Goal: Task Accomplishment & Management: Complete application form

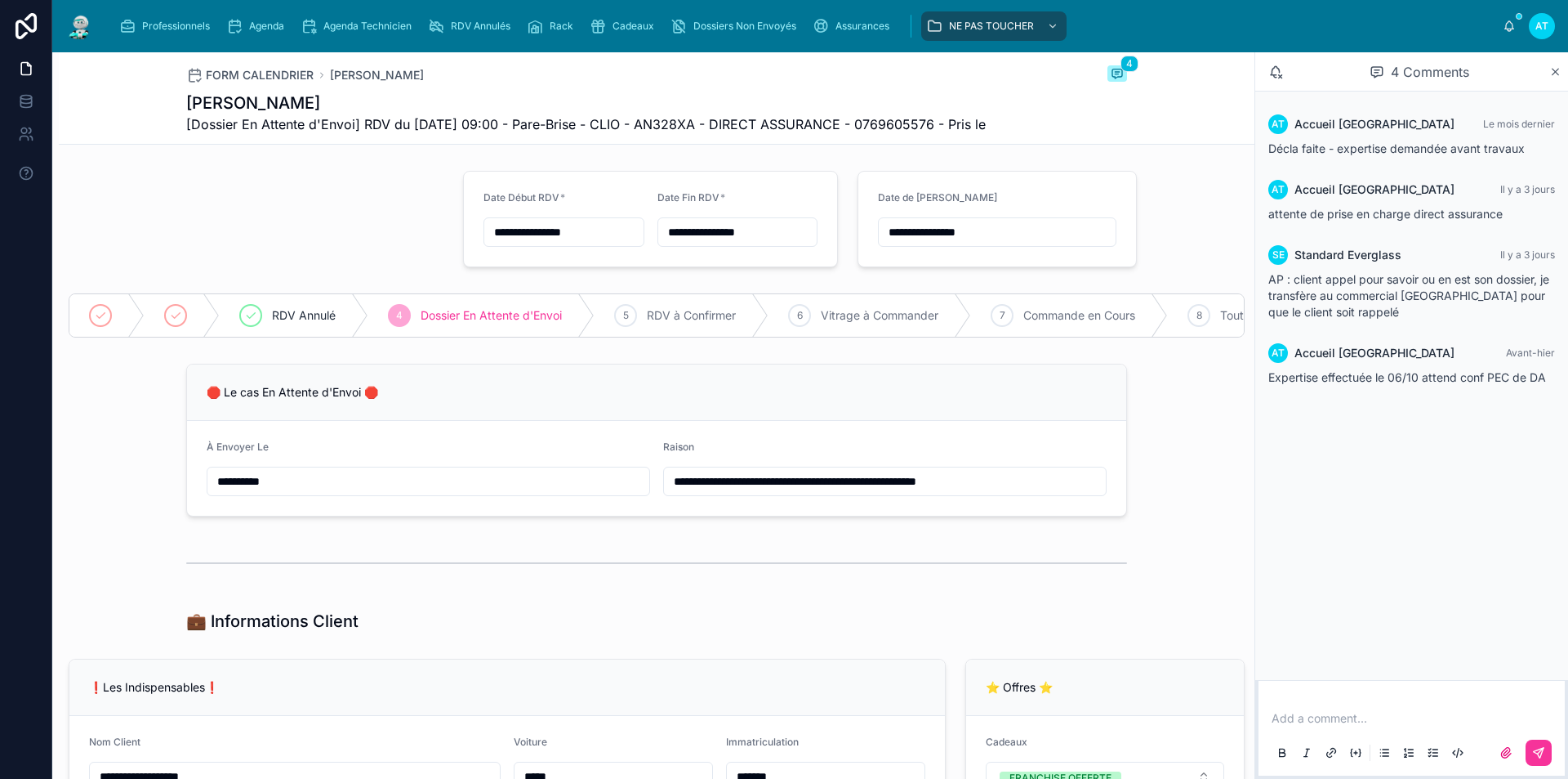
scroll to position [572, 0]
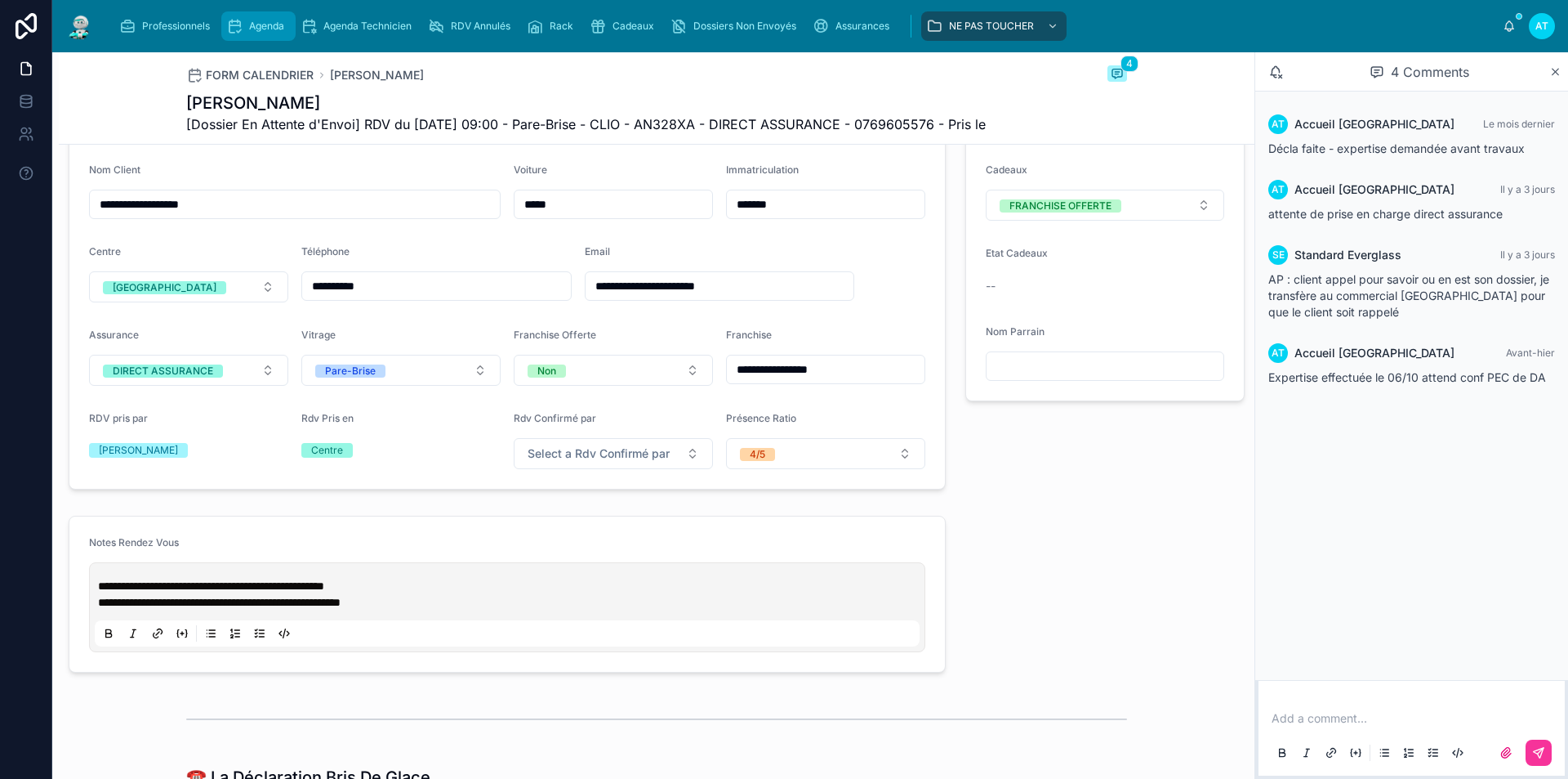
click at [277, 23] on span "Agenda" at bounding box center [267, 26] width 35 height 13
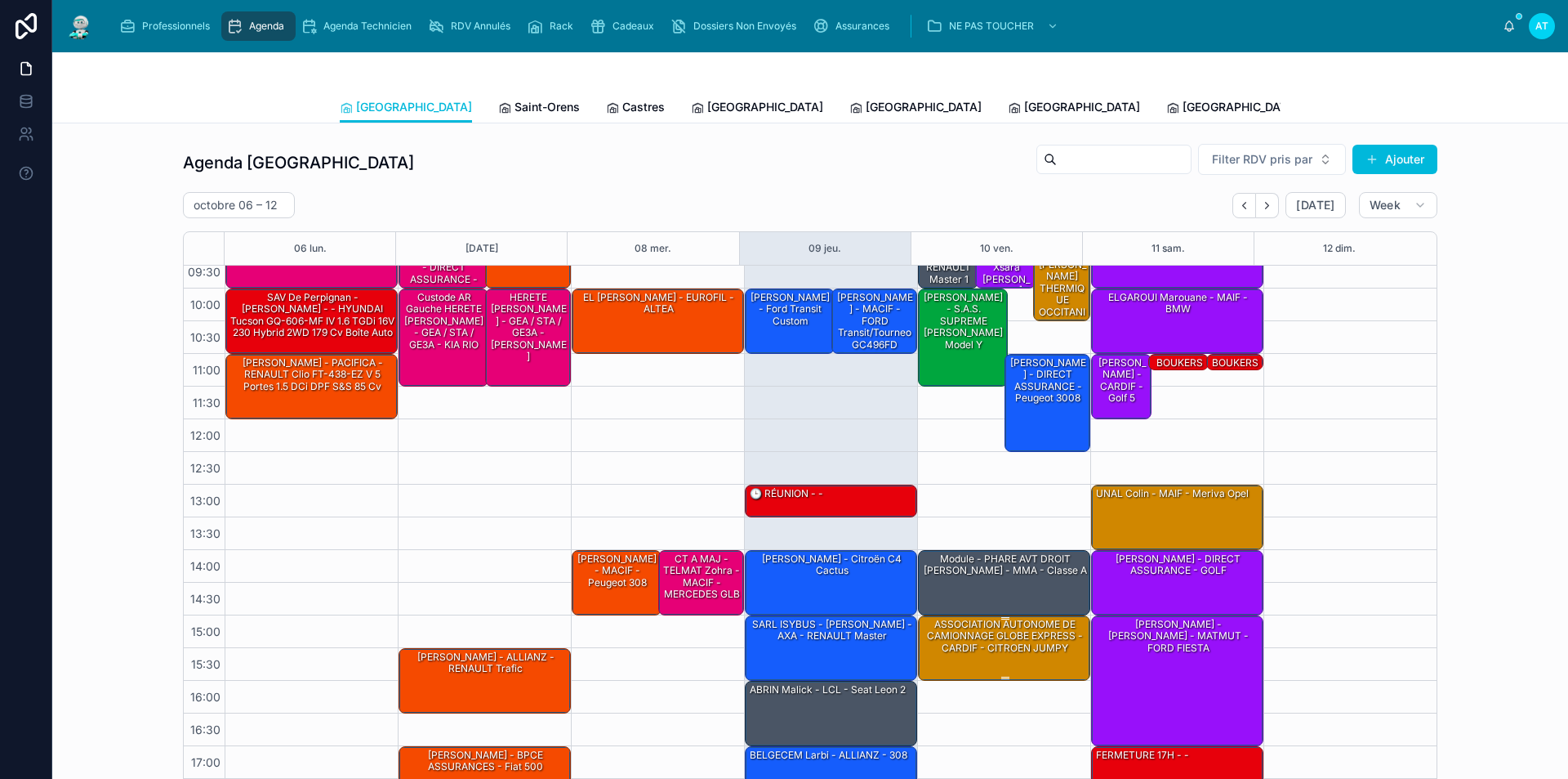
scroll to position [66, 0]
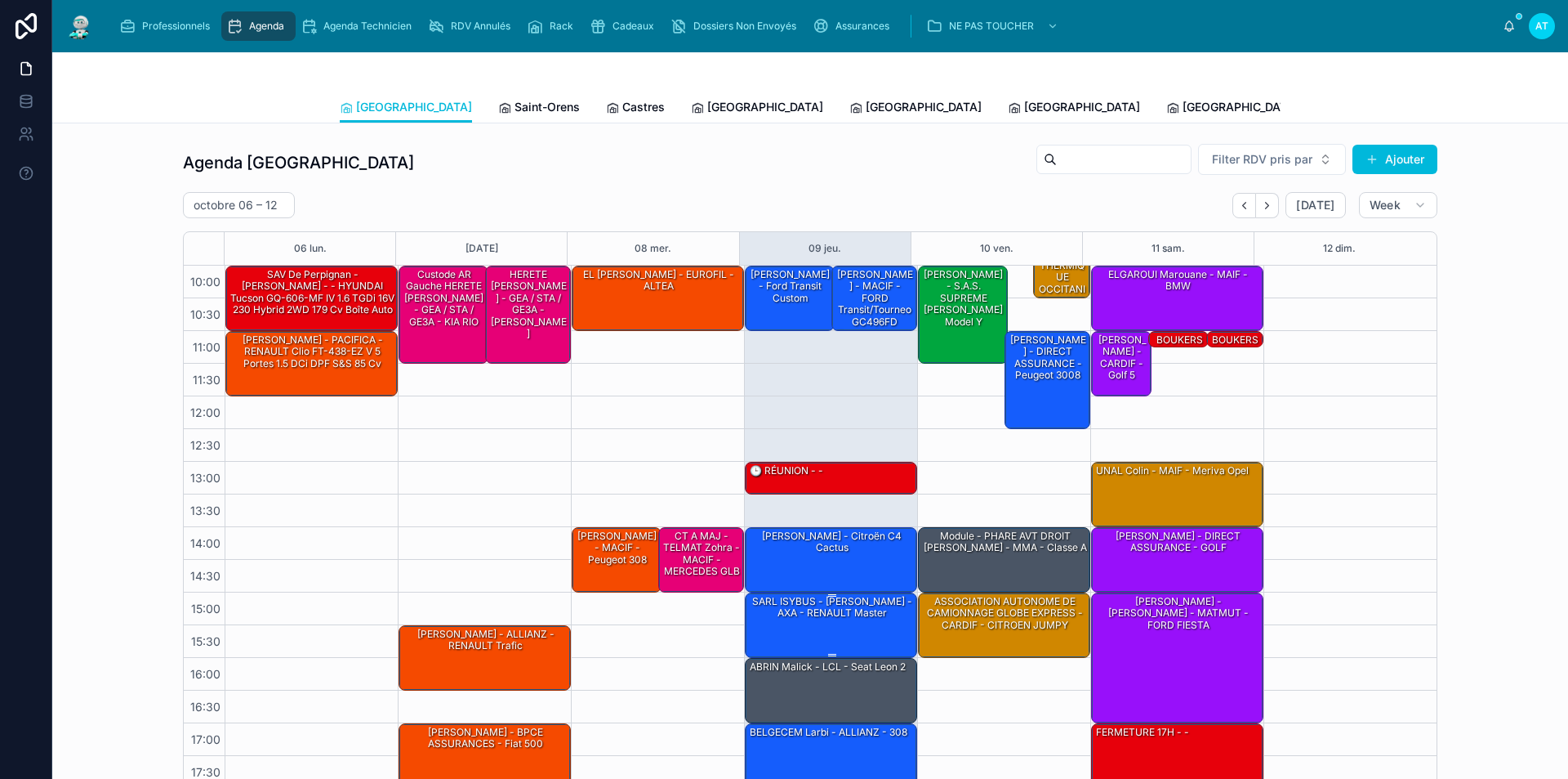
click at [866, 627] on div "SARL ISYBUS - AURIOL Angéline - AXA - RENAULT Master" at bounding box center [832, 624] width 167 height 62
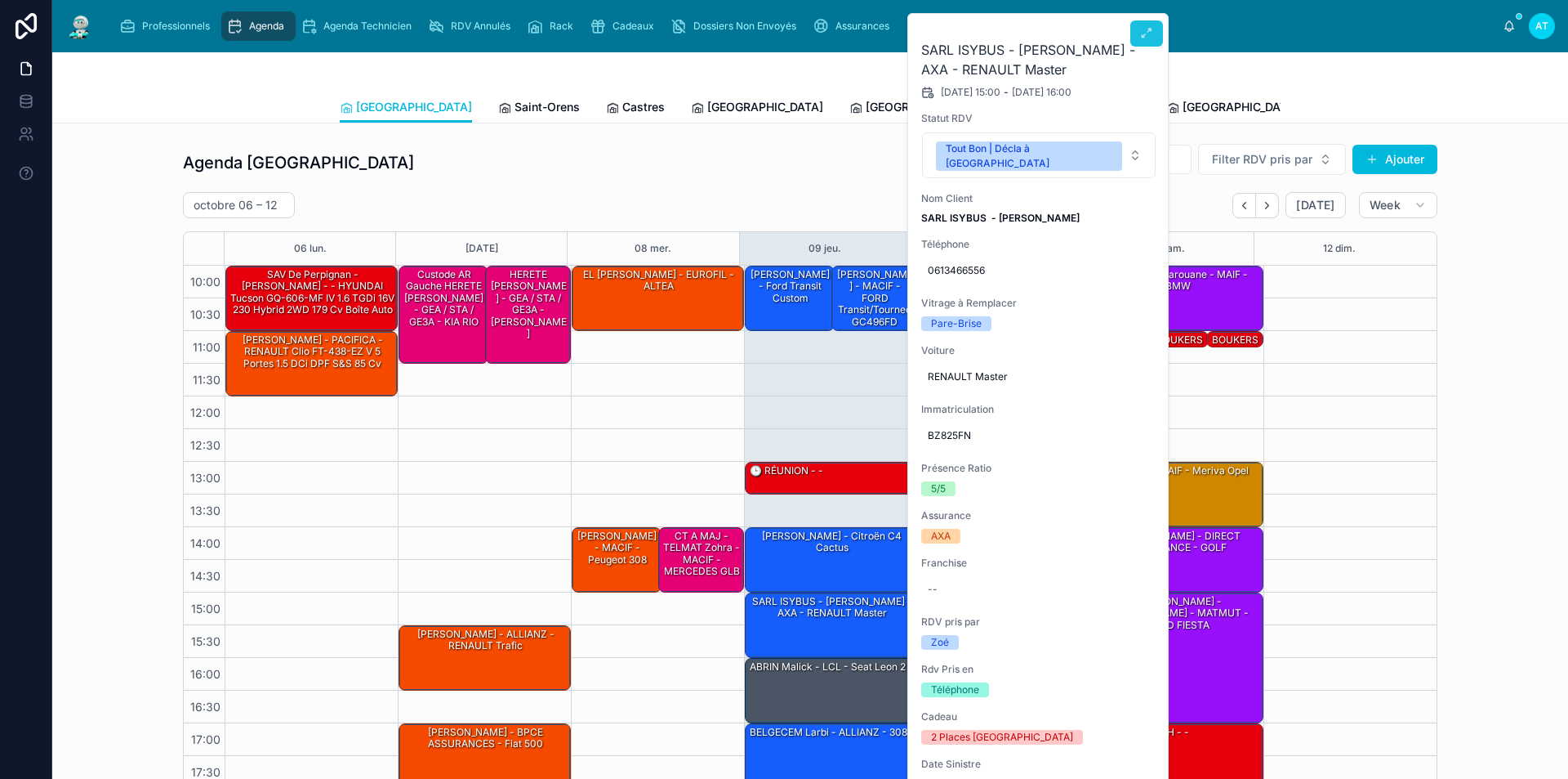
click at [1142, 30] on icon at bounding box center [1146, 33] width 13 height 13
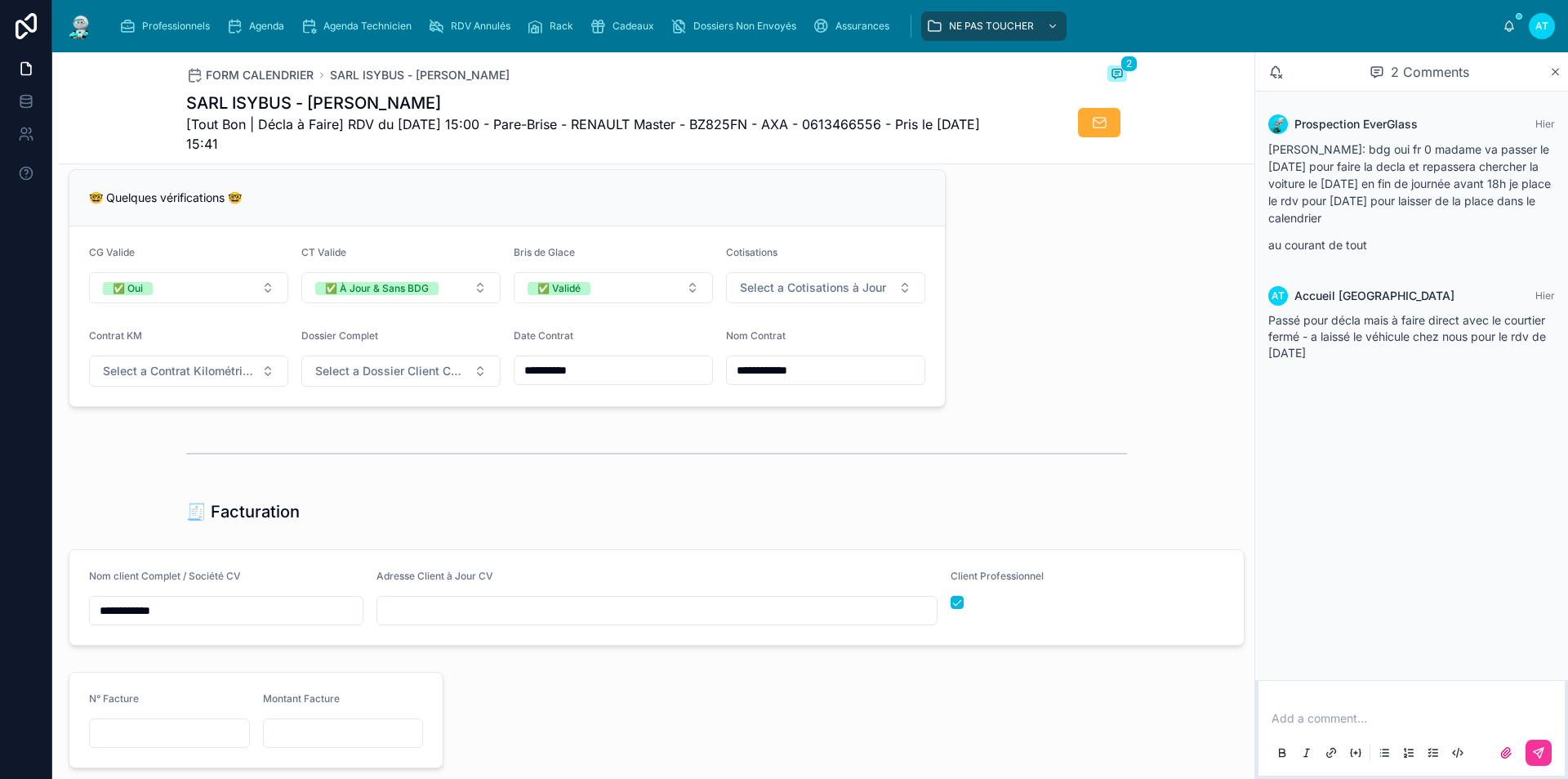
scroll to position [1307, 0]
click at [518, 619] on input "text" at bounding box center [657, 607] width 560 height 23
click at [435, 616] on input "**********" at bounding box center [657, 607] width 560 height 23
click at [569, 619] on input "**********" at bounding box center [657, 607] width 560 height 23
type input "**********"
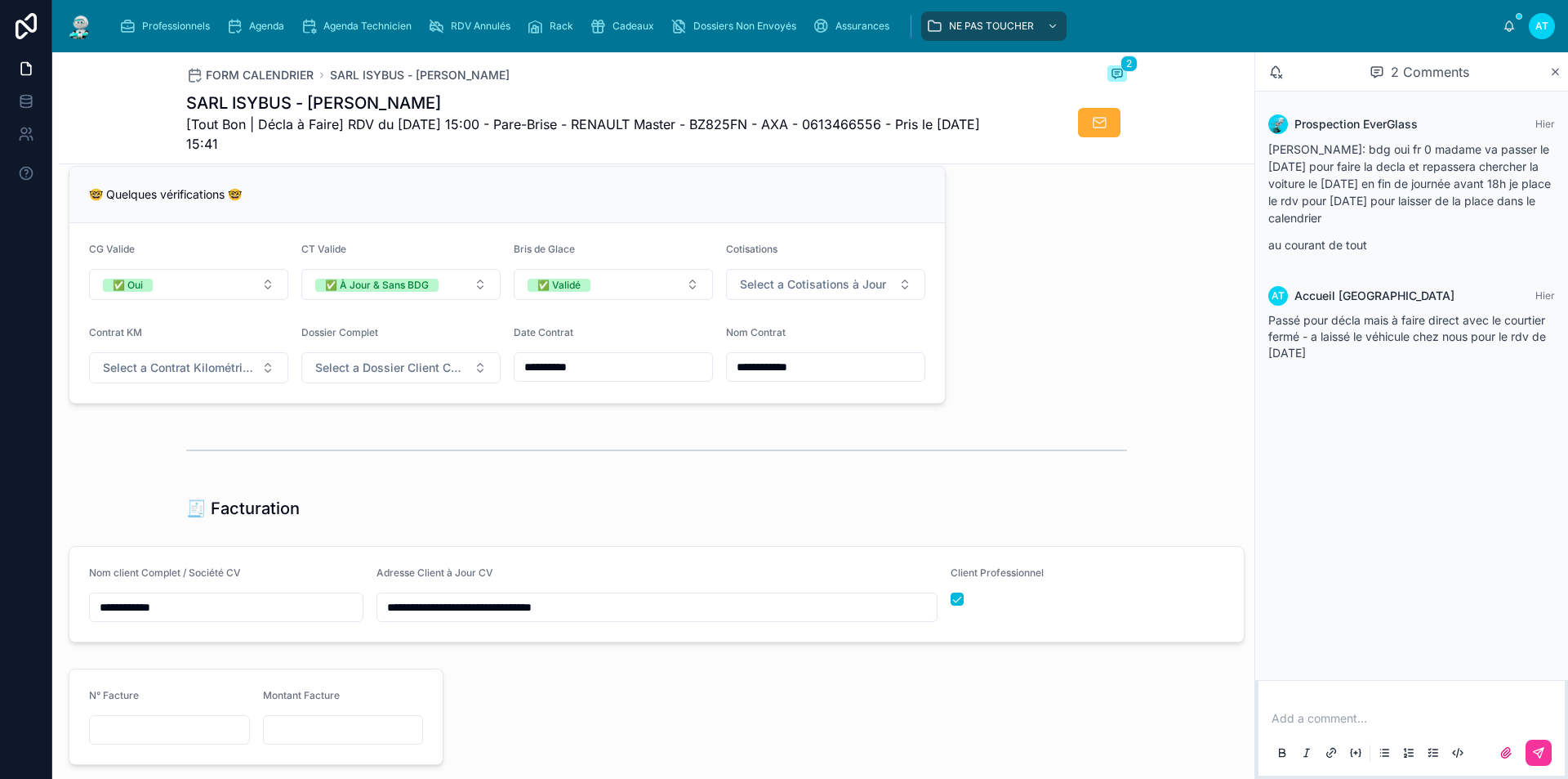
click at [626, 580] on div "Adresse Client à Jour CV" at bounding box center [657, 576] width 562 height 19
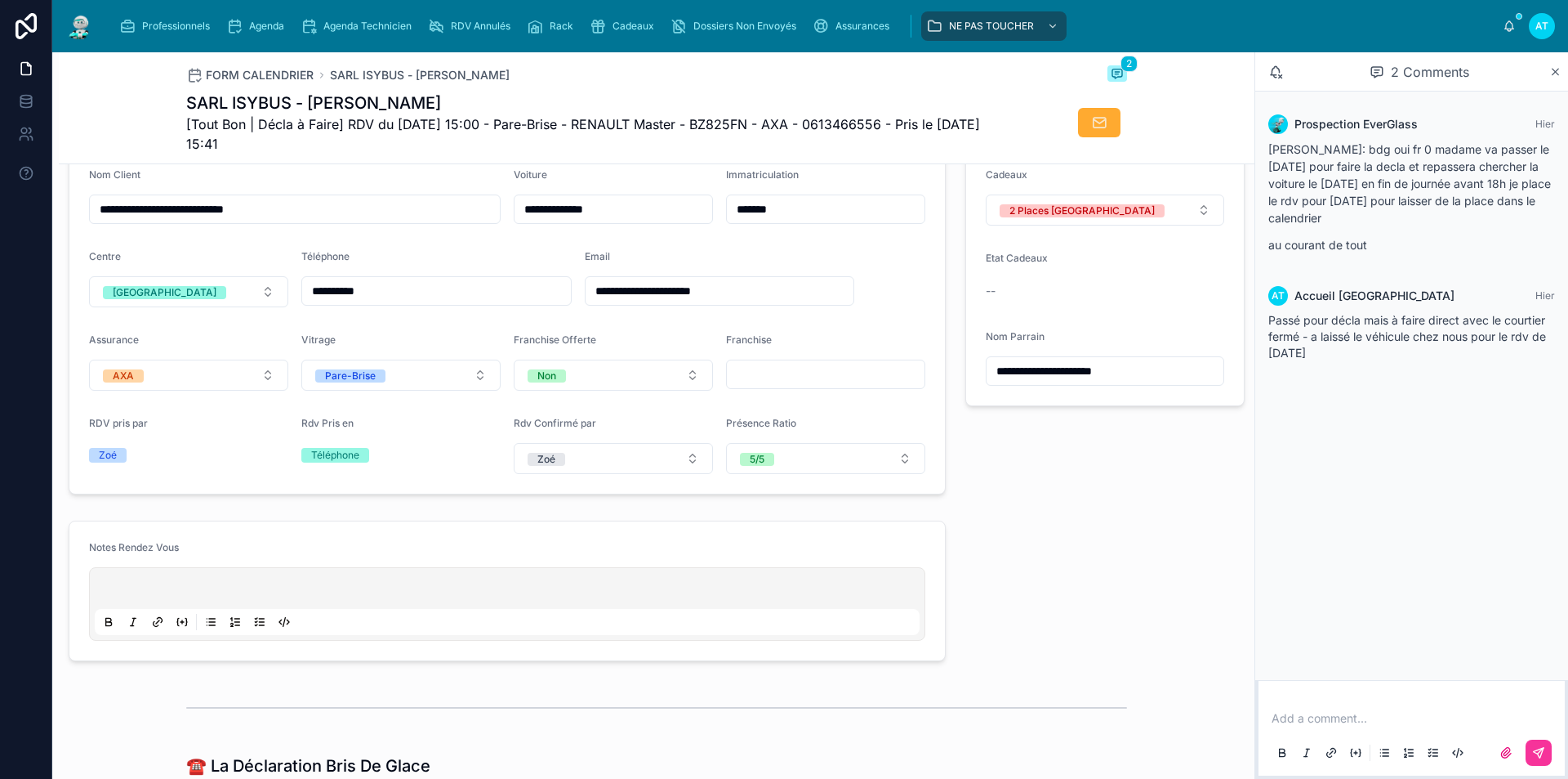
scroll to position [327, 0]
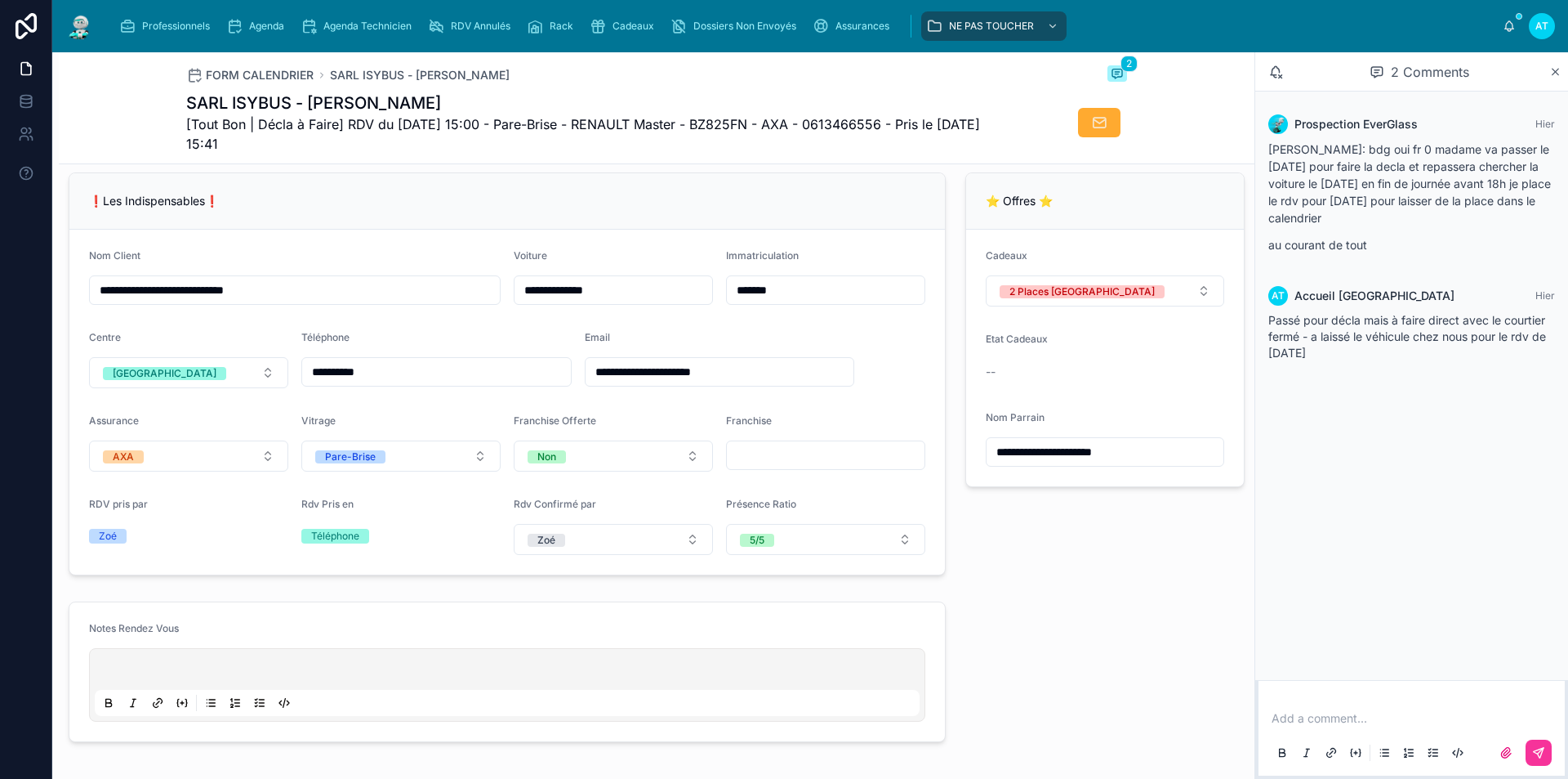
click at [1072, 533] on div "**********" at bounding box center [1106, 373] width 299 height 416
drag, startPoint x: 1097, startPoint y: 467, endPoint x: 1156, endPoint y: 459, distance: 59.5
click at [1156, 459] on input "**********" at bounding box center [1105, 452] width 237 height 23
click at [1147, 549] on div "**********" at bounding box center [1106, 373] width 299 height 416
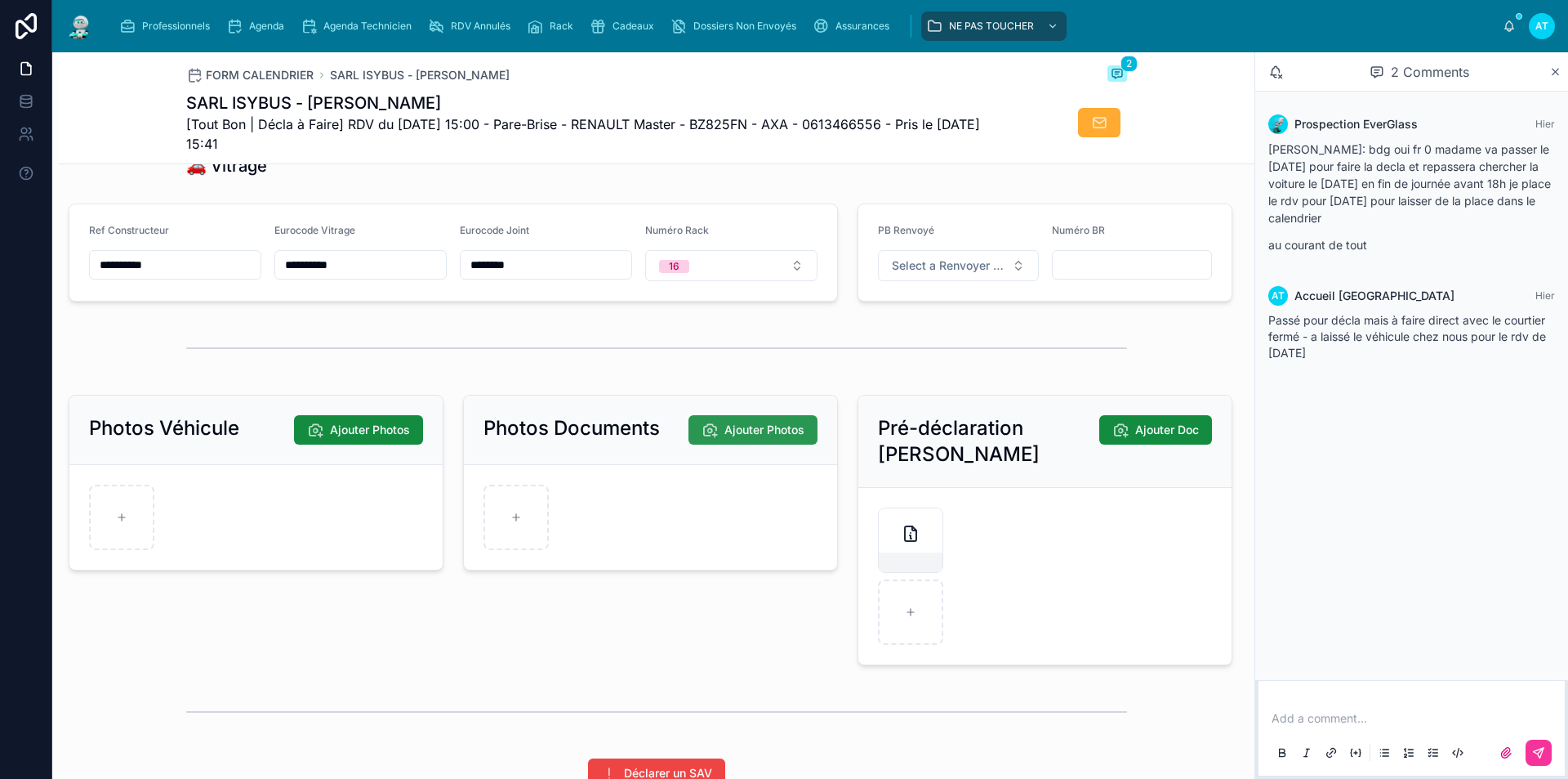
scroll to position [2207, 0]
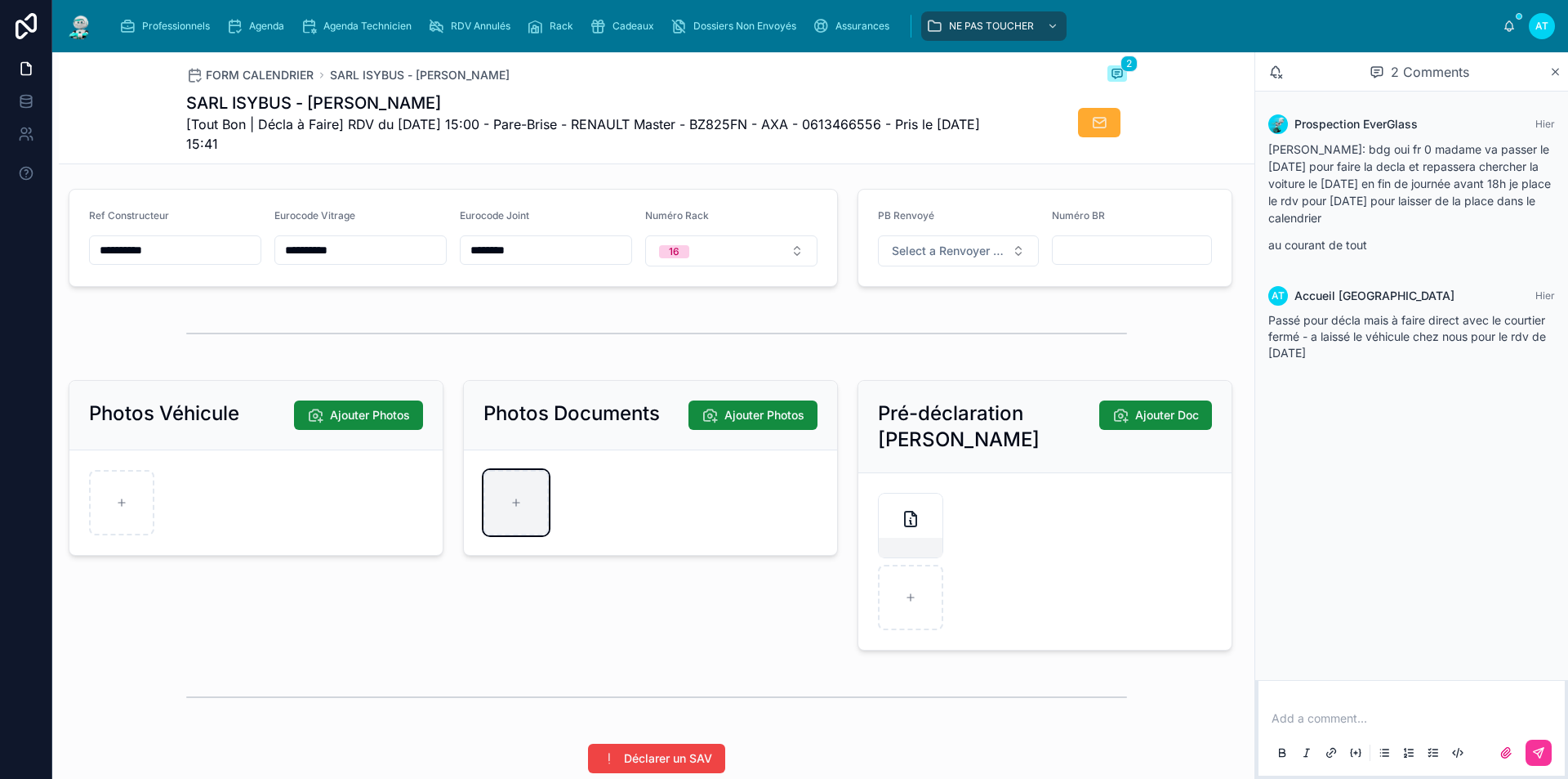
click at [520, 495] on div at bounding box center [516, 502] width 66 height 66
type input "**********"
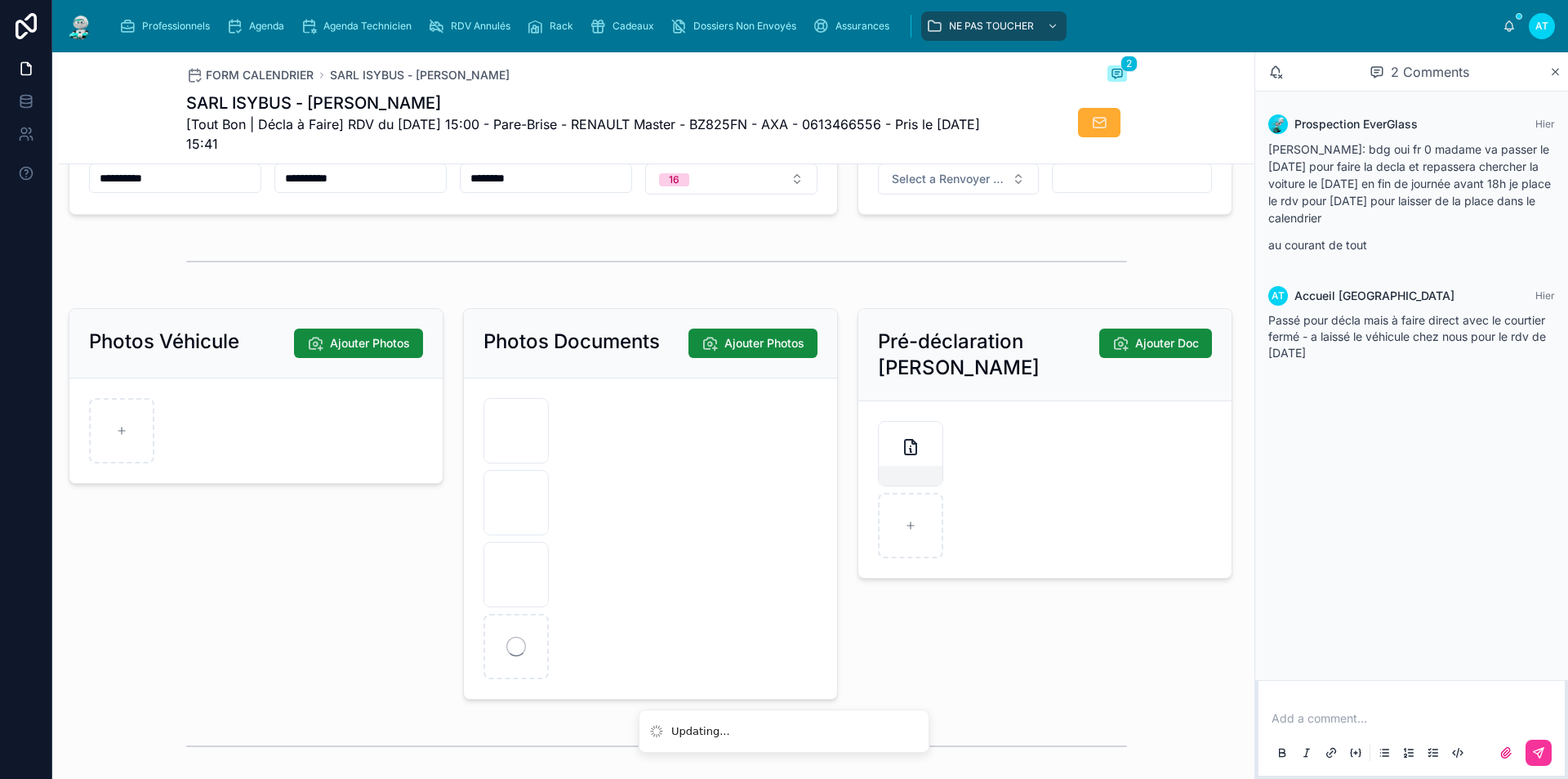
scroll to position [2288, 0]
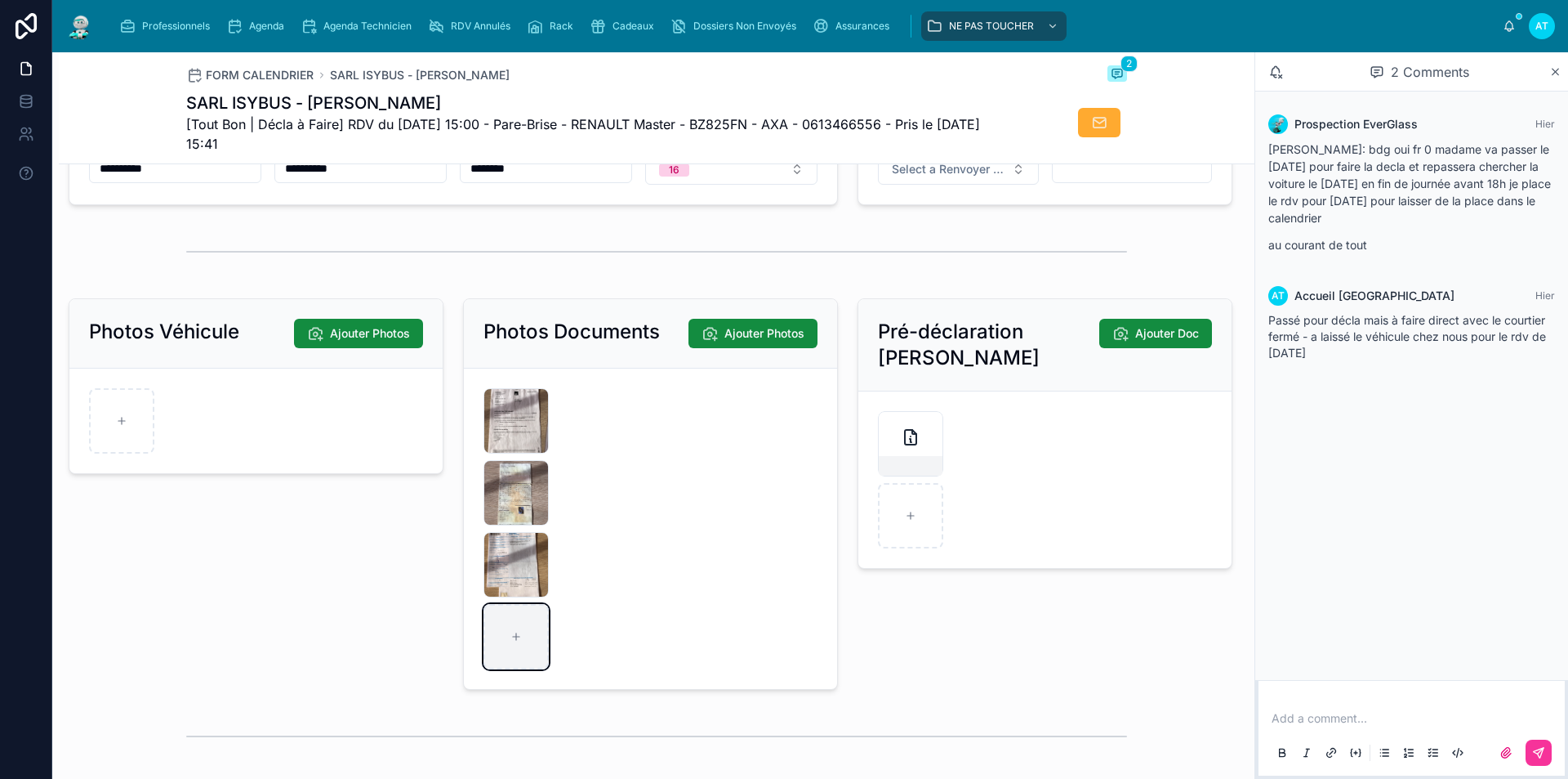
click at [523, 646] on div at bounding box center [516, 636] width 66 height 66
type input "**********"
click at [524, 727] on div at bounding box center [516, 709] width 66 height 66
type input "**********"
click at [608, 642] on form "IMG_9344 .jpg IMG_9345 .jpg IMG_9347 .jpg IMG_9345 .jpg IMG_9346 .jpg" at bounding box center [650, 601] width 373 height 464
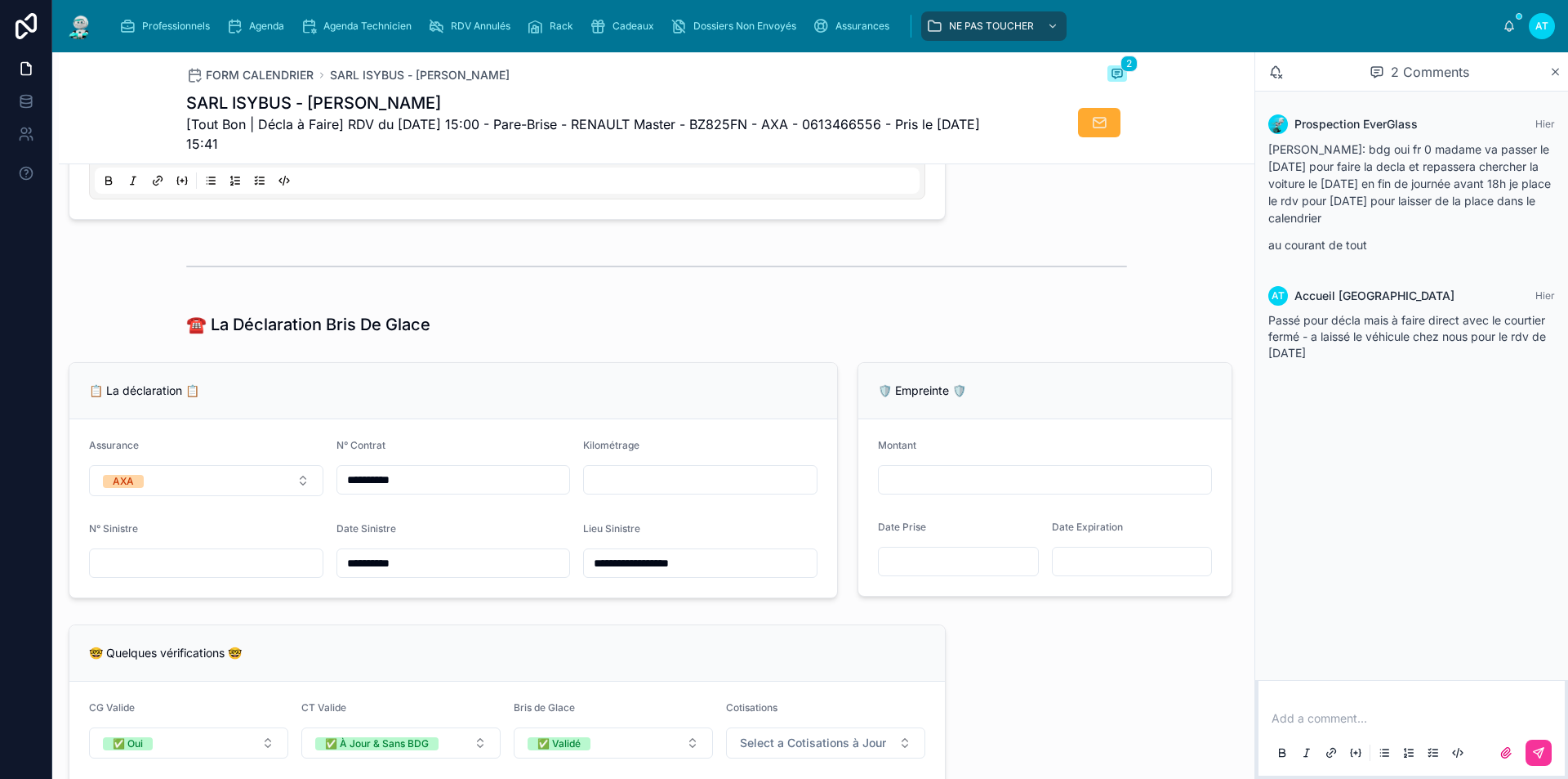
scroll to position [817, 0]
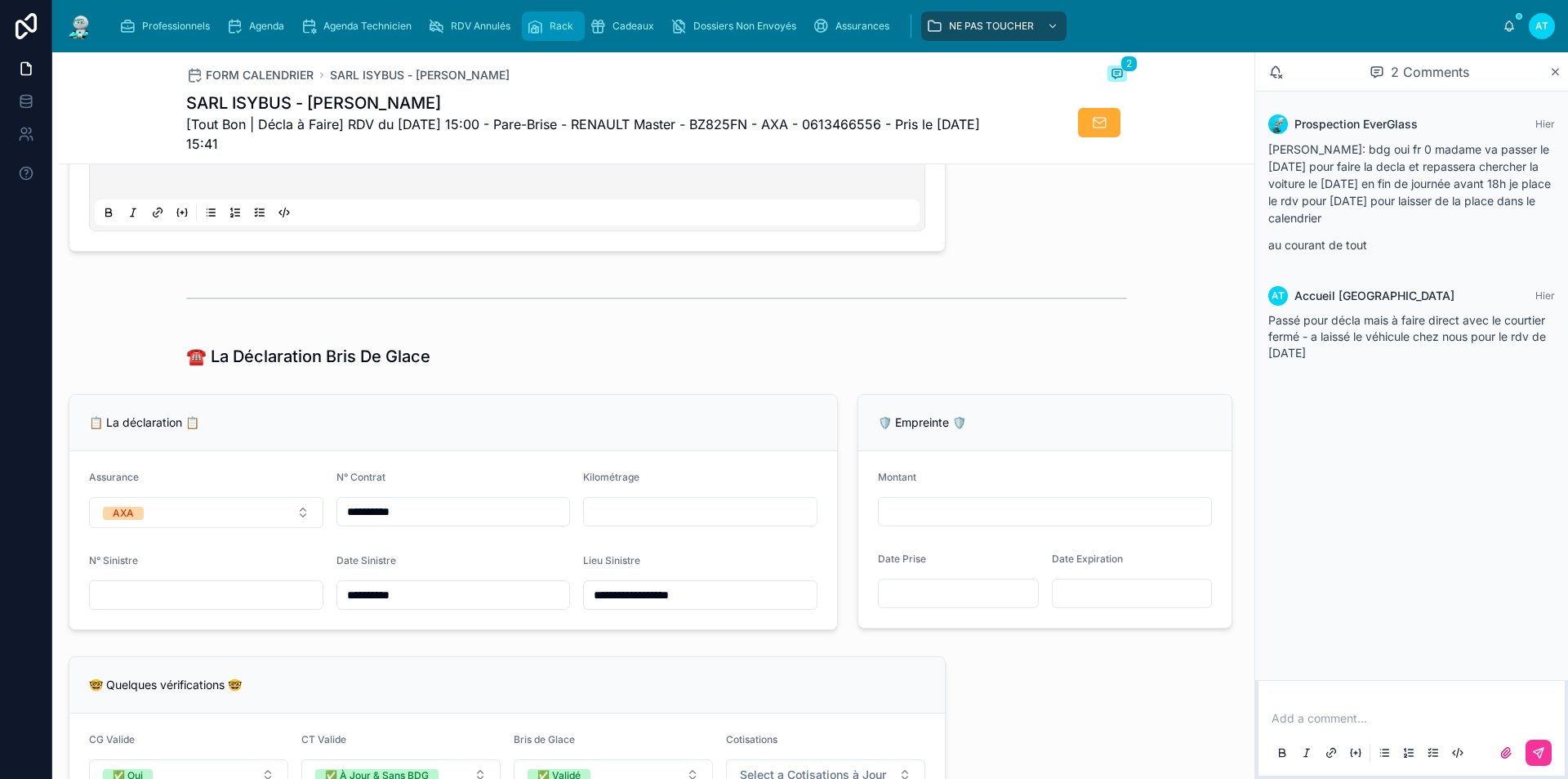
click at [559, 33] on div "Rack" at bounding box center [554, 27] width 53 height 27
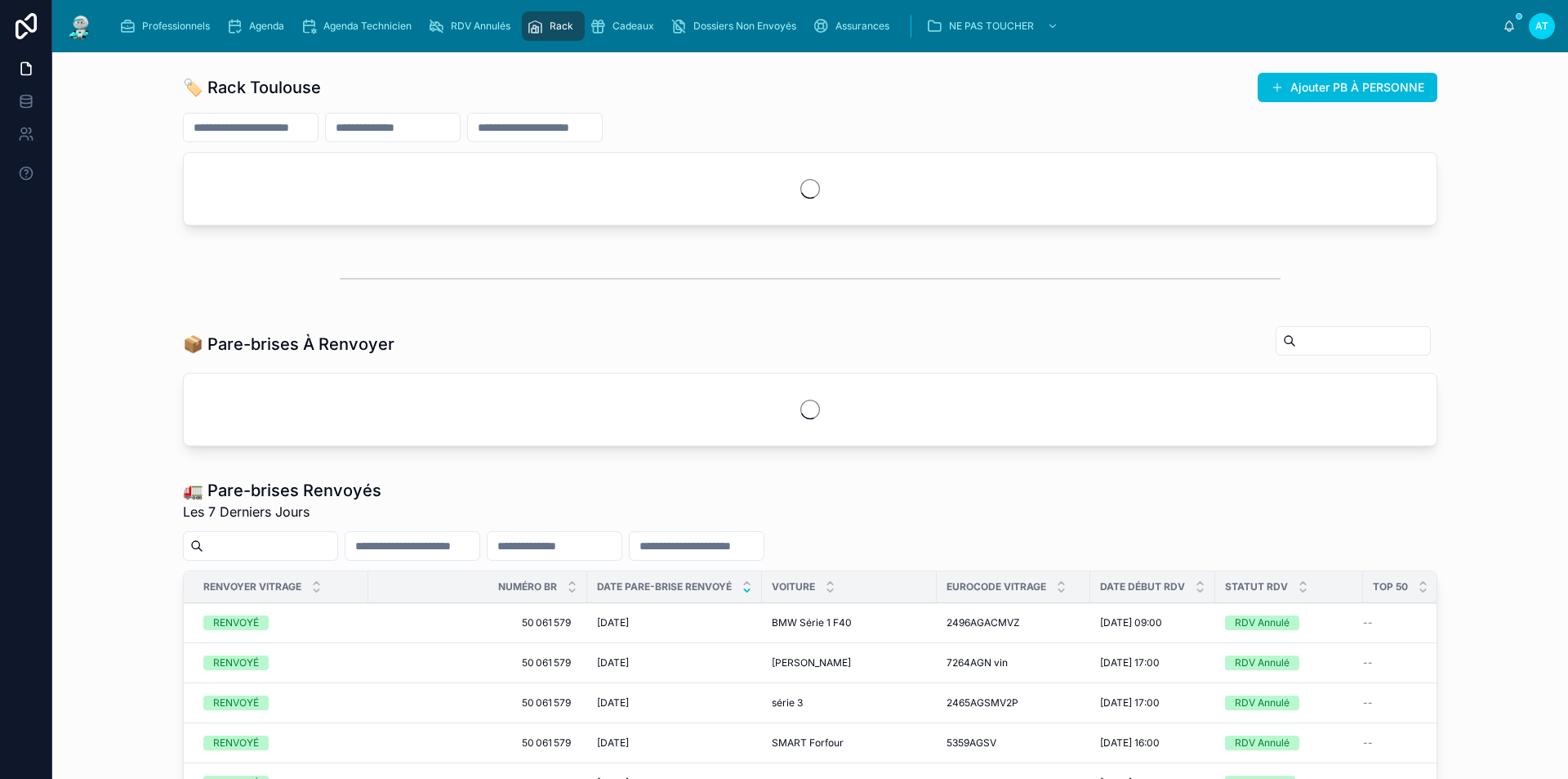
drag, startPoint x: 268, startPoint y: 16, endPoint x: 432, endPoint y: 157, distance: 216.3
click at [269, 16] on div "Agenda" at bounding box center [258, 27] width 65 height 27
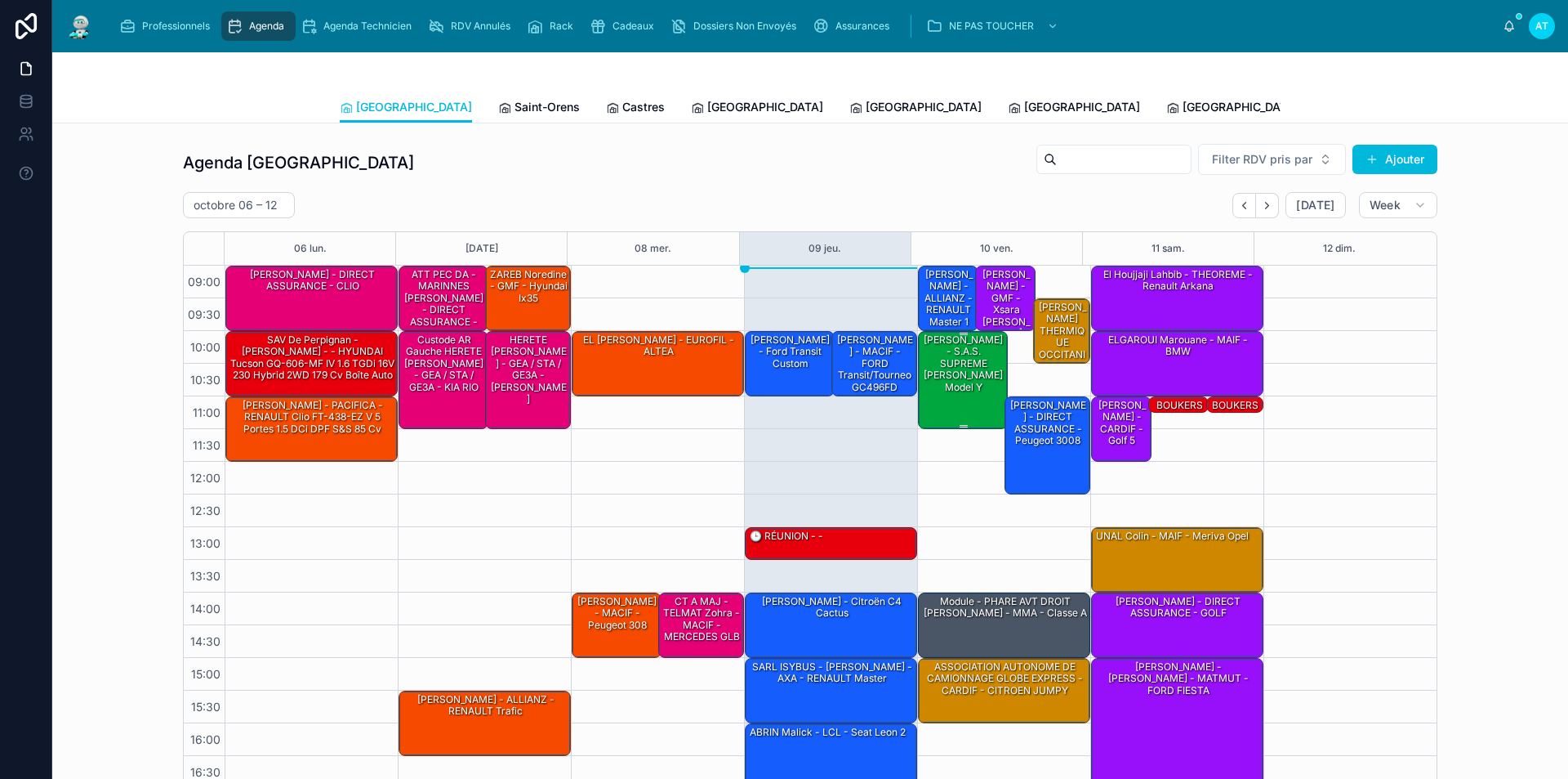
drag, startPoint x: 945, startPoint y: 344, endPoint x: 951, endPoint y: 365, distance: 21.8
click at [946, 343] on div "[PERSON_NAME] - S.A.S. SUPREME [PERSON_NAME] Model Y" at bounding box center [964, 363] width 85 height 62
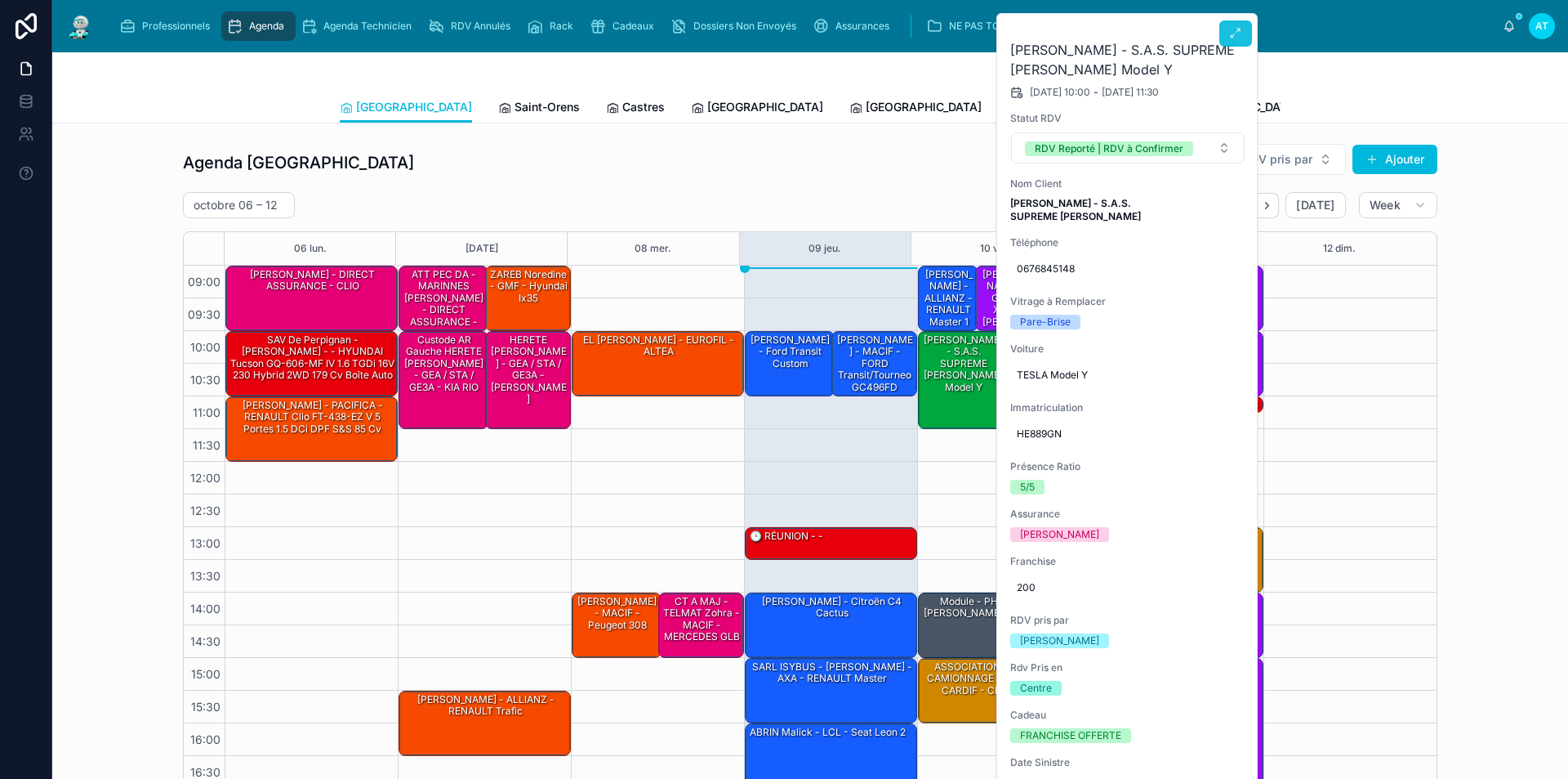
click at [1238, 29] on icon at bounding box center [1236, 33] width 13 height 13
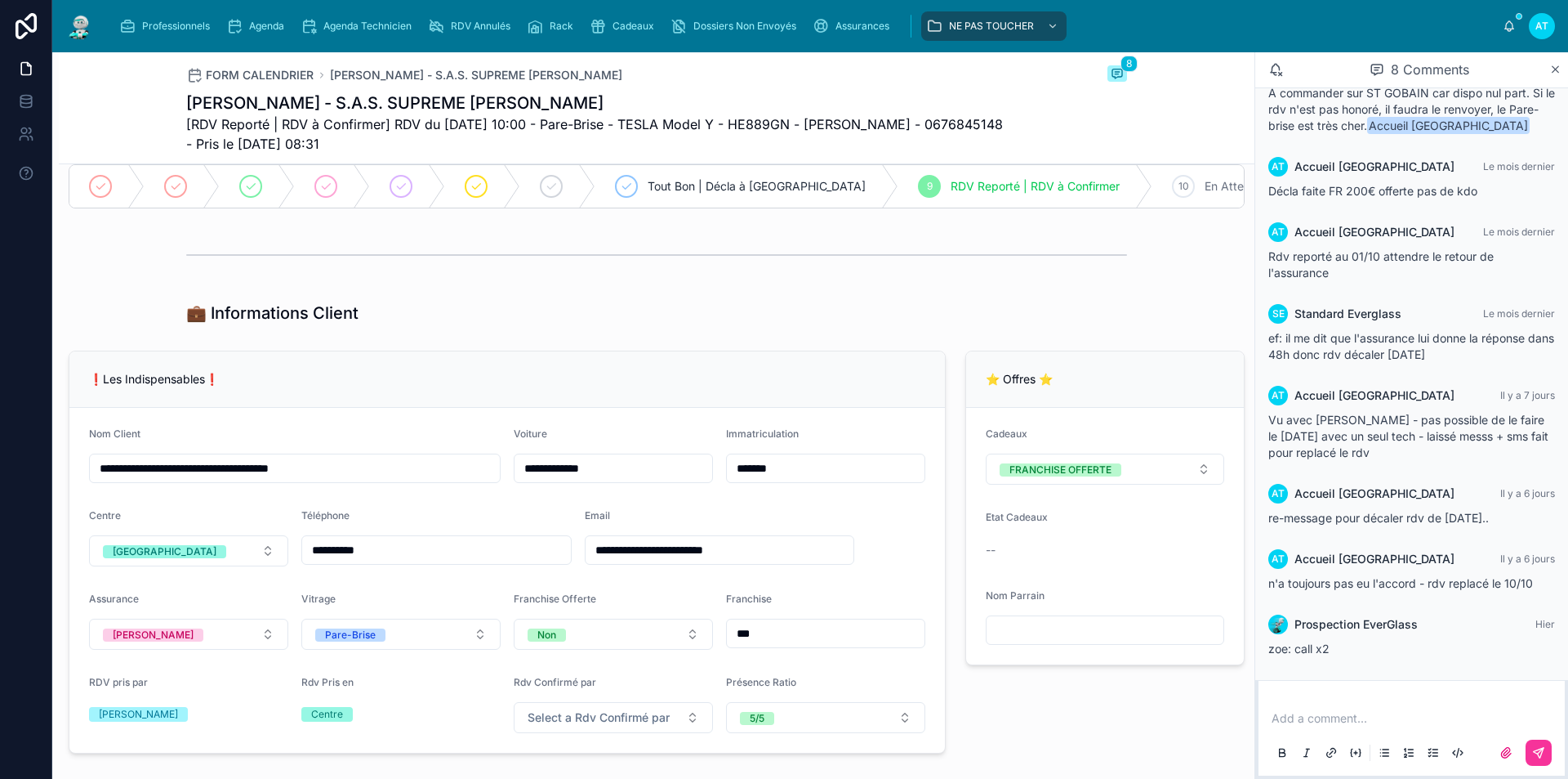
scroll to position [163, 0]
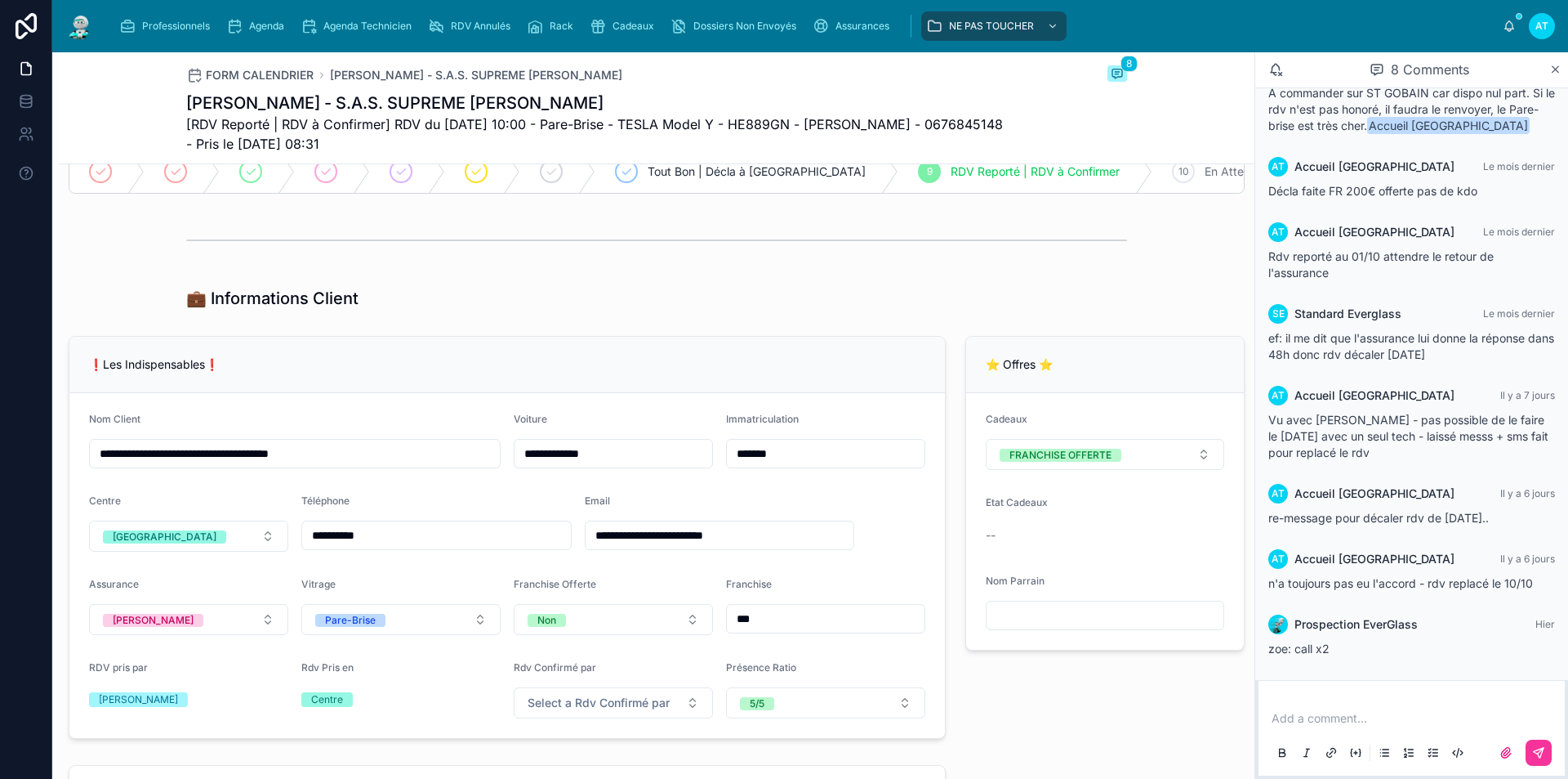
click at [1414, 719] on p at bounding box center [1416, 718] width 287 height 16
click at [1540, 752] on icon at bounding box center [1539, 752] width 13 height 13
click at [271, 27] on span "Agenda" at bounding box center [267, 26] width 35 height 13
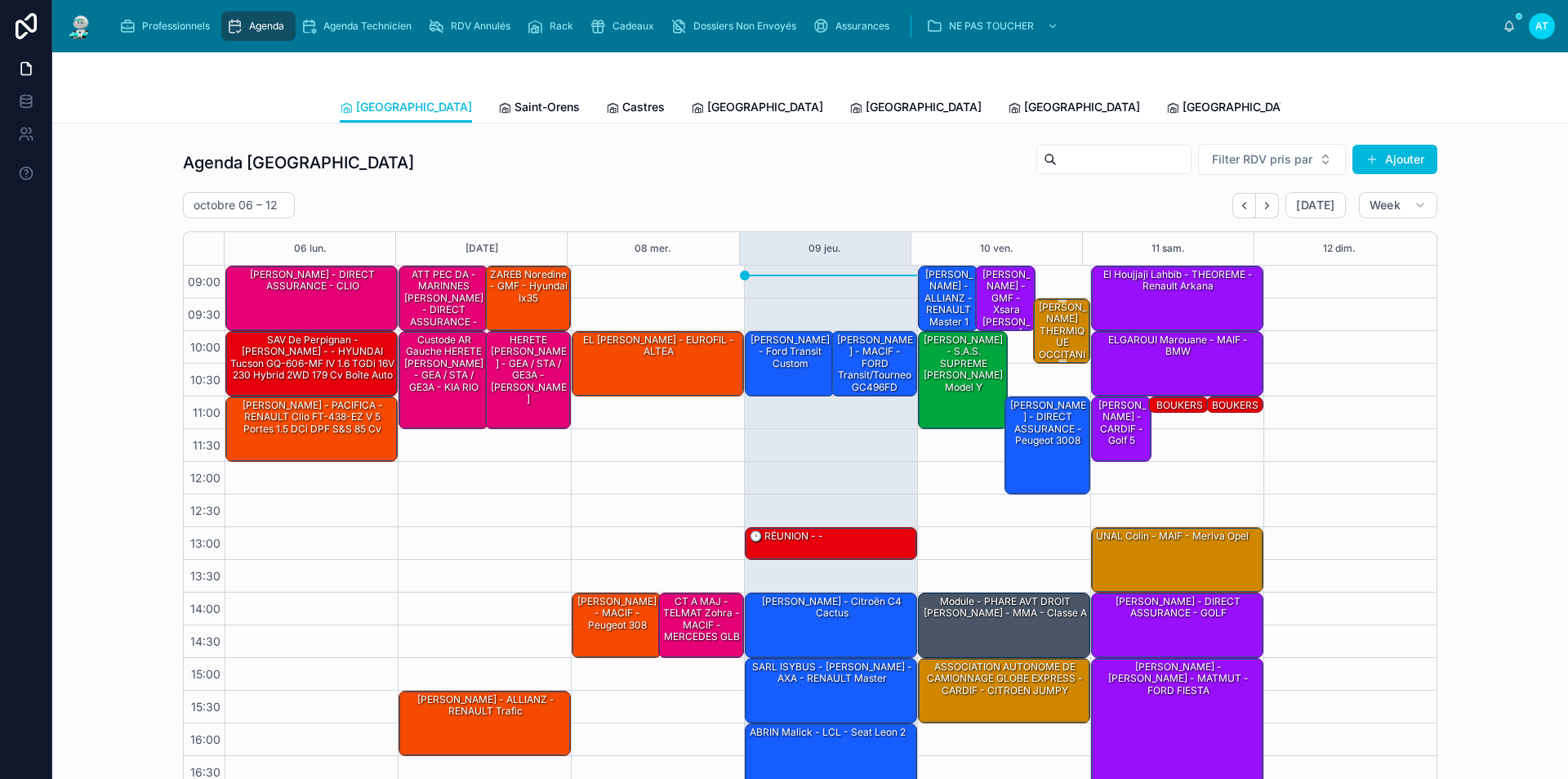
click at [1045, 339] on div "[PERSON_NAME] THERMIQUE OCCITANIE - FATEC (SNCF) - TRAFFIC" at bounding box center [1062, 348] width 52 height 97
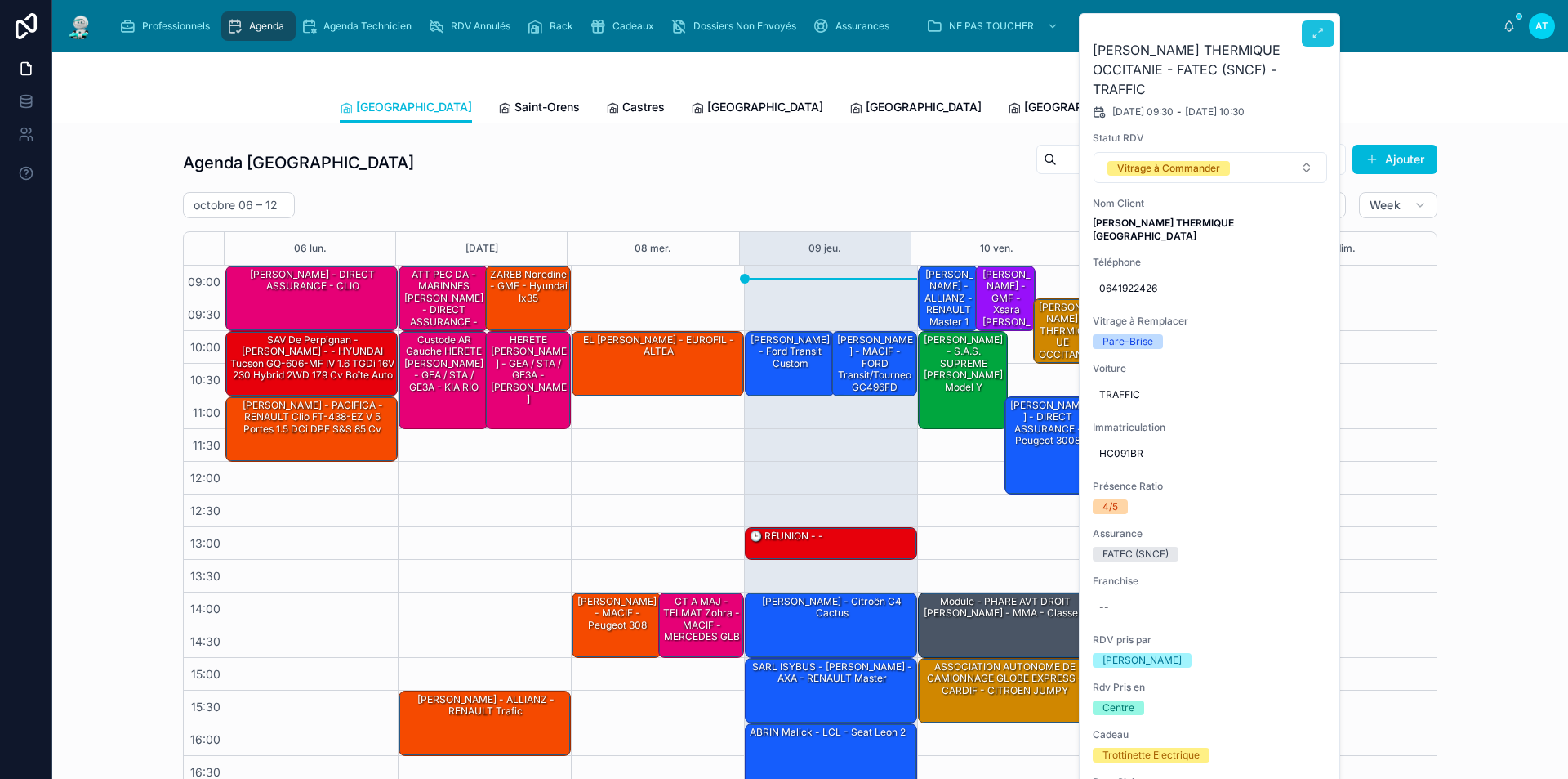
click at [1319, 29] on icon at bounding box center [1318, 33] width 13 height 13
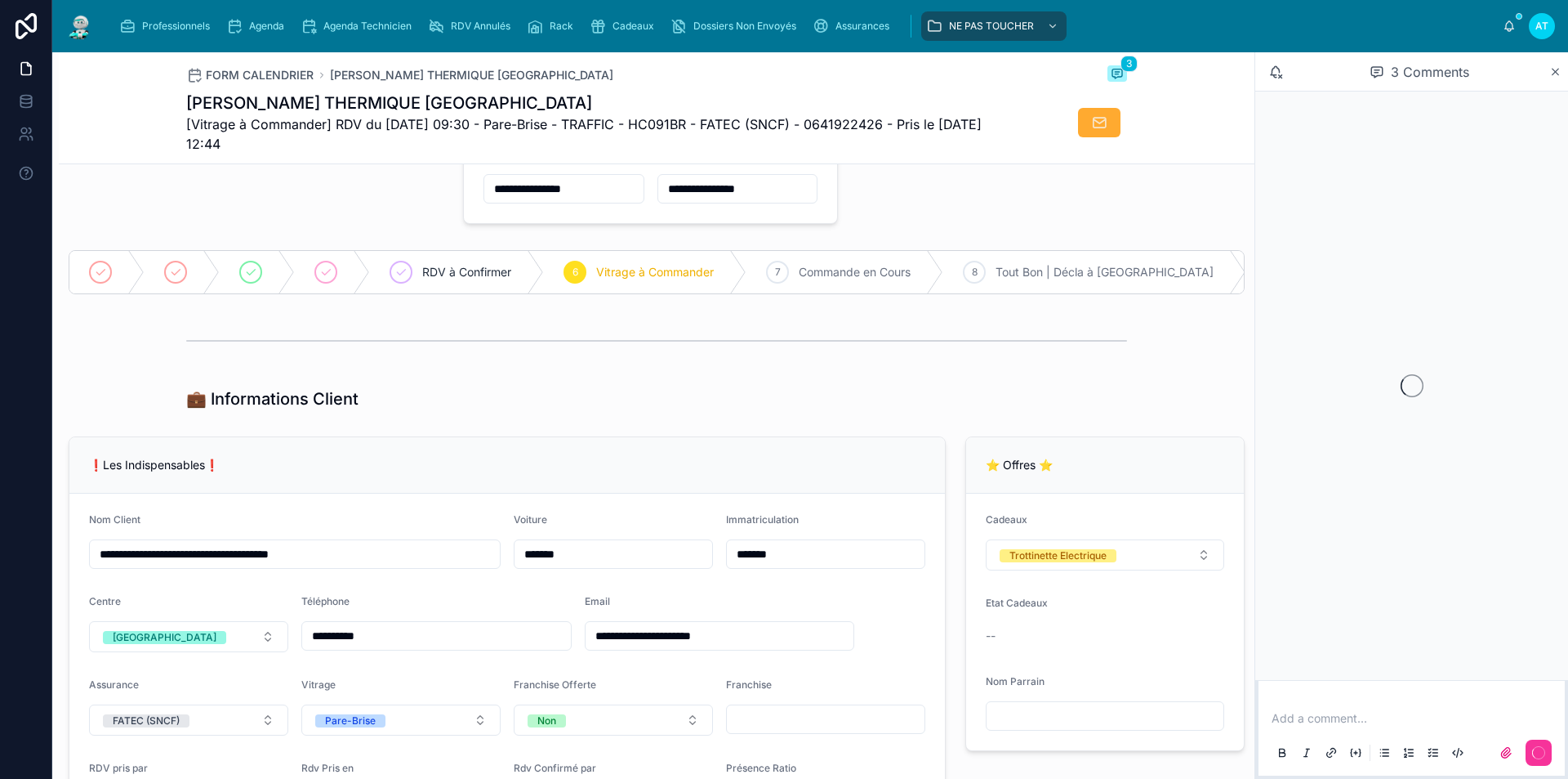
scroll to position [82, 0]
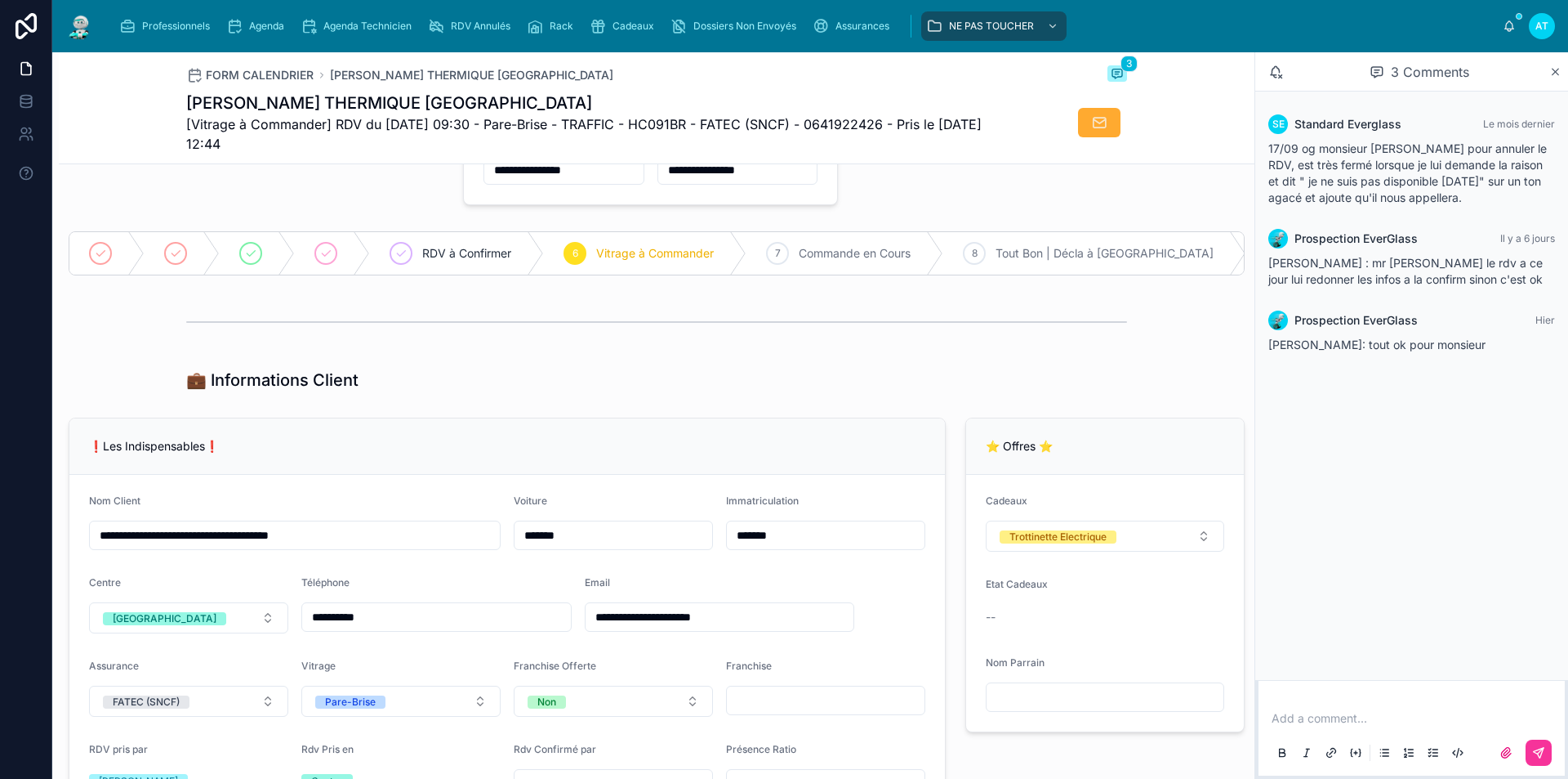
drag, startPoint x: 741, startPoint y: 632, endPoint x: 544, endPoint y: 634, distance: 197.0
click at [544, 634] on form "**********" at bounding box center [507, 647] width 876 height 345
click at [797, 627] on input "**********" at bounding box center [719, 617] width 268 height 23
click at [1307, 718] on p at bounding box center [1416, 718] width 287 height 16
click at [1541, 748] on icon at bounding box center [1539, 752] width 13 height 13
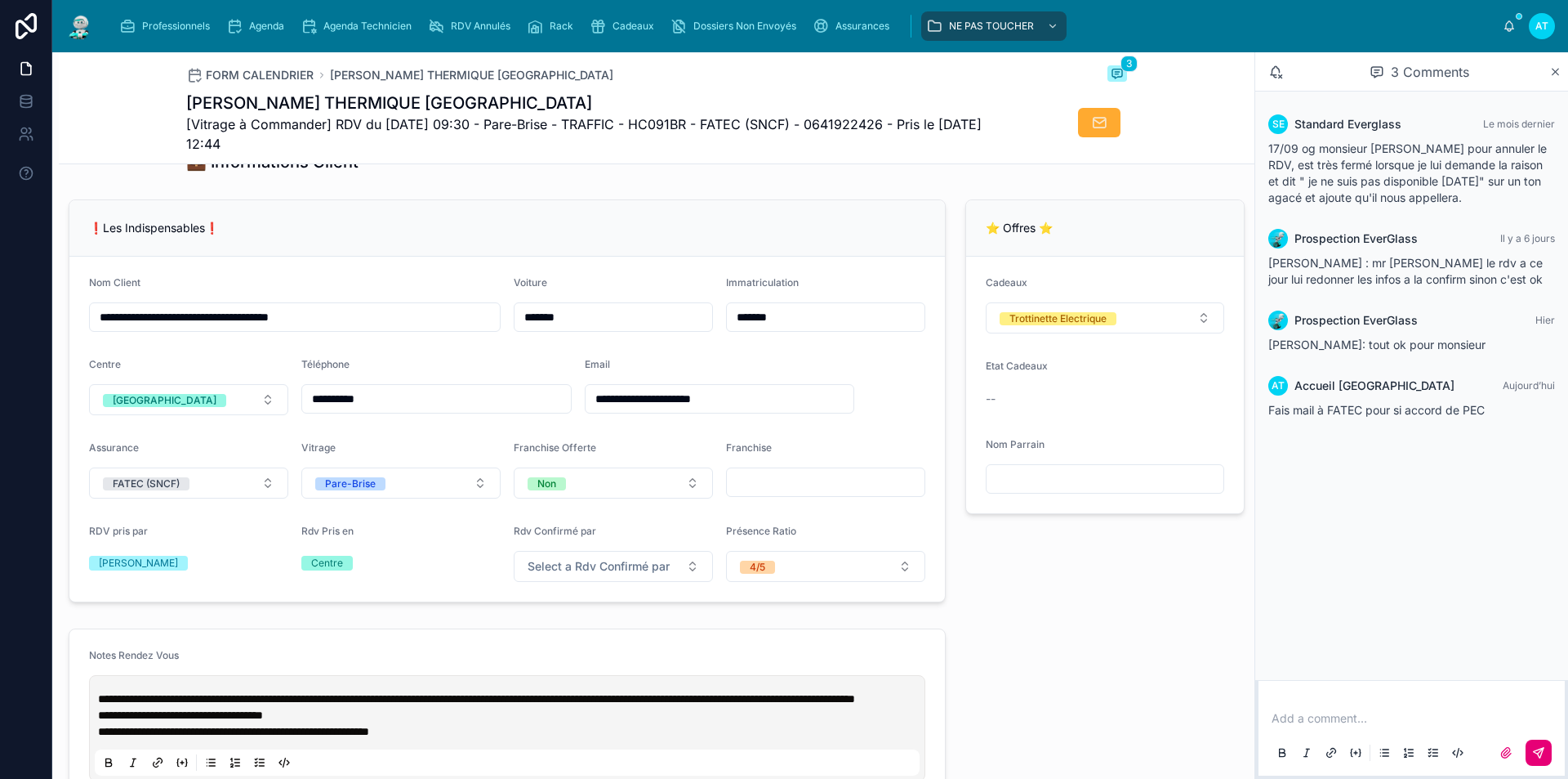
scroll to position [327, 0]
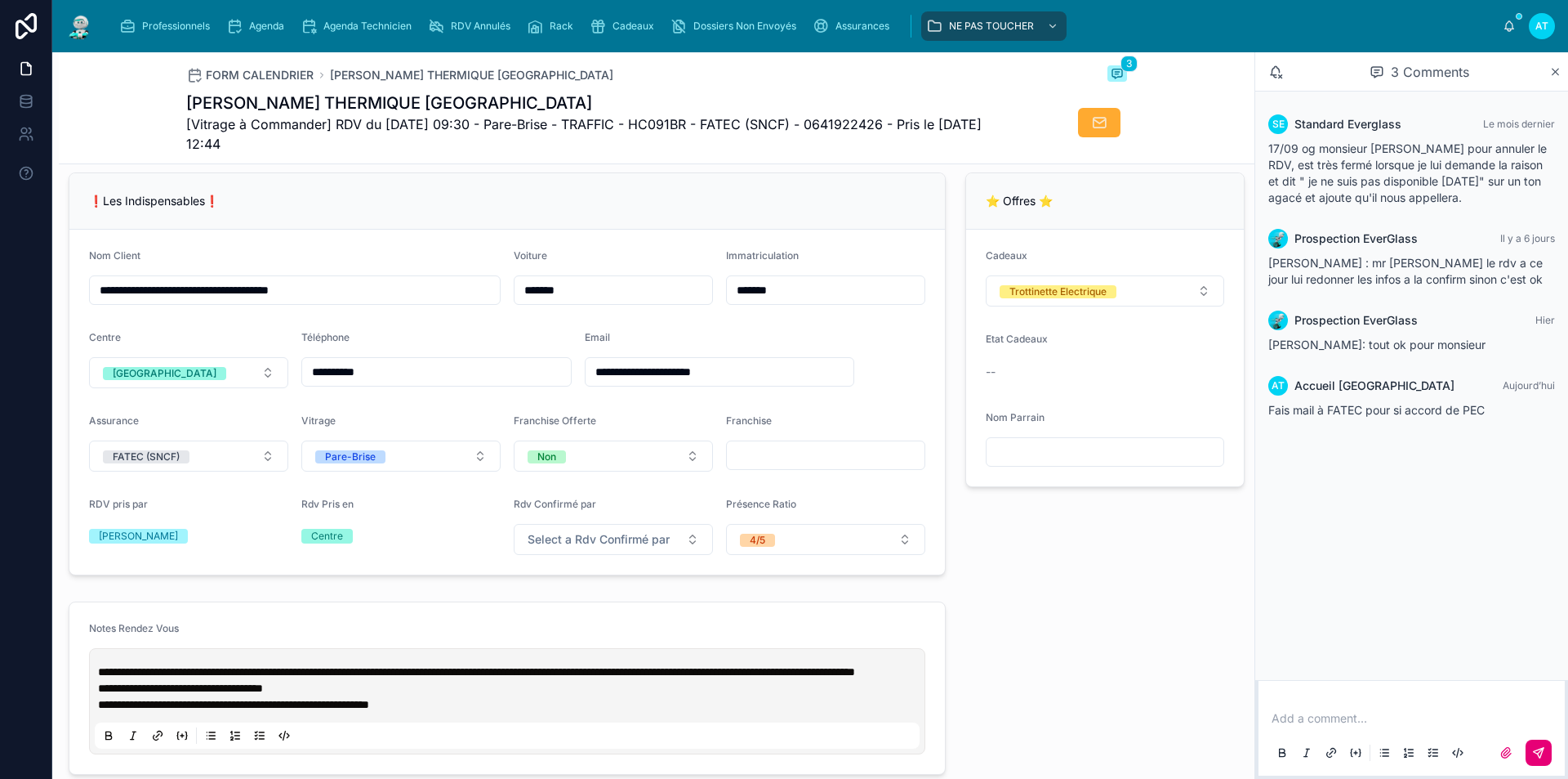
click at [100, 677] on span "**********" at bounding box center [477, 672] width 757 height 12
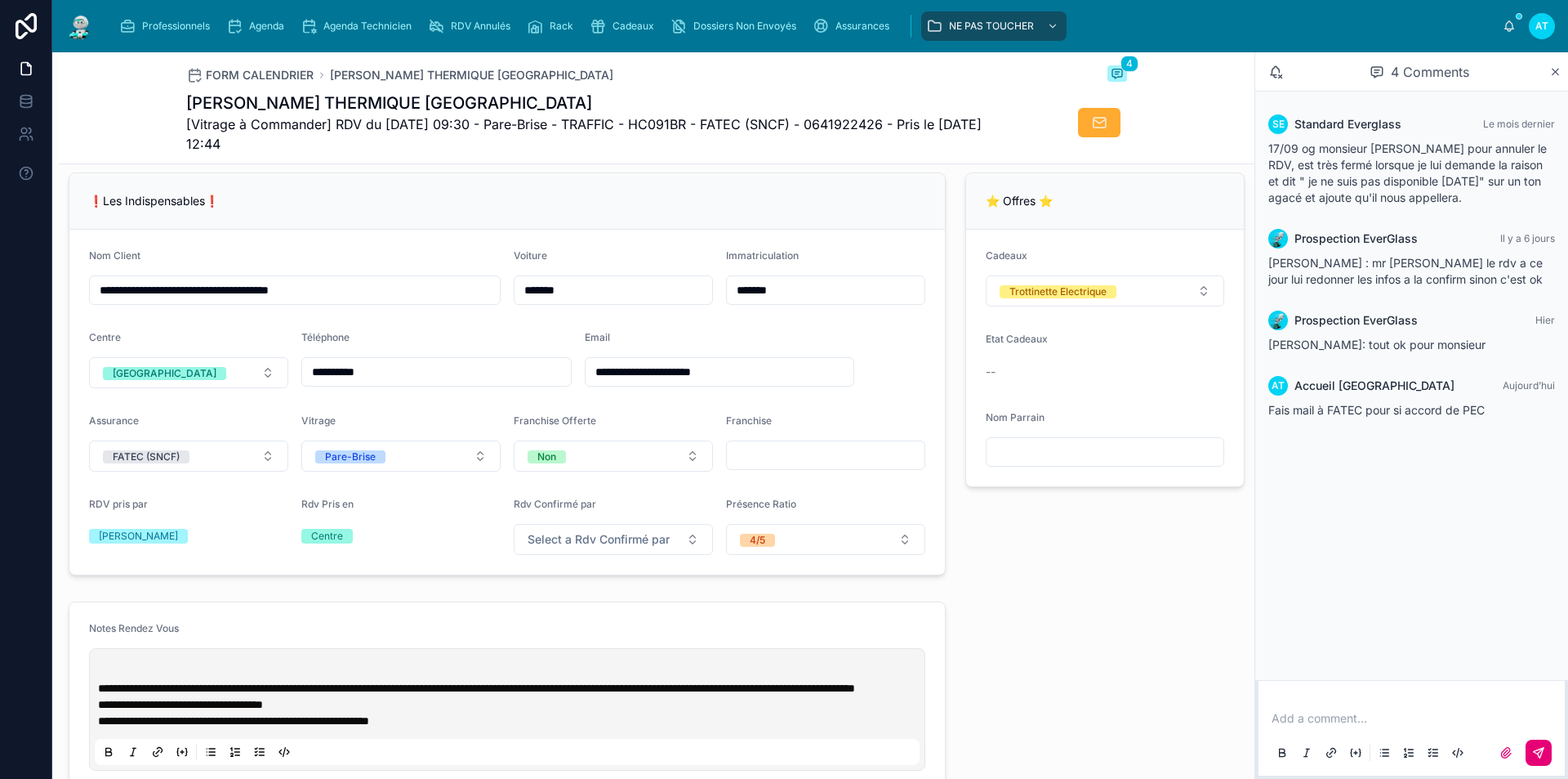
click at [1461, 415] on span "Fais mail à FATEC pour si accord de PEC" at bounding box center [1377, 410] width 216 height 14
click at [1300, 709] on div "Add a comment..." at bounding box center [1412, 734] width 287 height 68
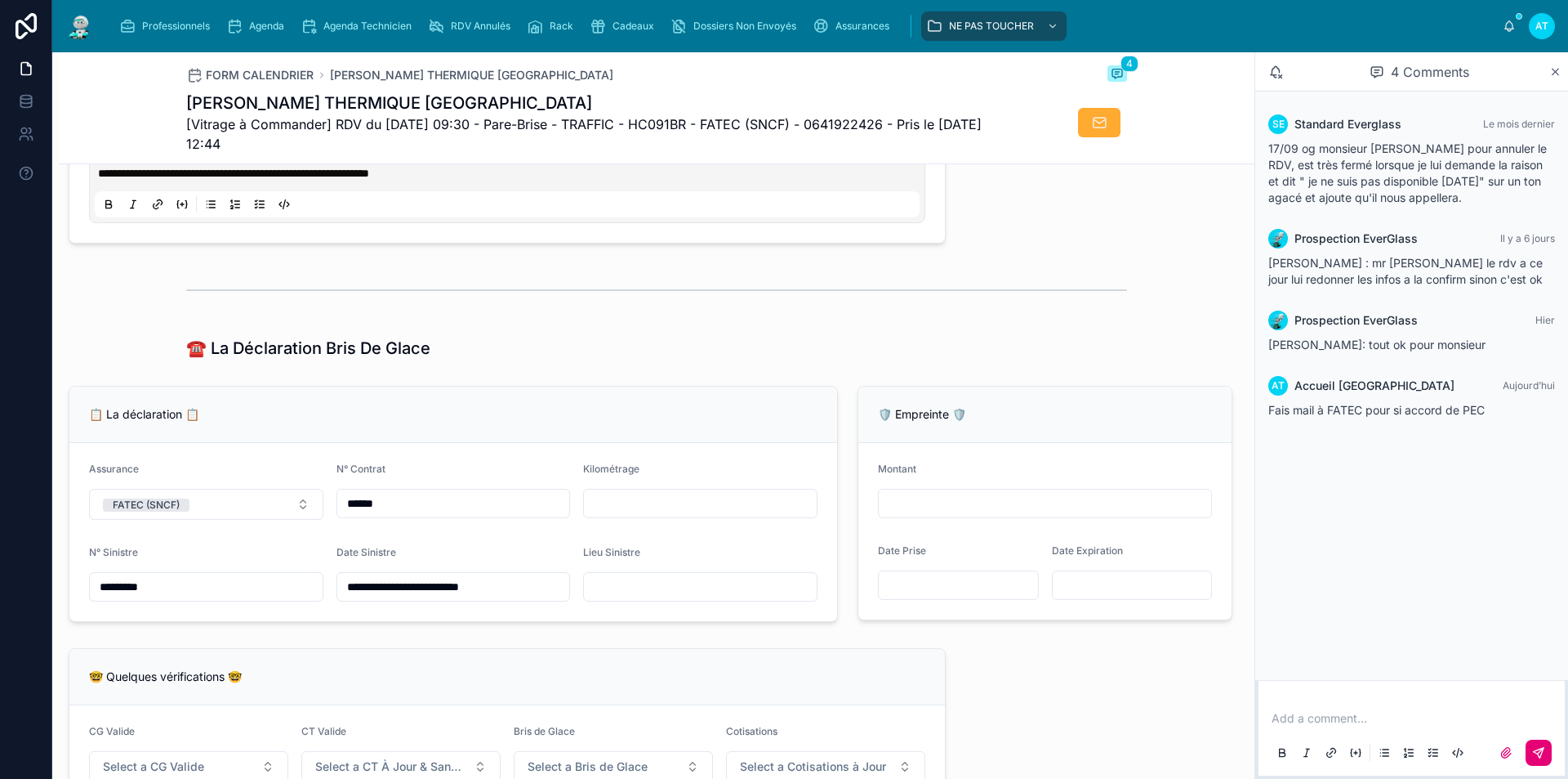
scroll to position [899, 0]
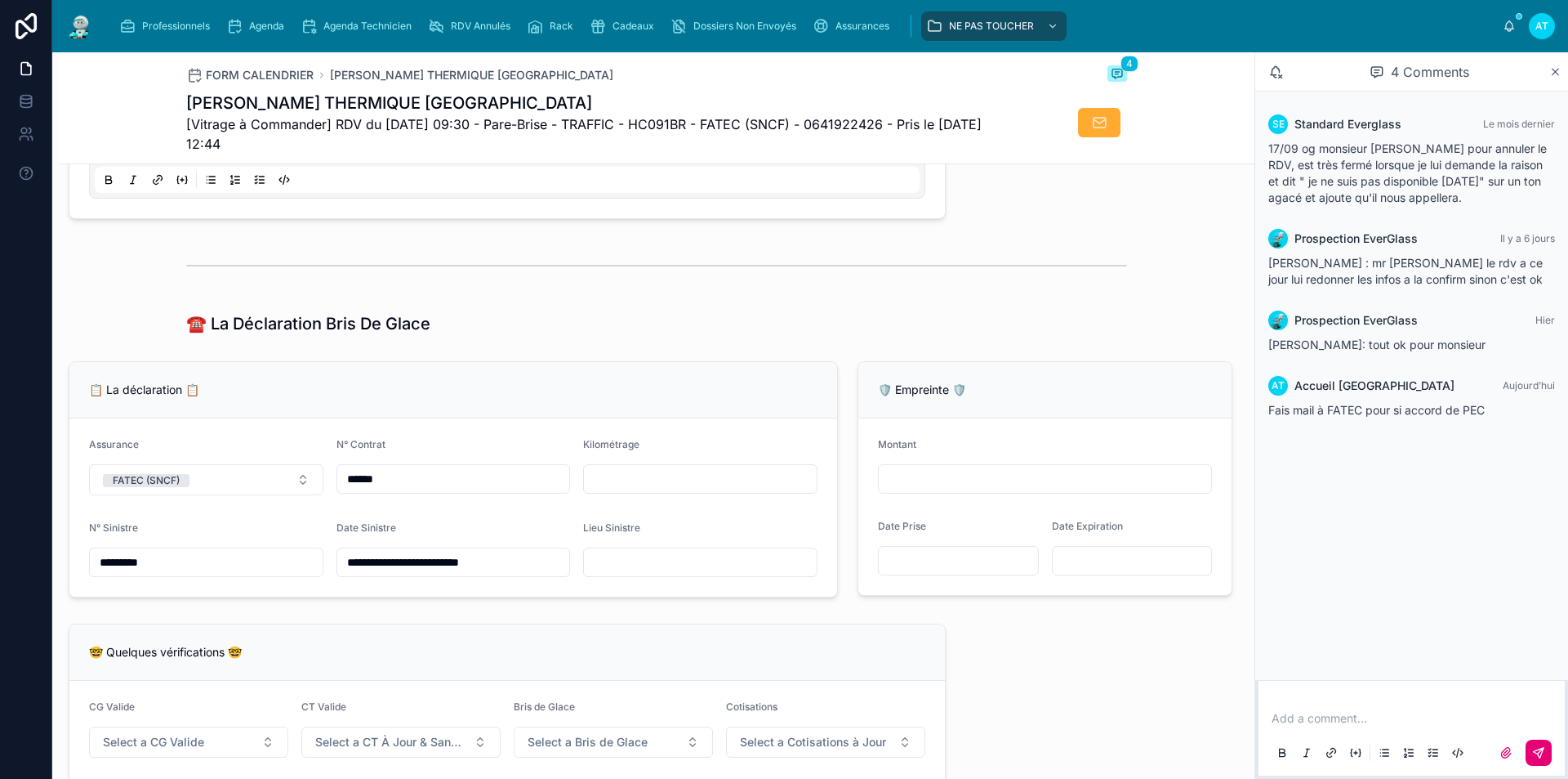
click at [1277, 715] on p at bounding box center [1416, 718] width 287 height 16
click at [1534, 755] on icon at bounding box center [1539, 752] width 13 height 13
click at [259, 19] on div "Agenda" at bounding box center [258, 27] width 65 height 27
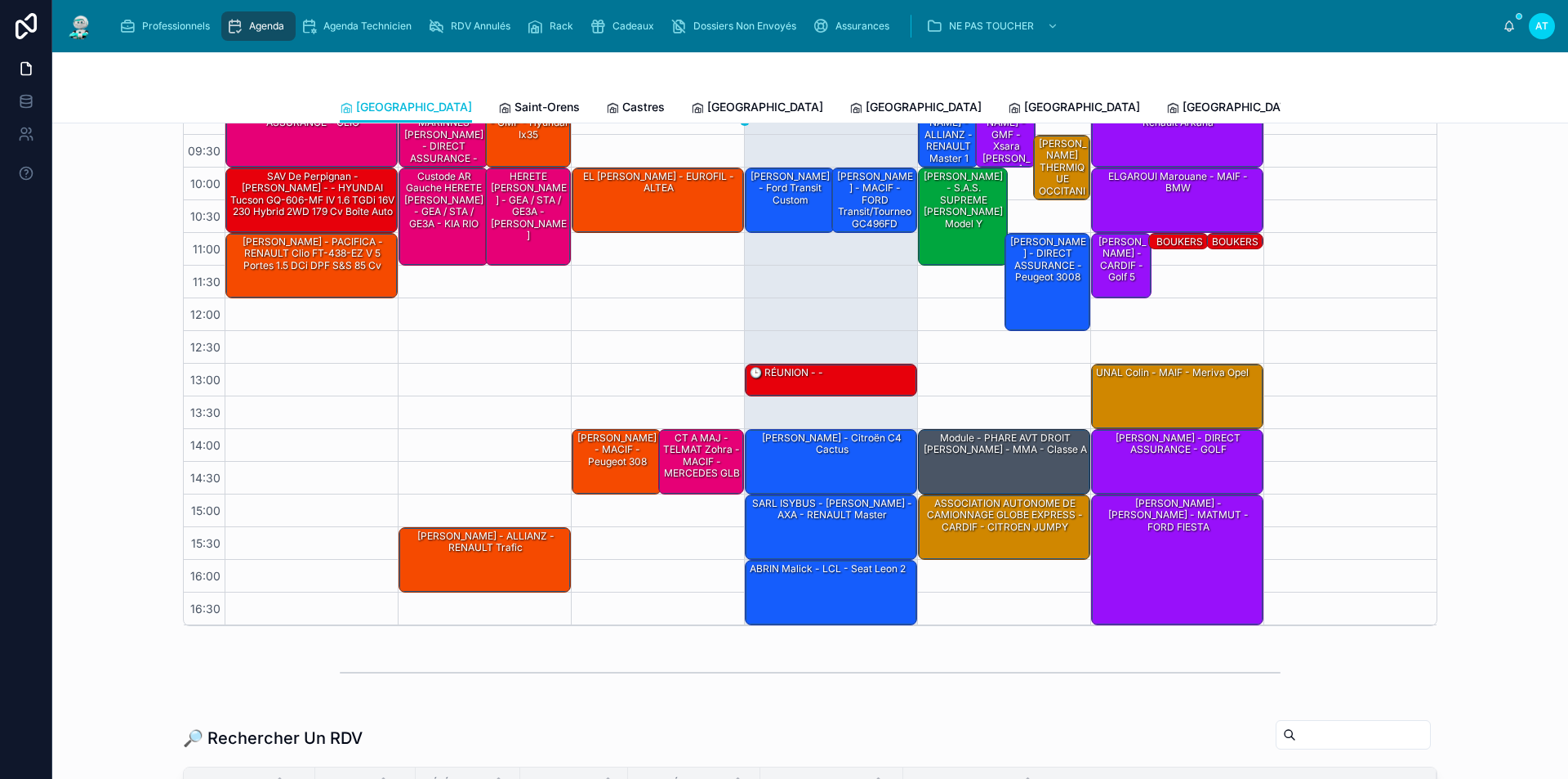
scroll to position [327, 0]
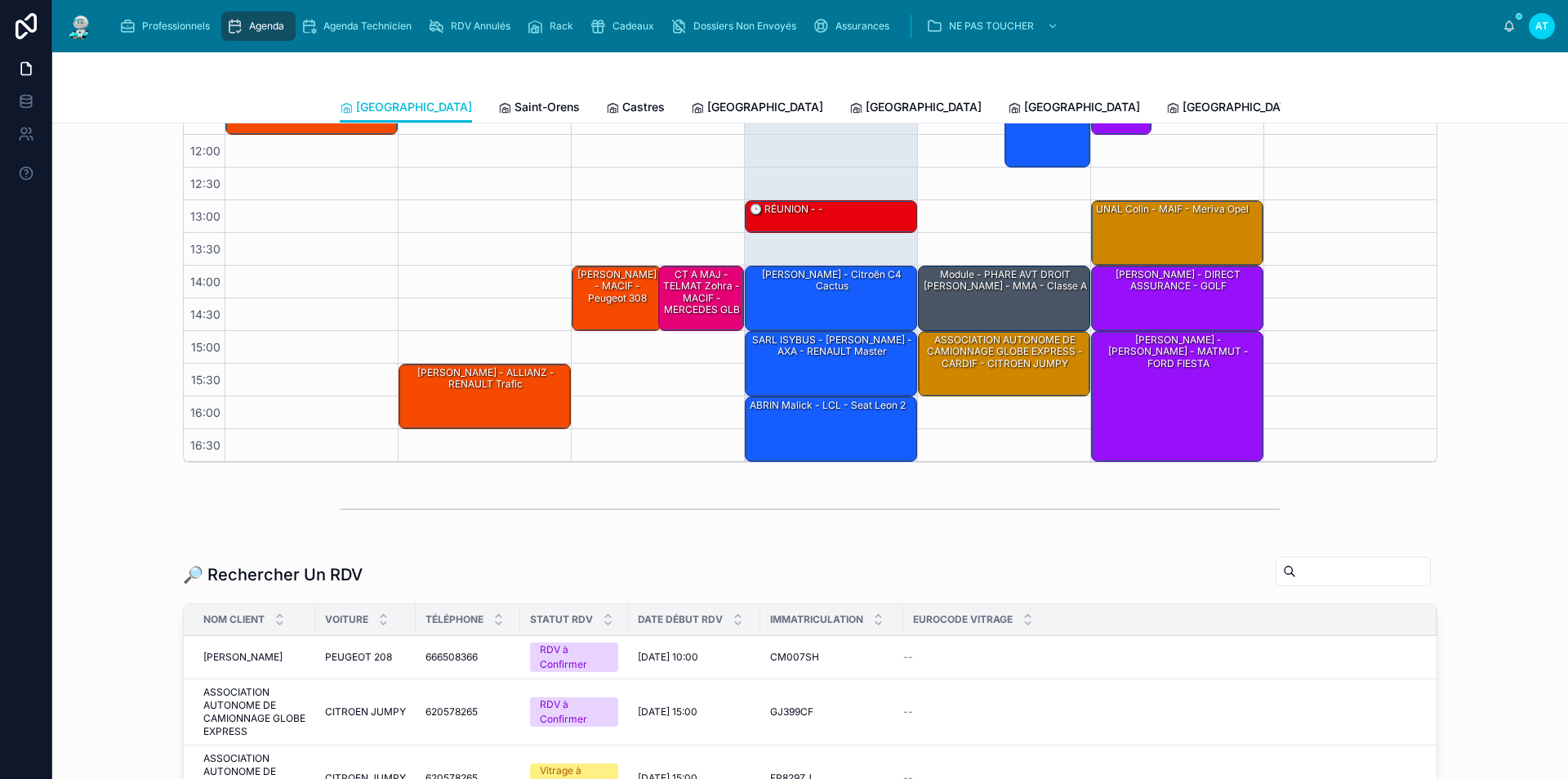
click at [1377, 573] on input "text" at bounding box center [1362, 572] width 134 height 23
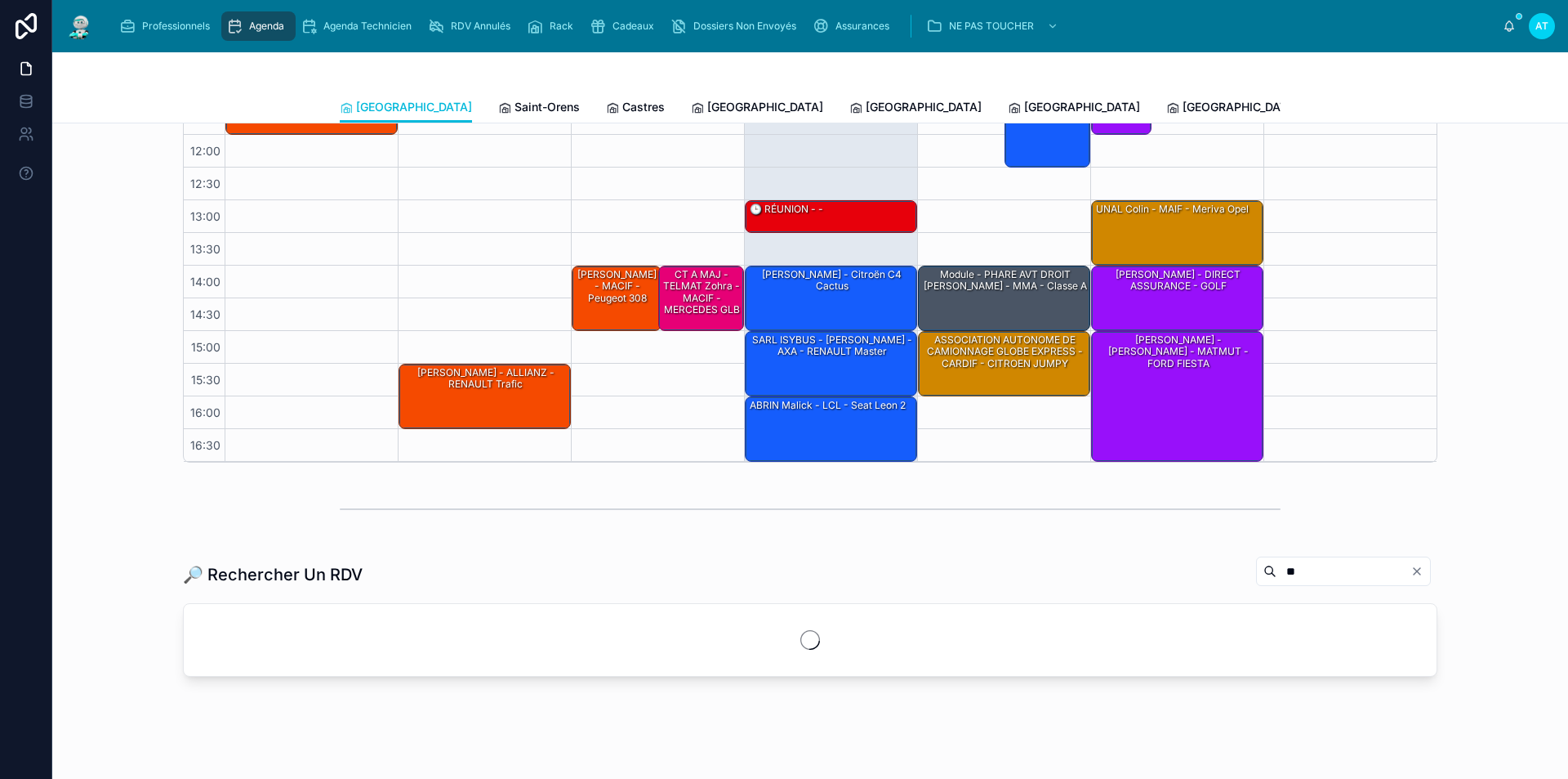
type input "*"
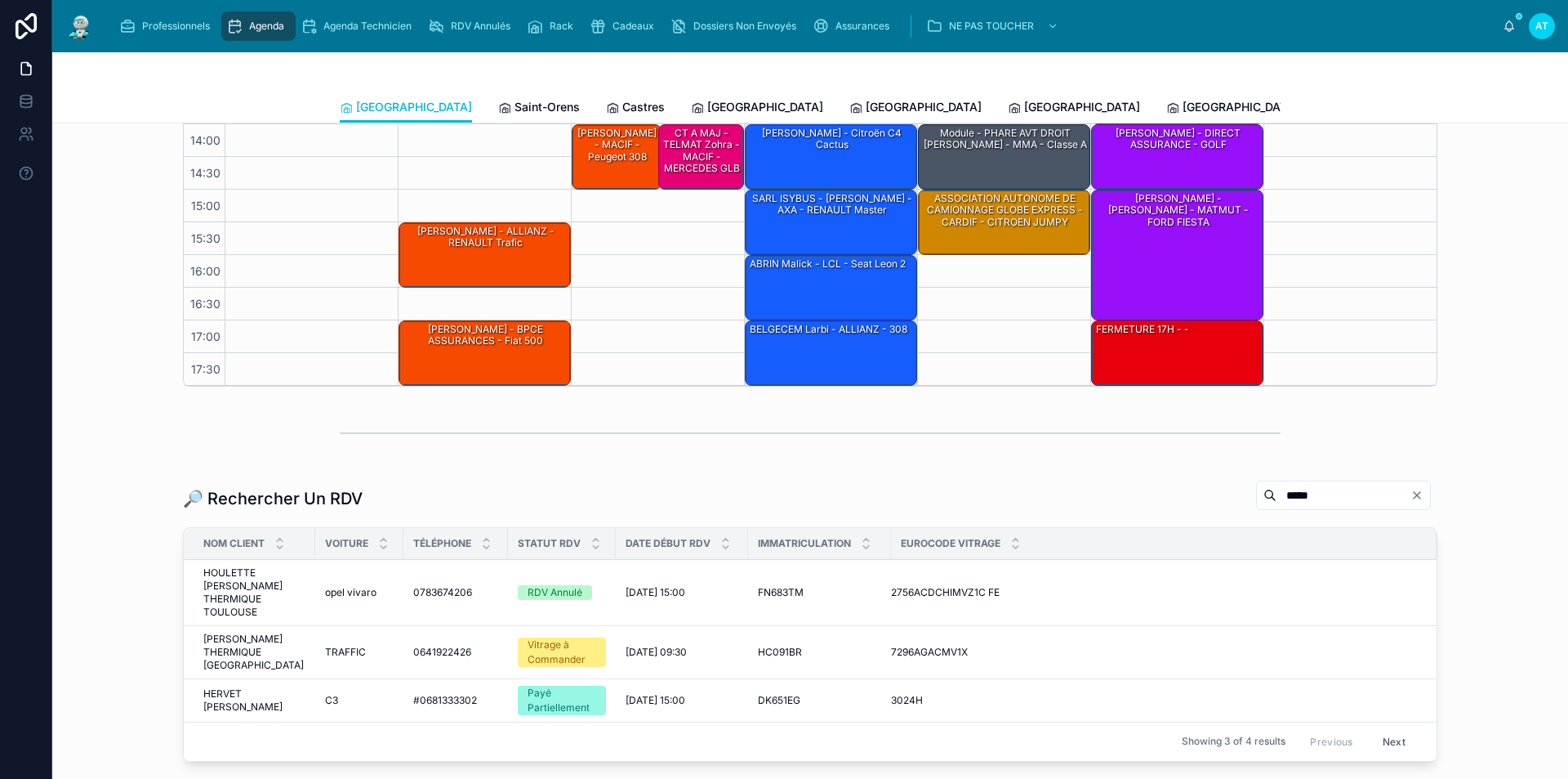
scroll to position [409, 0]
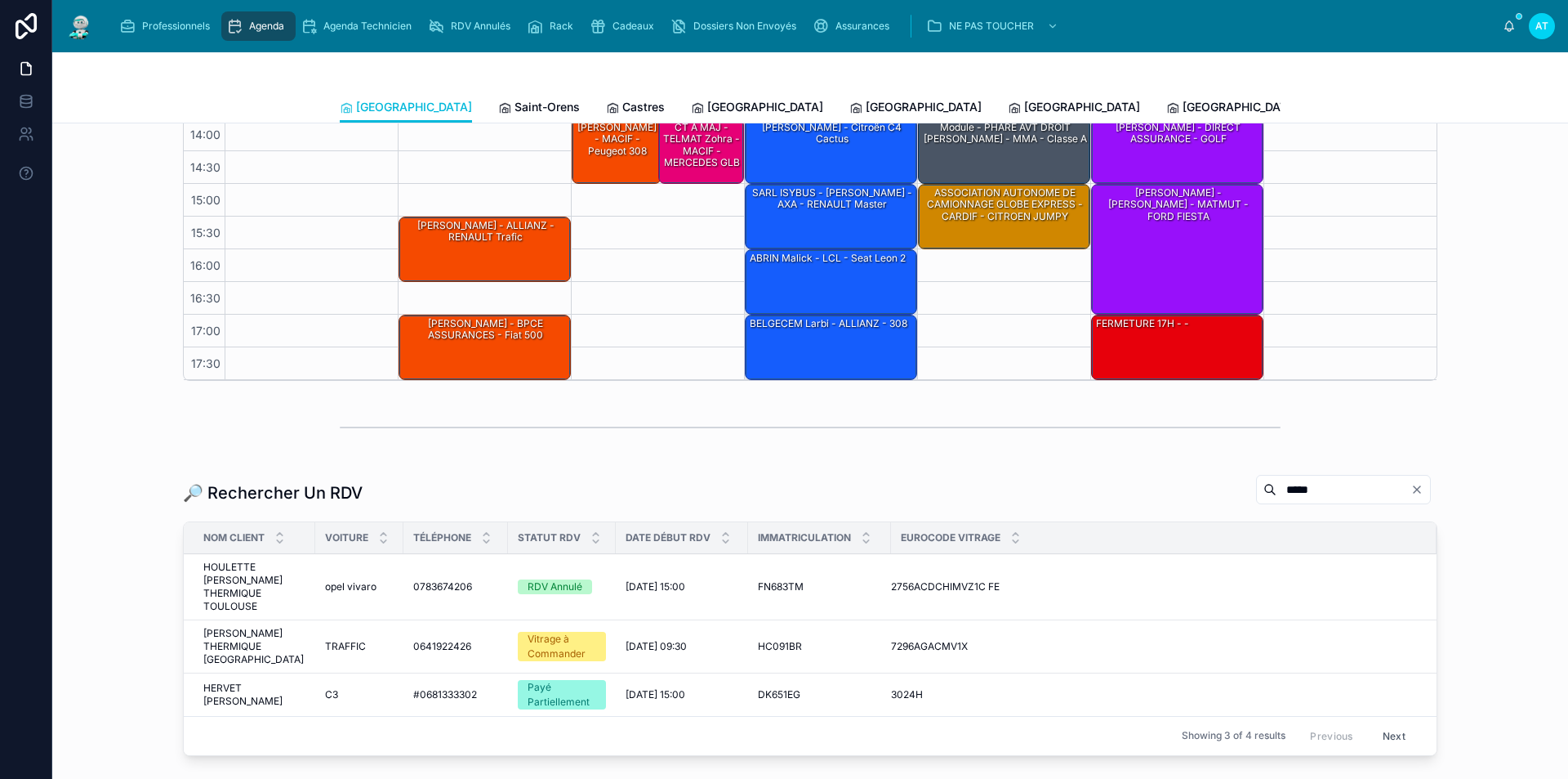
type input "*****"
click at [278, 631] on span "HORTET Mikael - HERVE THERMIQUE OCCITANIE" at bounding box center [254, 646] width 102 height 39
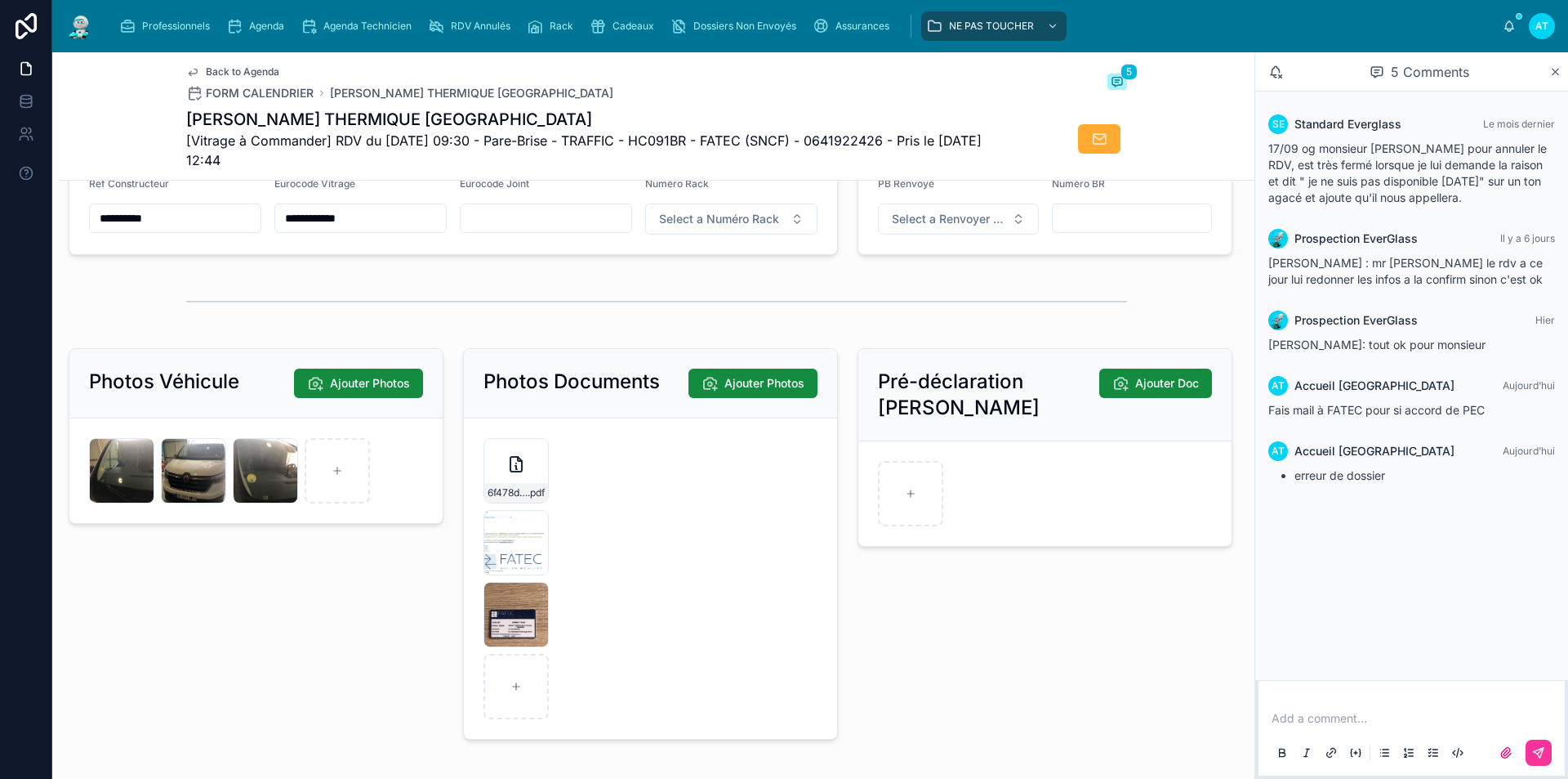
scroll to position [2125, 0]
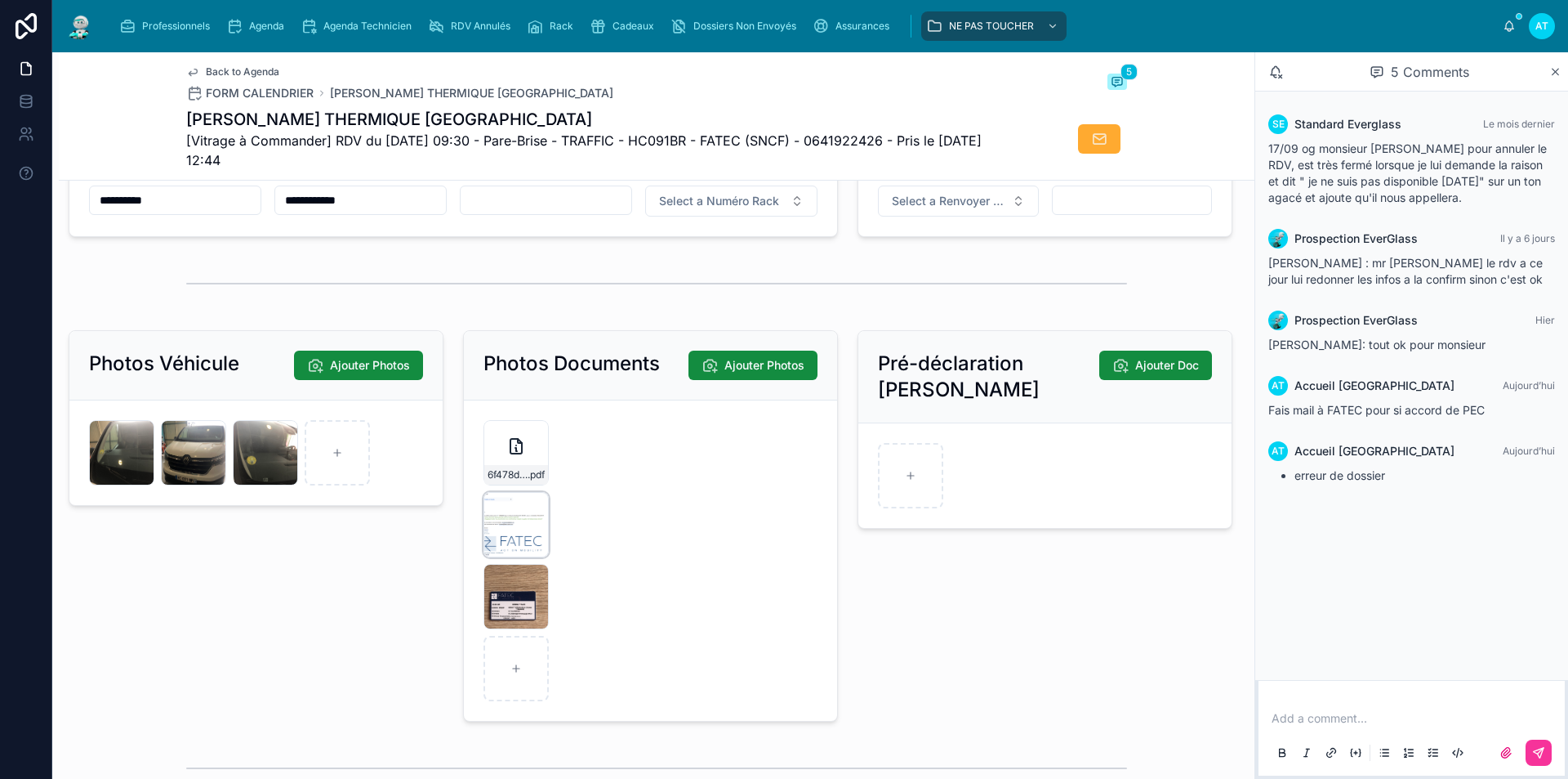
click at [532, 557] on div "Capture-d’écran-2025-09-10-114330 .png" at bounding box center [516, 525] width 66 height 66
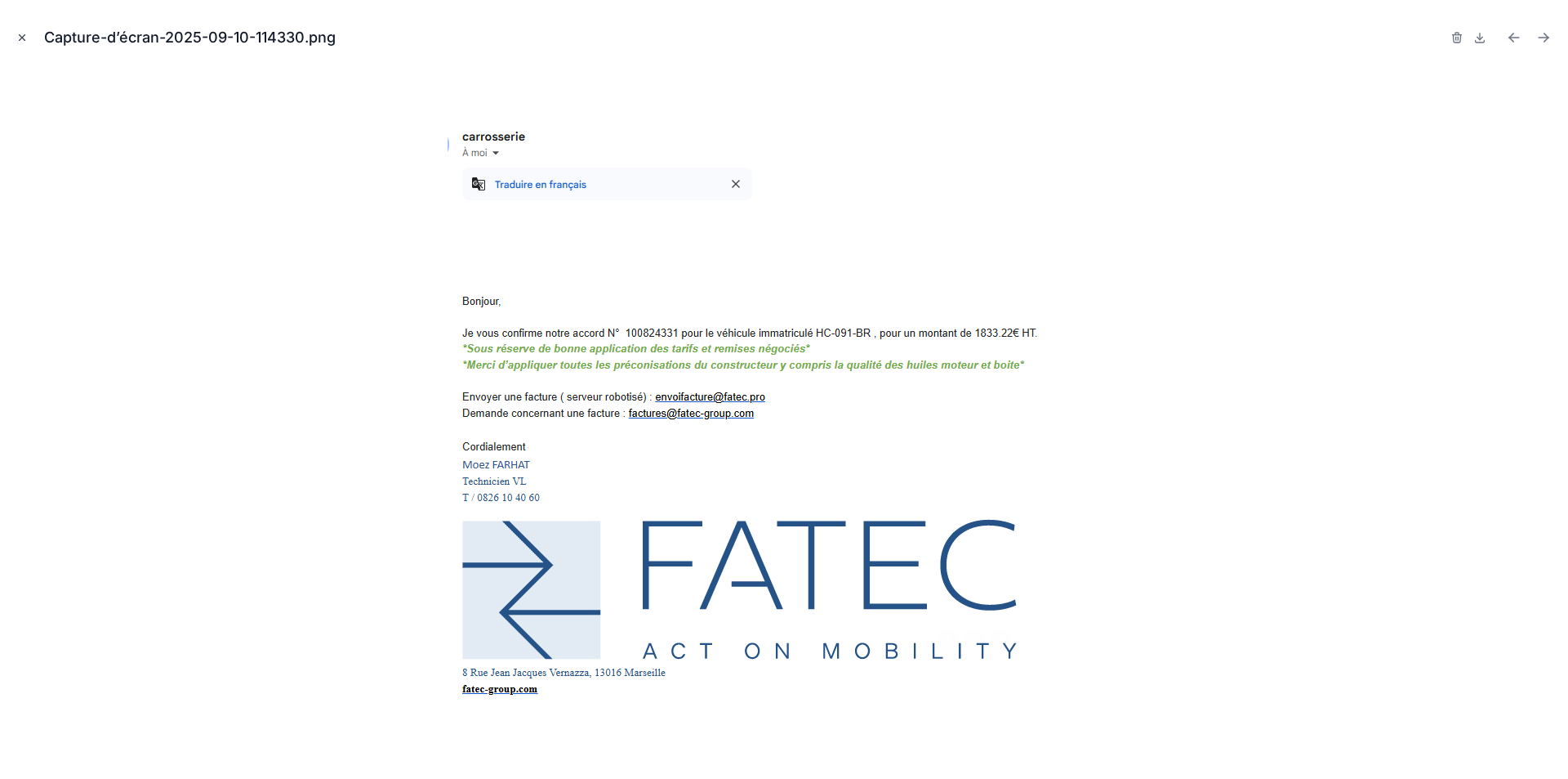
click at [24, 36] on icon "Close modal" at bounding box center [22, 38] width 5 height 5
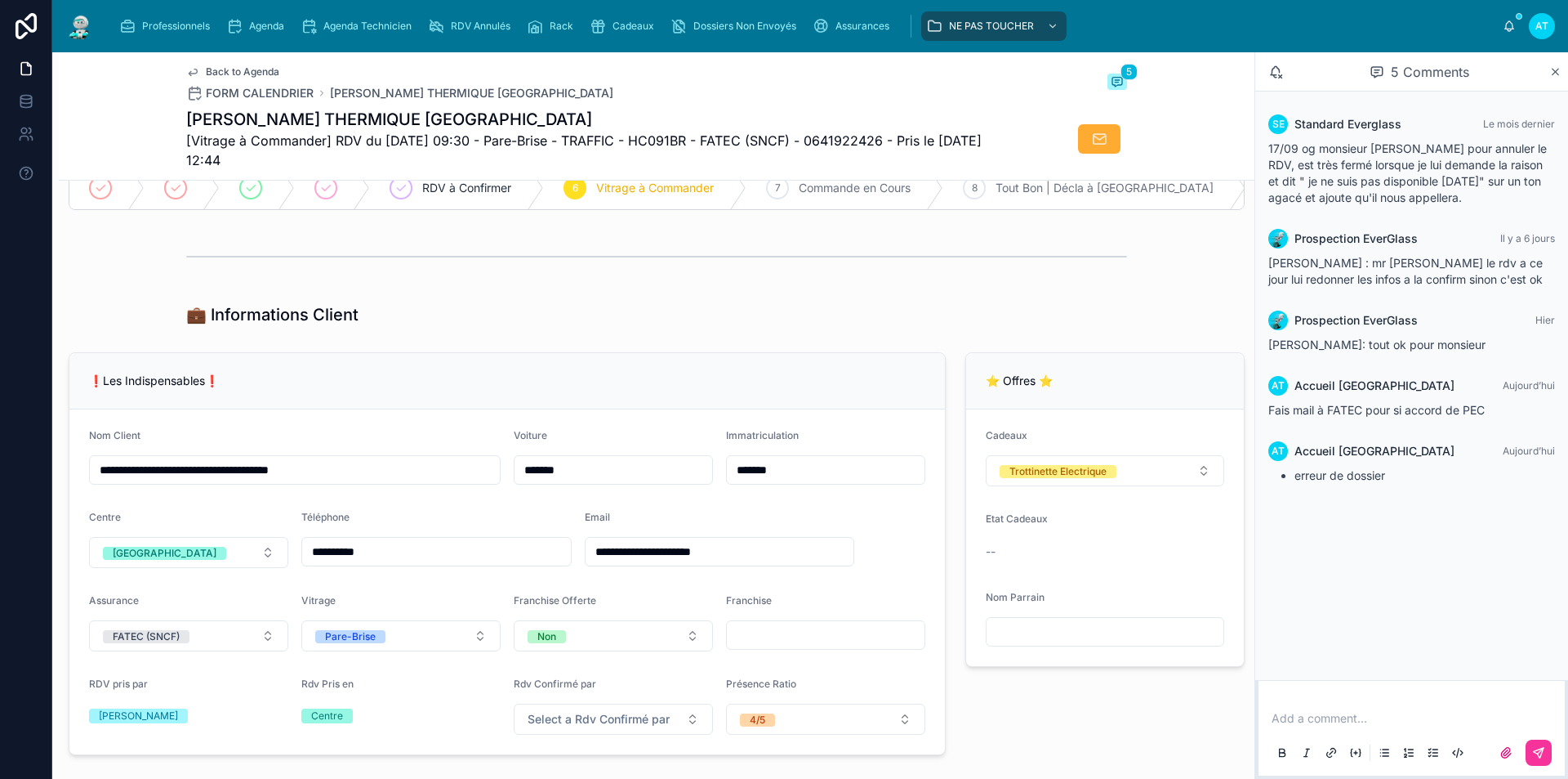
scroll to position [245, 0]
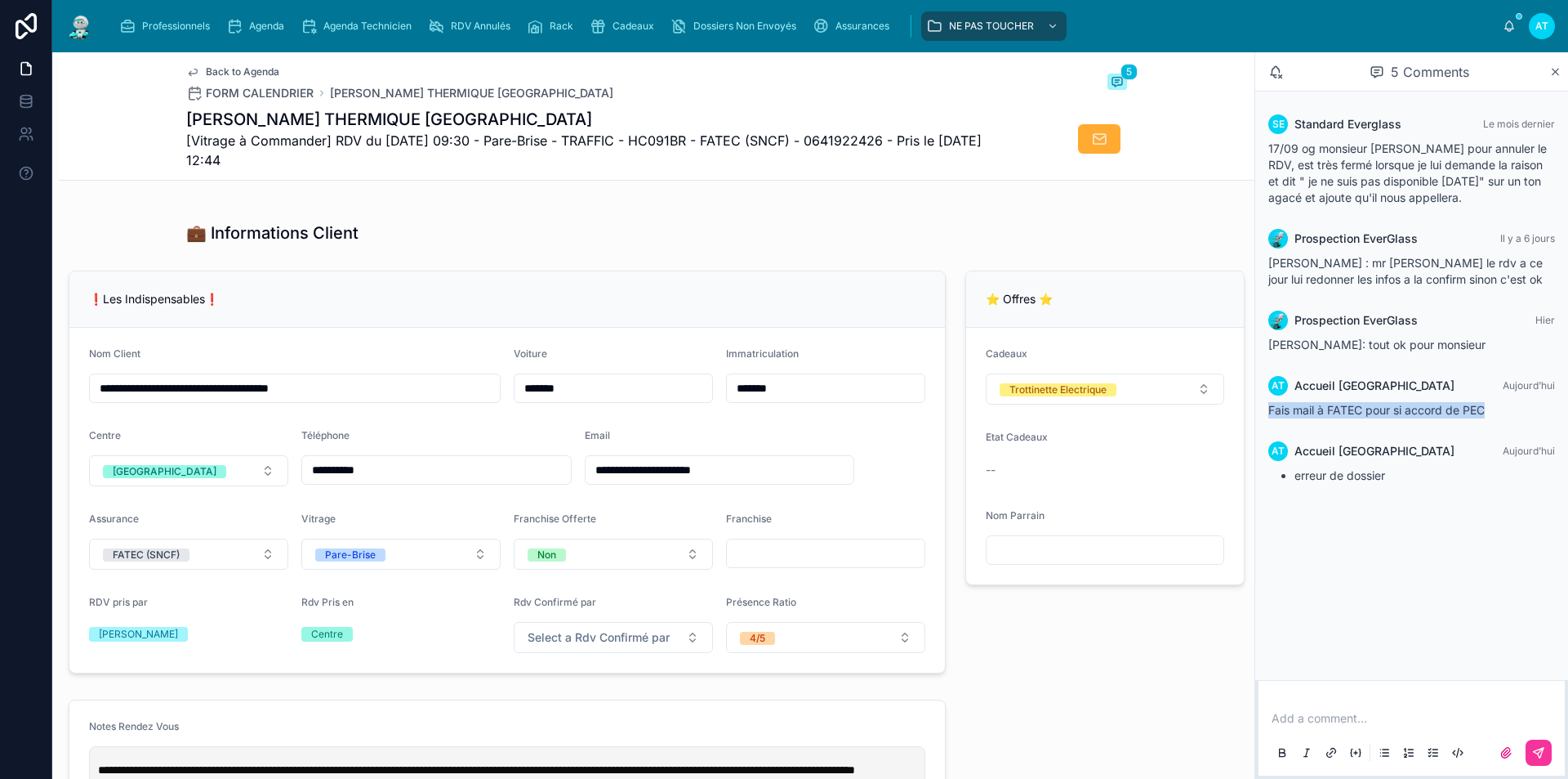
drag, startPoint x: 1285, startPoint y: 406, endPoint x: 1511, endPoint y: 404, distance: 226.0
click at [1511, 404] on div "AT Accueil Toulouse Aujourd’hui Fais mail à FATEC pour si accord de PEC" at bounding box center [1412, 397] width 307 height 62
copy span "Fais mail à FATEC pour si accord de PEC"
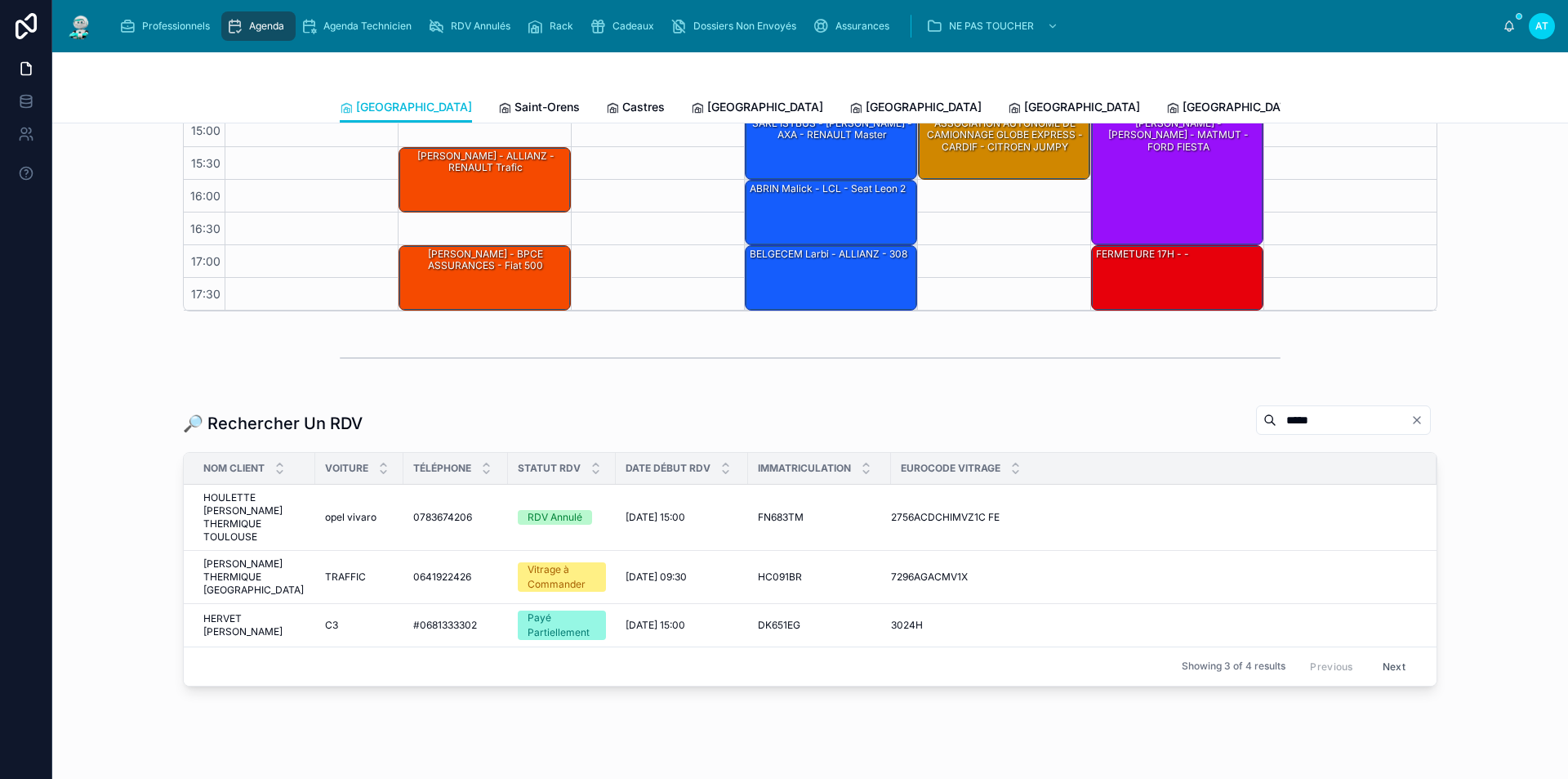
scroll to position [517, 0]
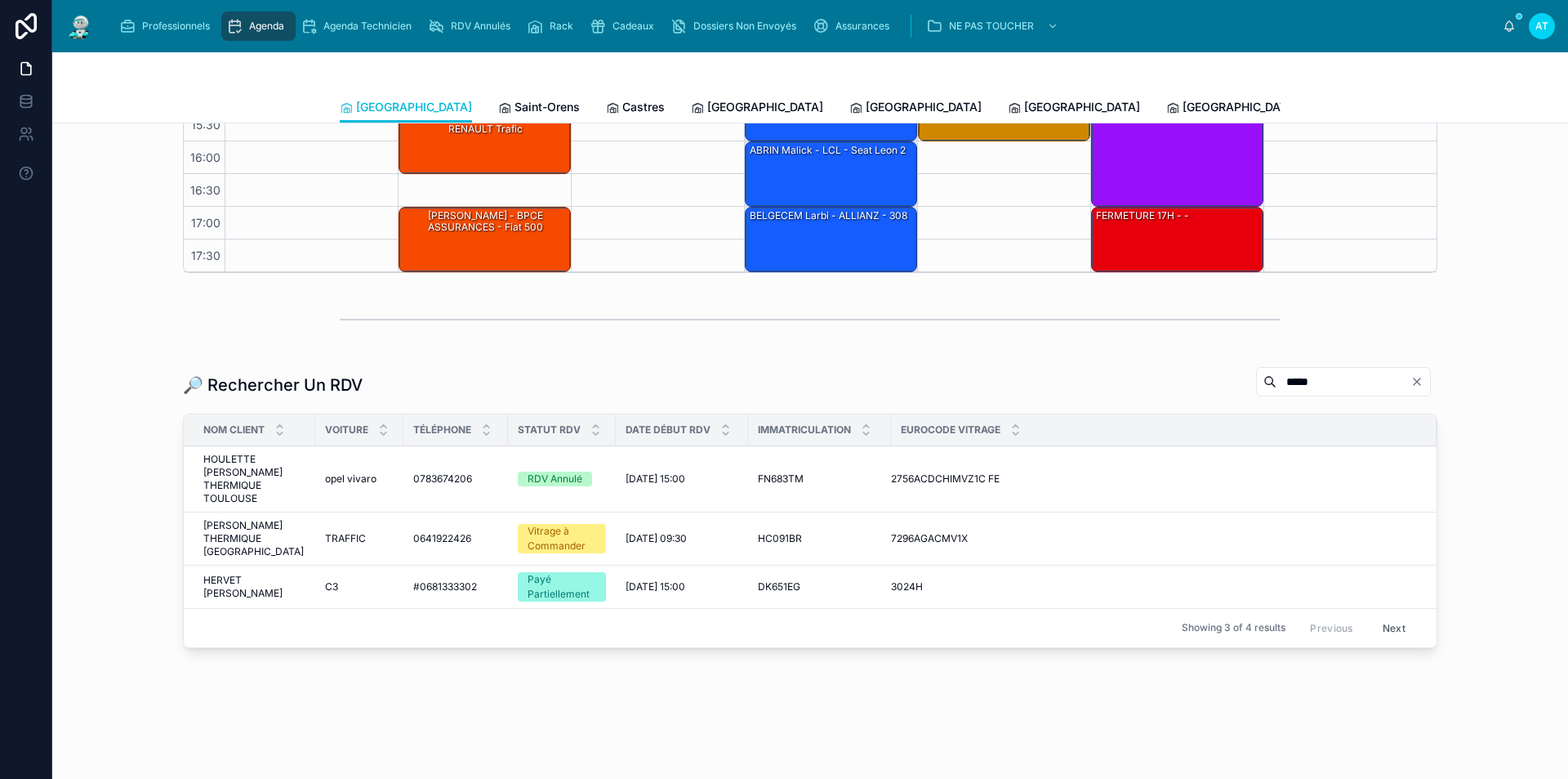
click at [257, 469] on span "HOULETTE Antoine - HERVE THERMIQUE TOULOUSE" at bounding box center [254, 479] width 102 height 52
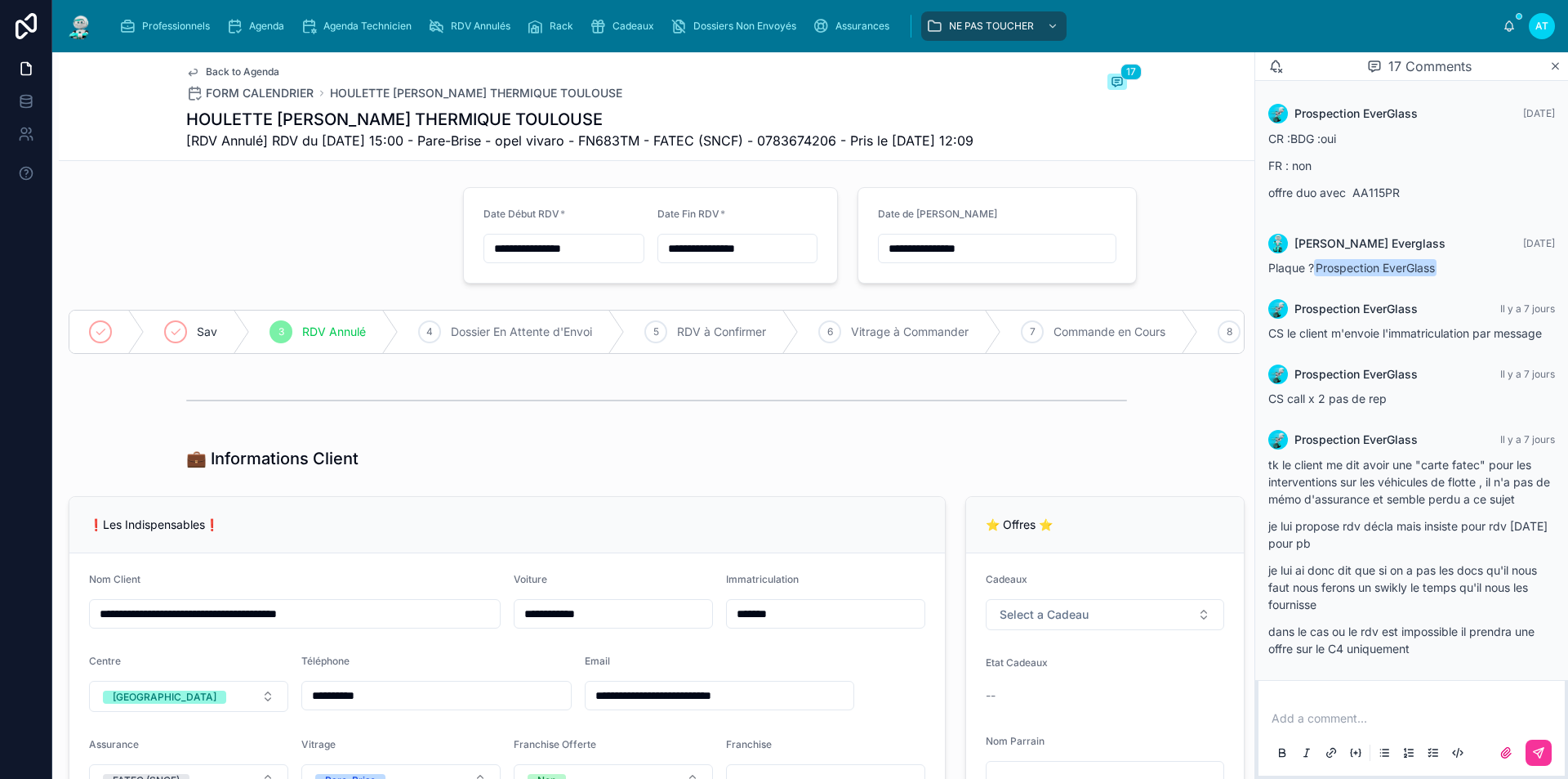
scroll to position [1147, 0]
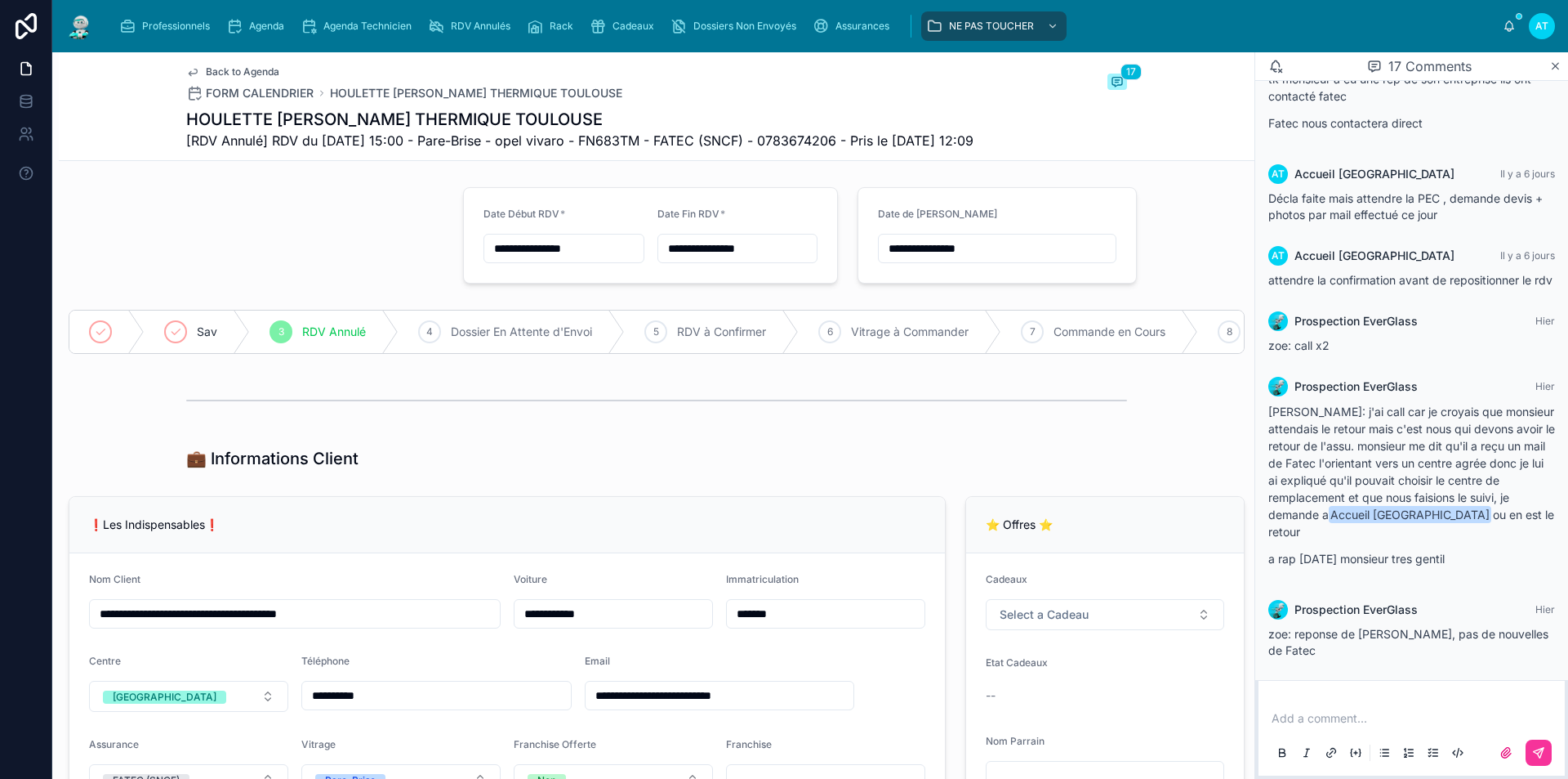
click at [1384, 712] on p at bounding box center [1416, 718] width 287 height 16
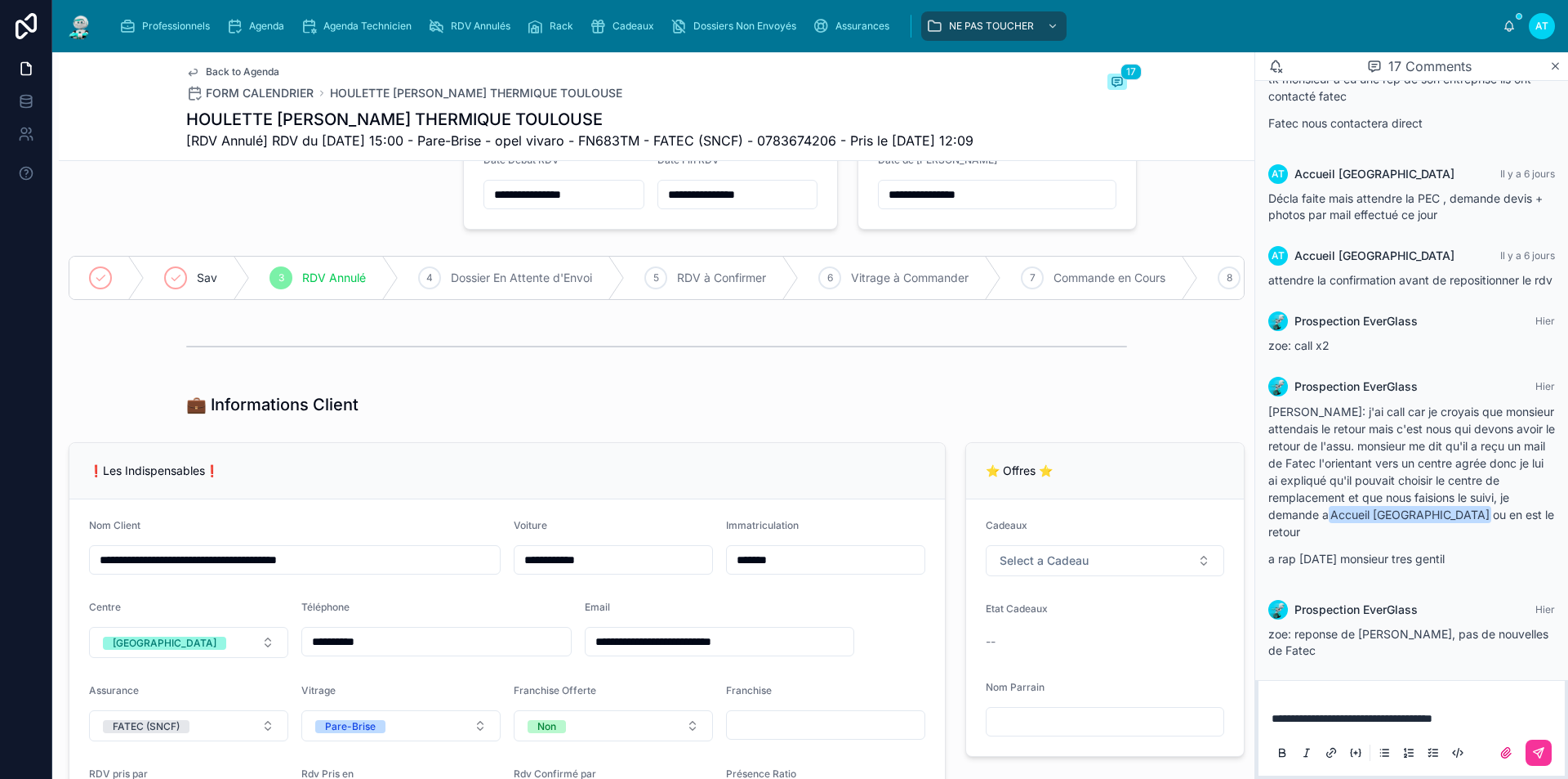
scroll to position [82, 0]
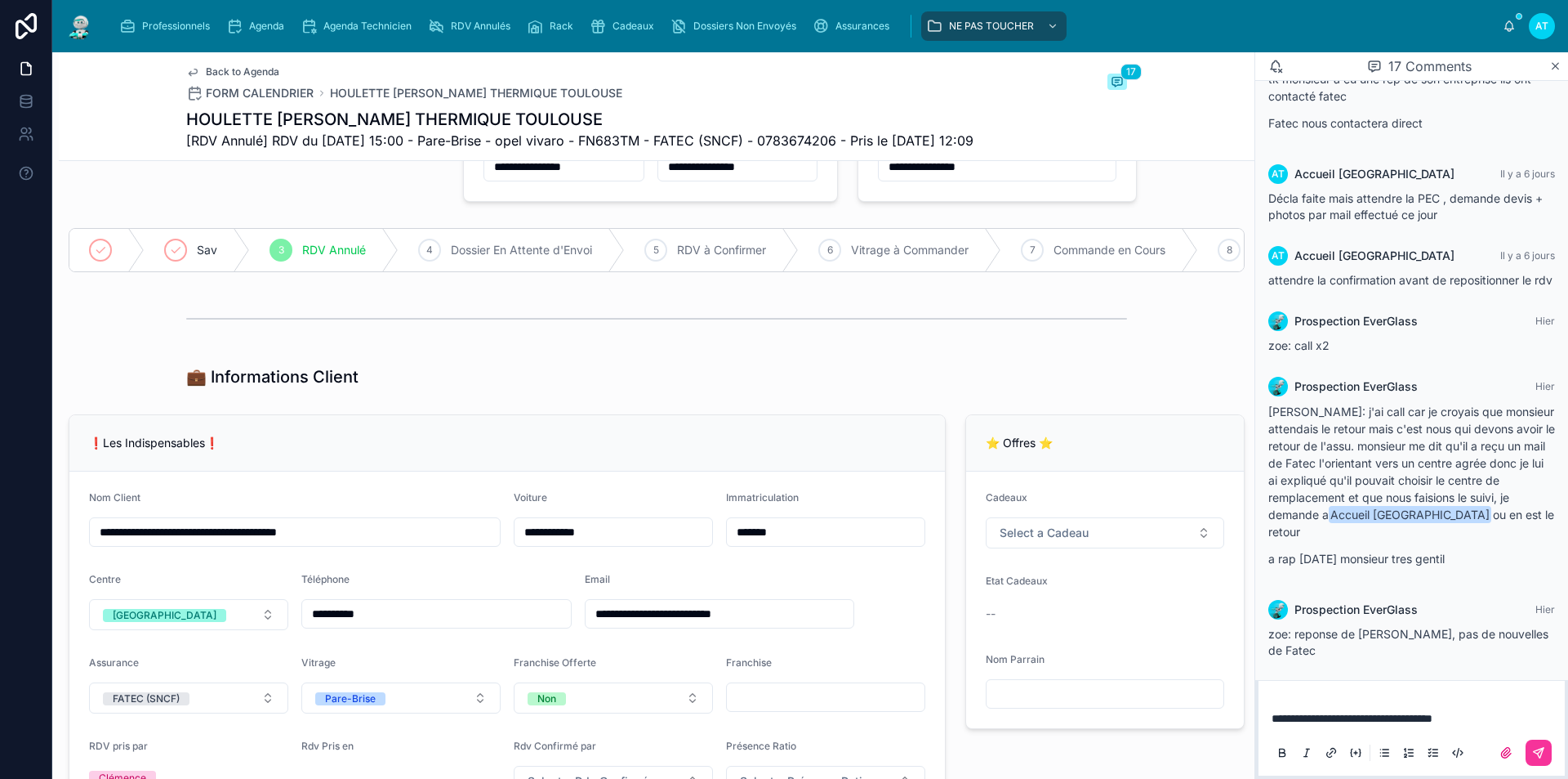
drag, startPoint x: 764, startPoint y: 645, endPoint x: 563, endPoint y: 645, distance: 201.0
click at [563, 645] on form "**********" at bounding box center [507, 643] width 876 height 345
click at [768, 451] on div "❗Les Indispensables❗" at bounding box center [508, 443] width 836 height 16
drag, startPoint x: 1536, startPoint y: 749, endPoint x: 1449, endPoint y: 735, distance: 88.1
click at [1537, 749] on icon at bounding box center [1539, 752] width 13 height 13
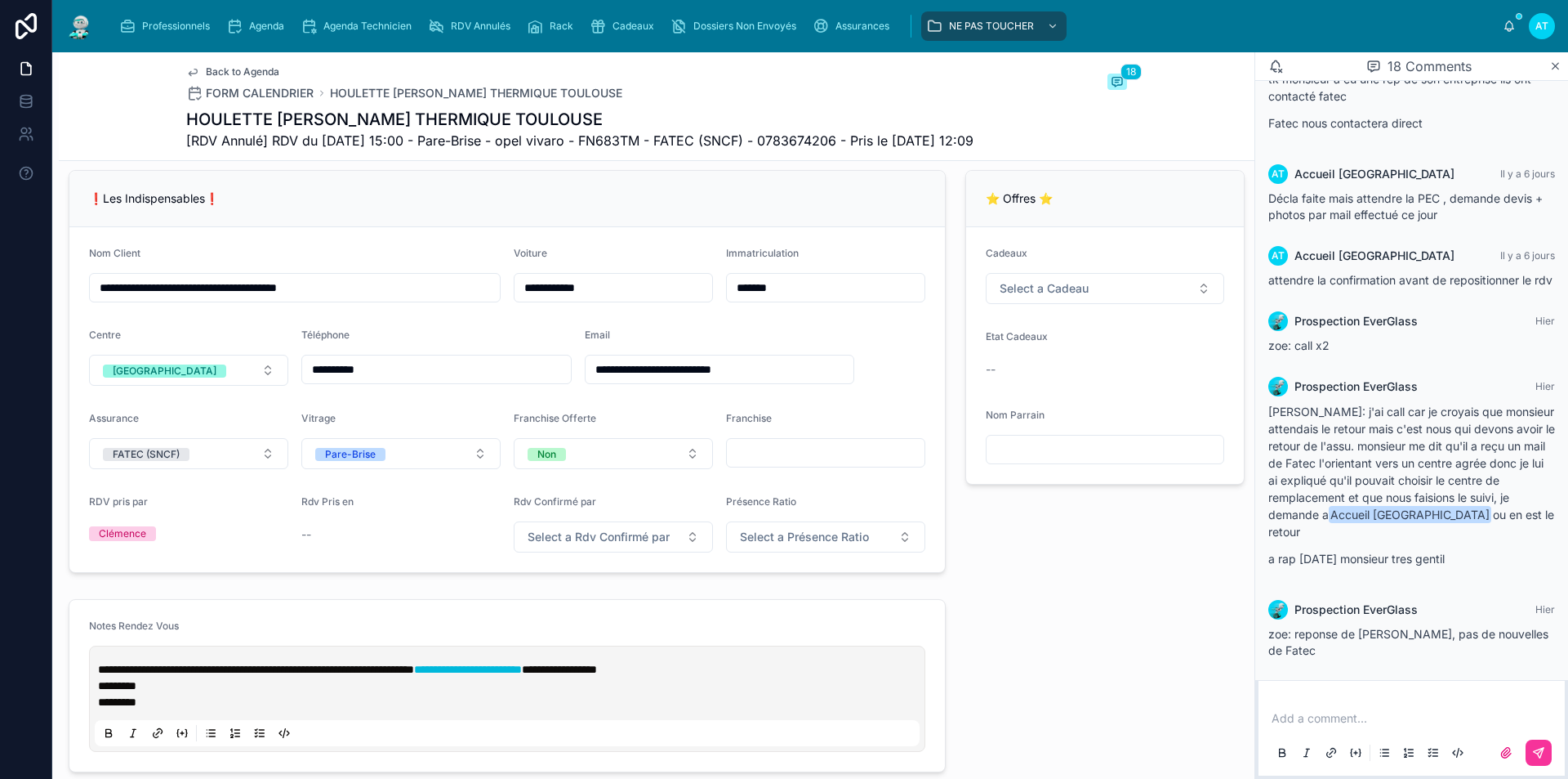
scroll to position [327, 0]
click at [99, 674] on span "**********" at bounding box center [256, 668] width 316 height 12
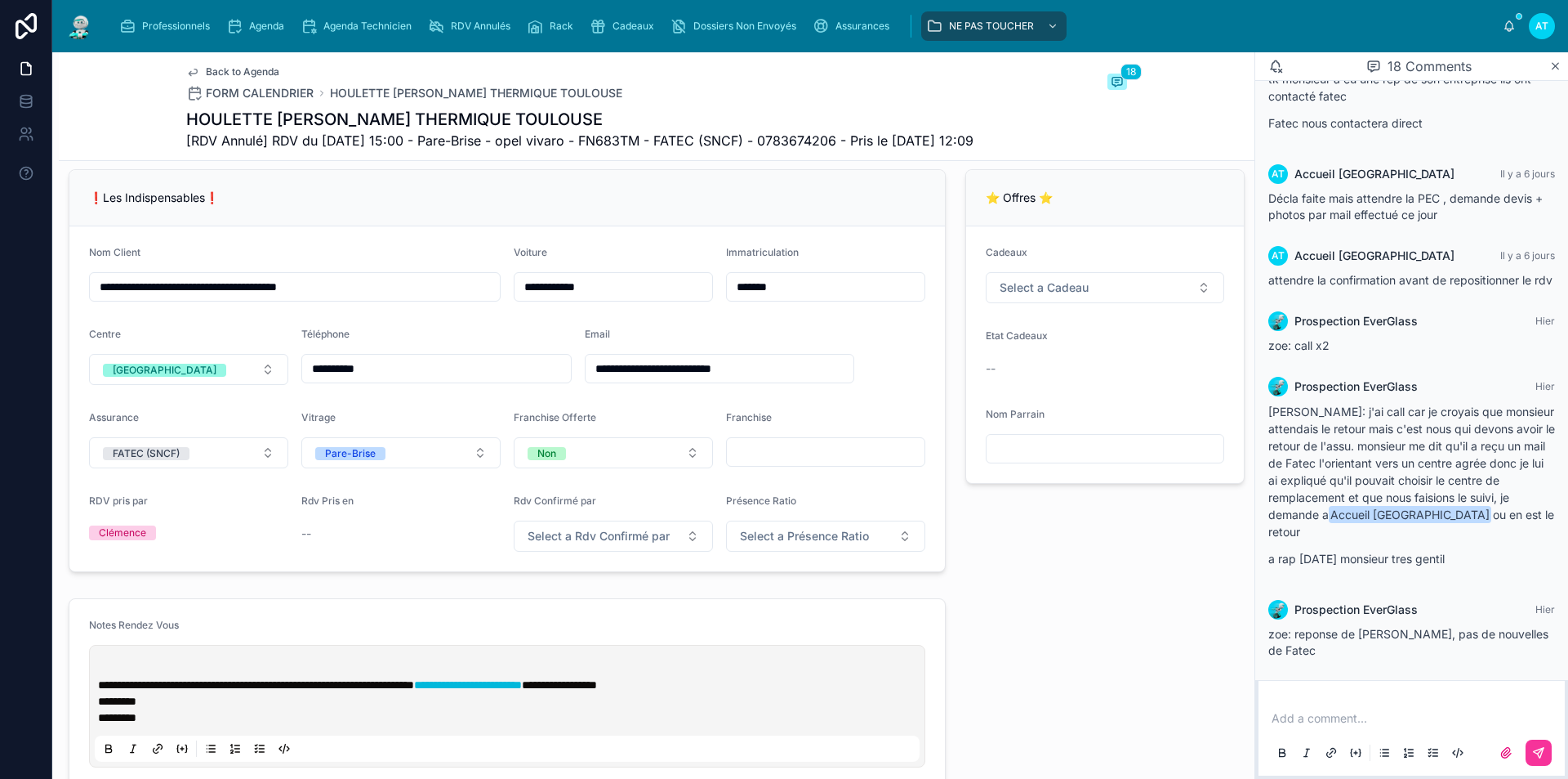
click at [204, 689] on div "**********" at bounding box center [507, 705] width 825 height 111
click at [199, 677] on p at bounding box center [510, 668] width 825 height 16
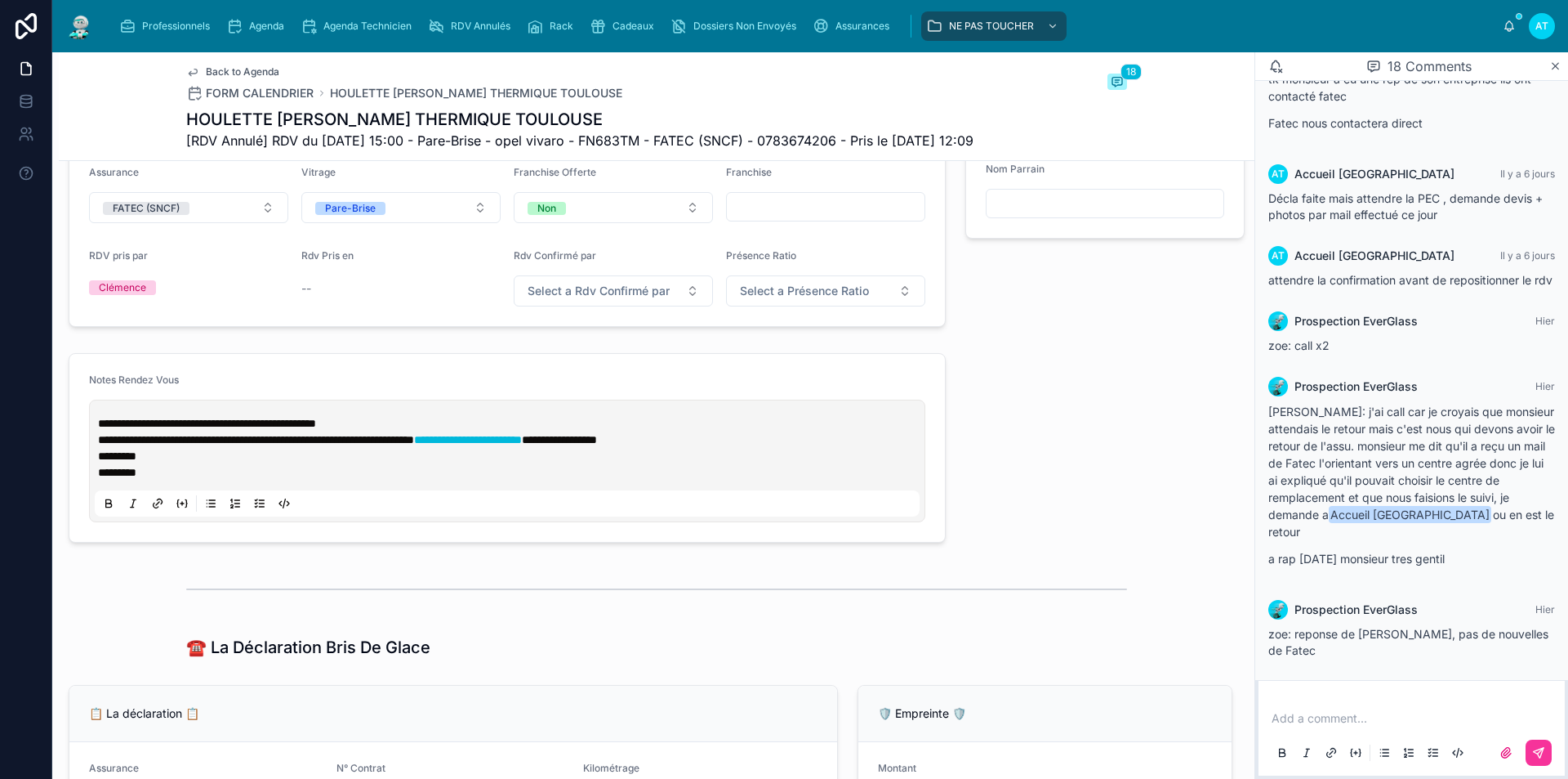
scroll to position [1212, 0]
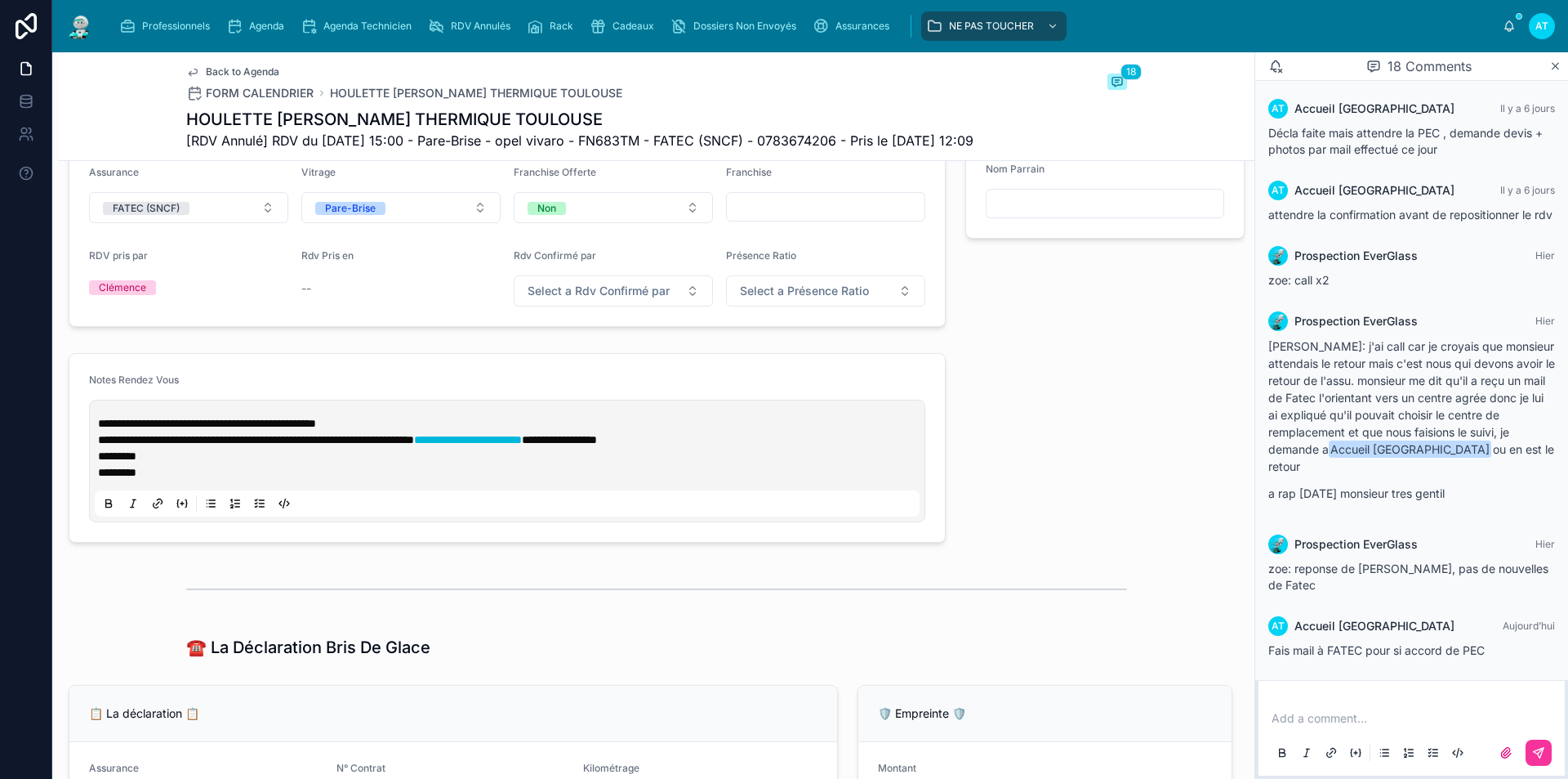
click at [675, 541] on form "**********" at bounding box center [507, 448] width 876 height 188
click at [273, 27] on span "Agenda" at bounding box center [267, 26] width 35 height 13
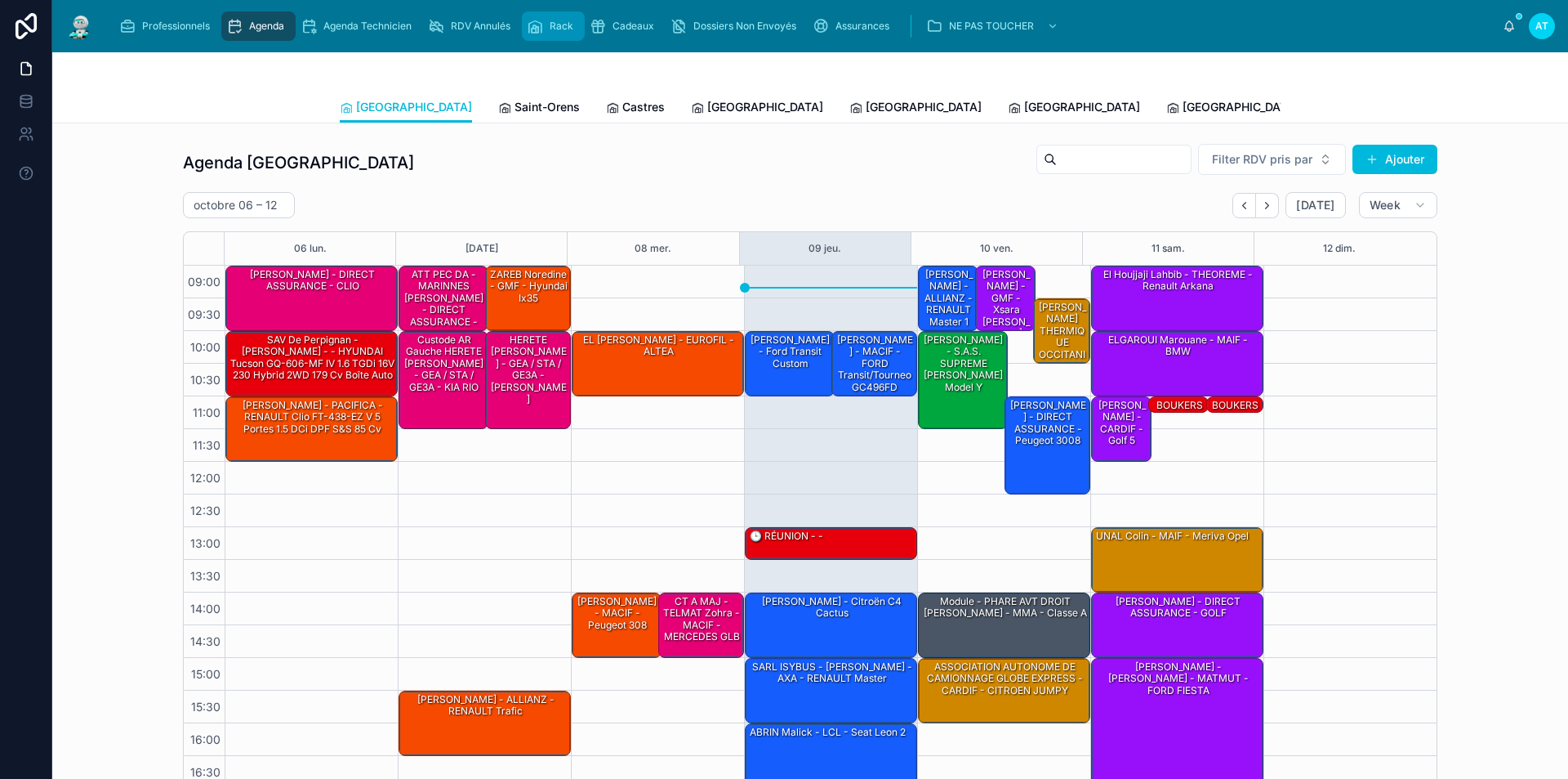
click at [541, 23] on icon "scrollable content" at bounding box center [535, 26] width 16 height 16
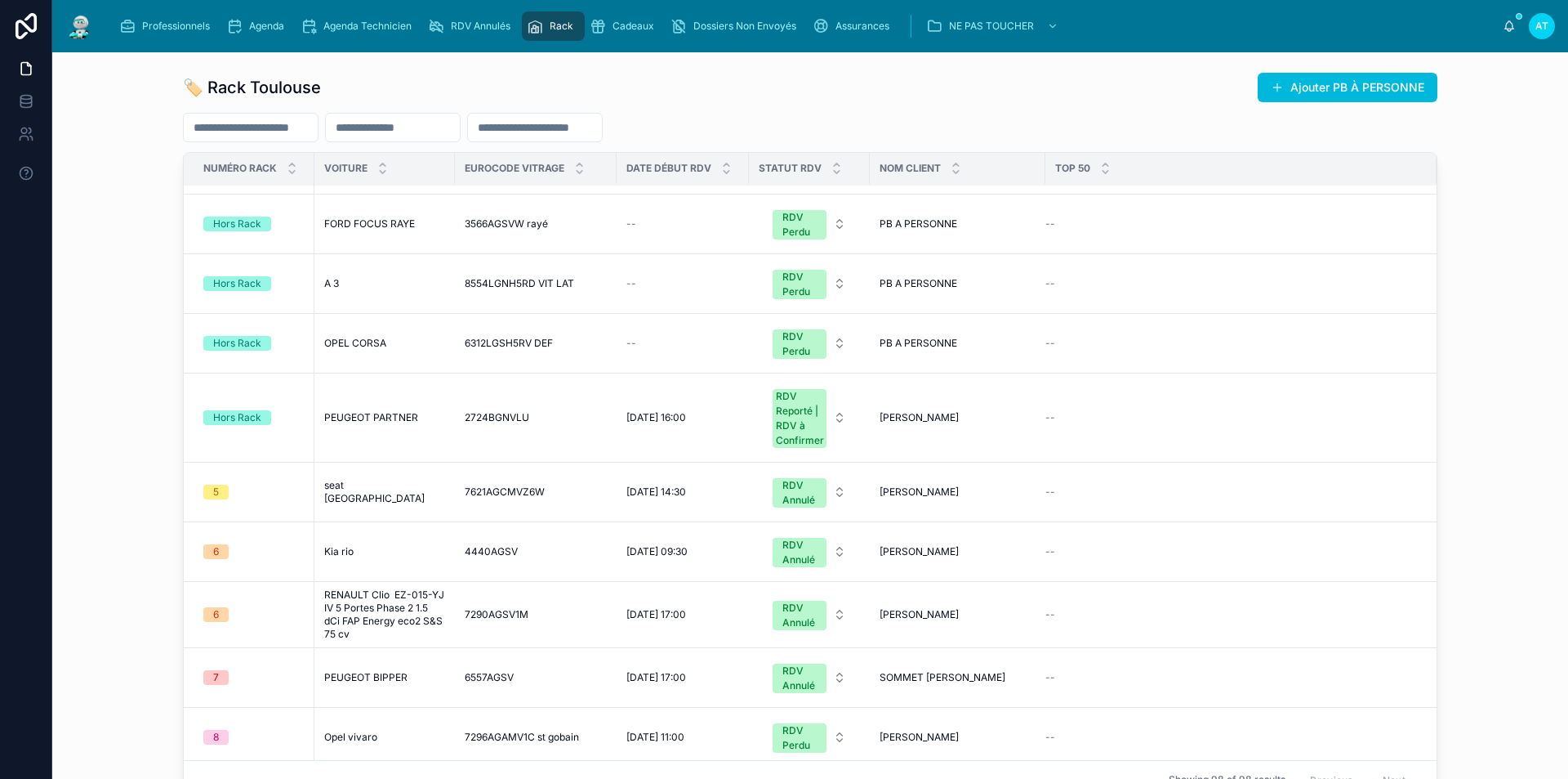
scroll to position [2778, 0]
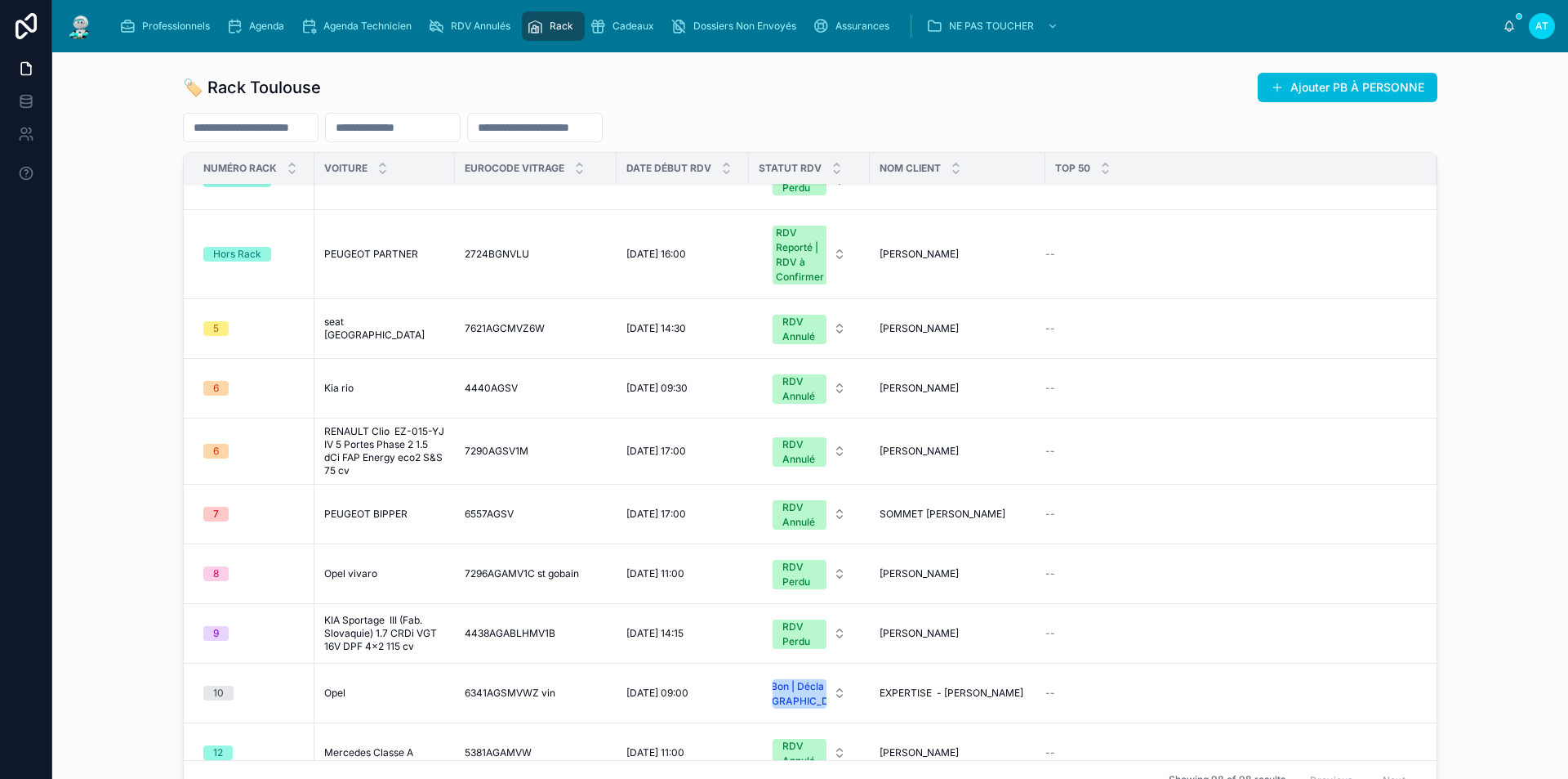
click at [236, 463] on td "6" at bounding box center [249, 451] width 131 height 66
click at [221, 450] on span "6" at bounding box center [216, 451] width 26 height 15
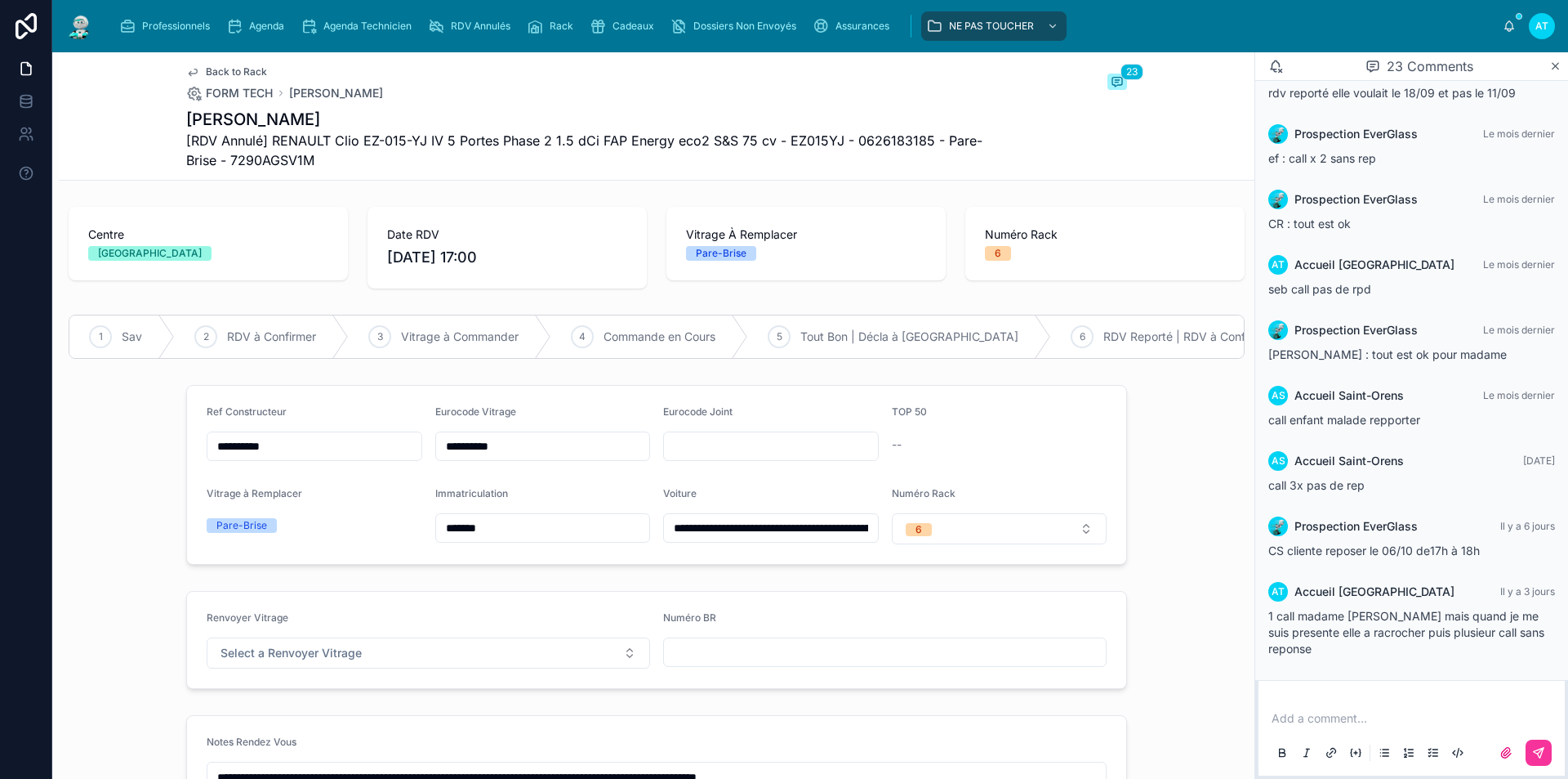
scroll to position [163, 0]
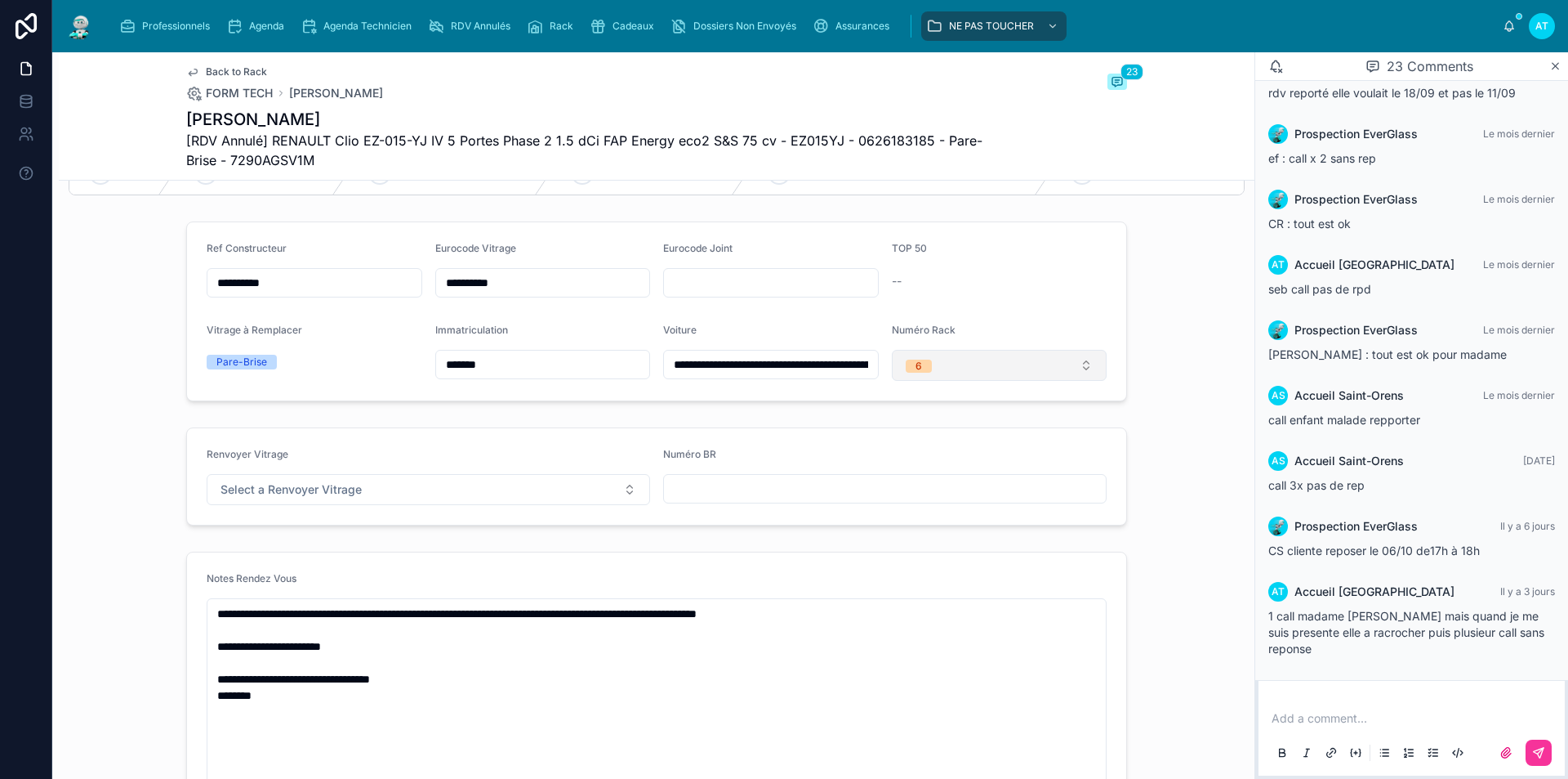
click at [949, 381] on button "6" at bounding box center [999, 365] width 215 height 31
type input "**"
click at [918, 446] on div "80" at bounding box center [993, 442] width 227 height 23
click at [543, 493] on button "Select a Renvoyer Vitrage" at bounding box center [428, 489] width 444 height 31
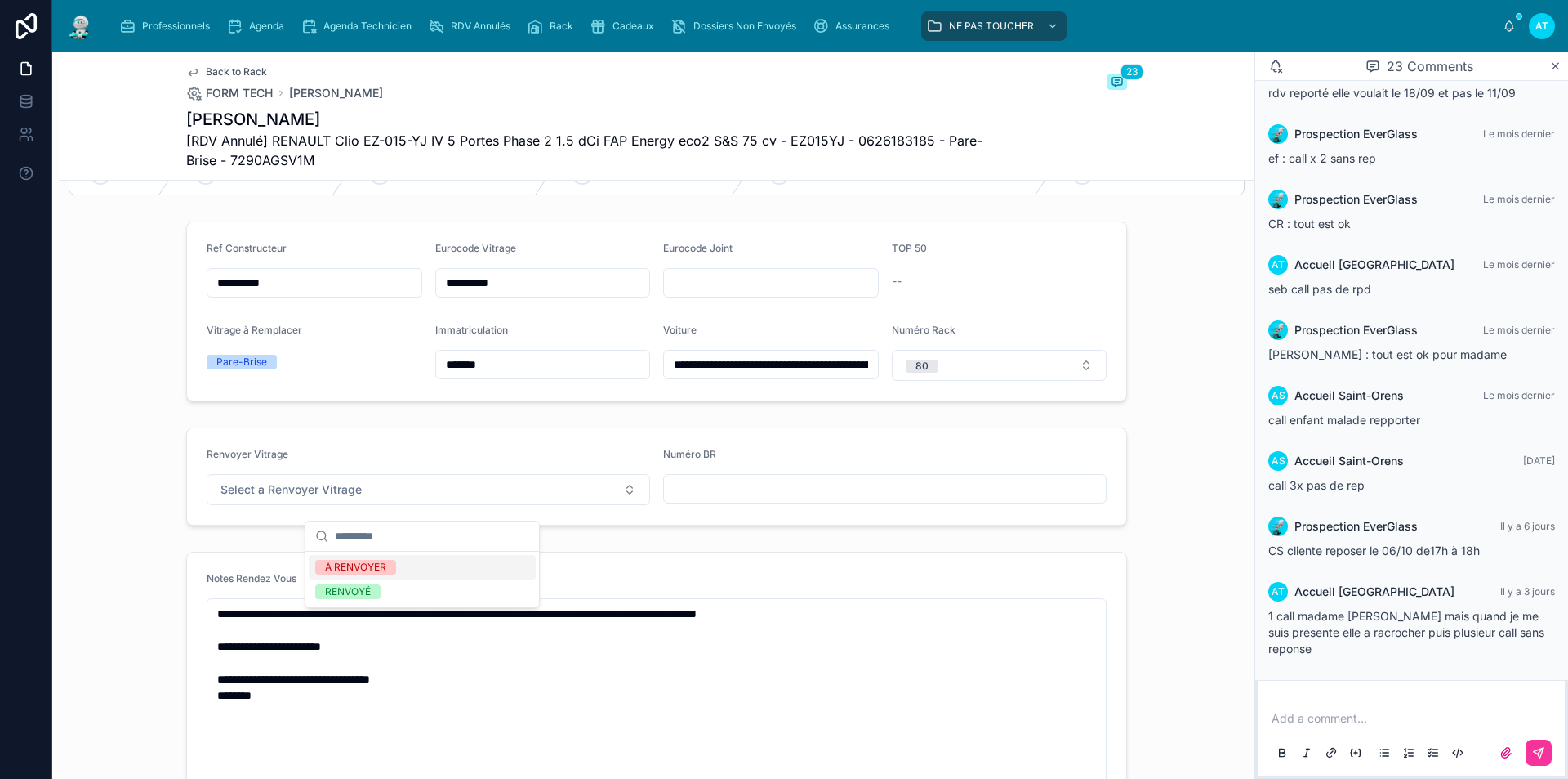
click at [493, 566] on div "À RENVOYER" at bounding box center [423, 567] width 227 height 25
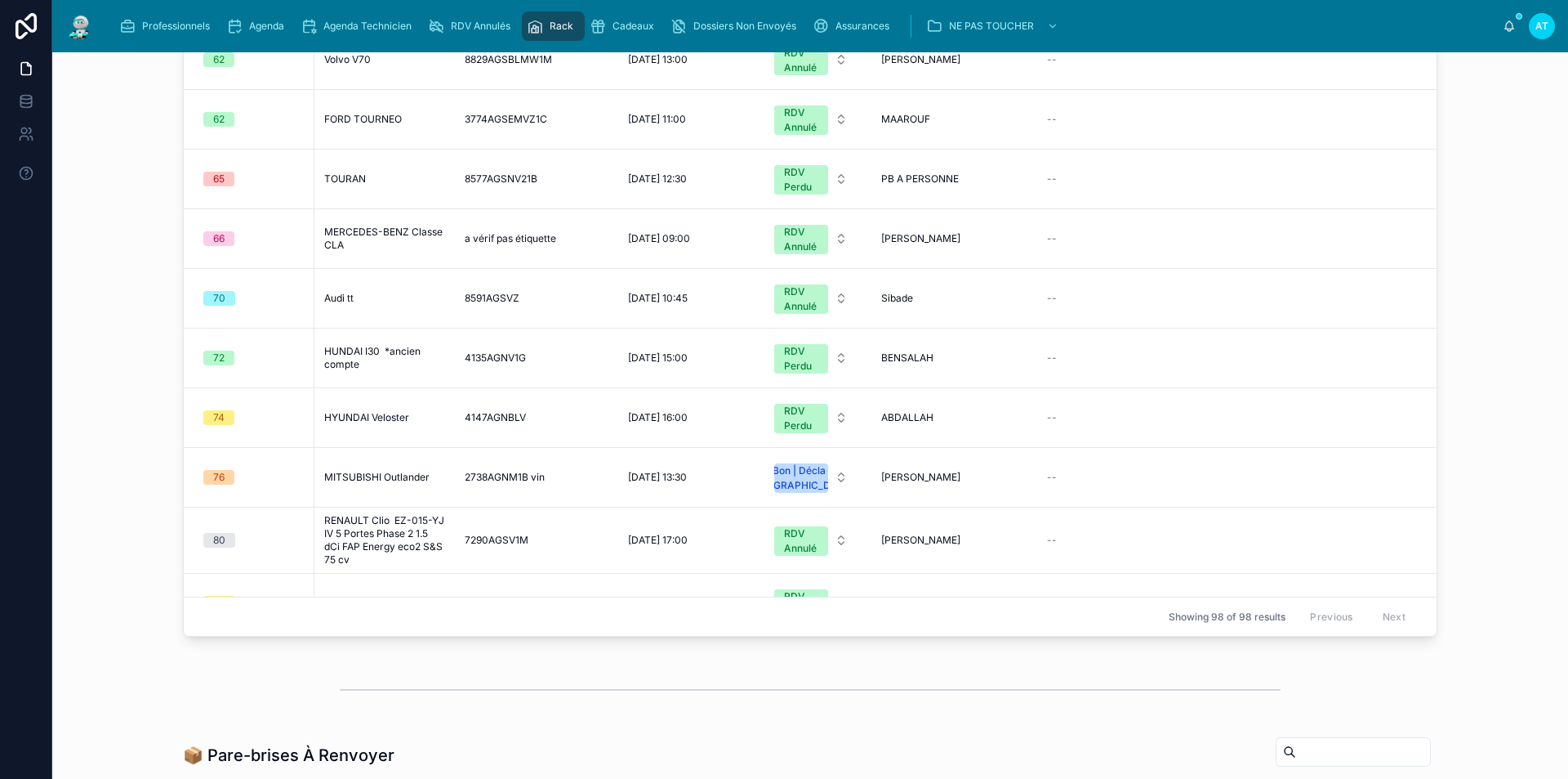
scroll to position [4822, 0]
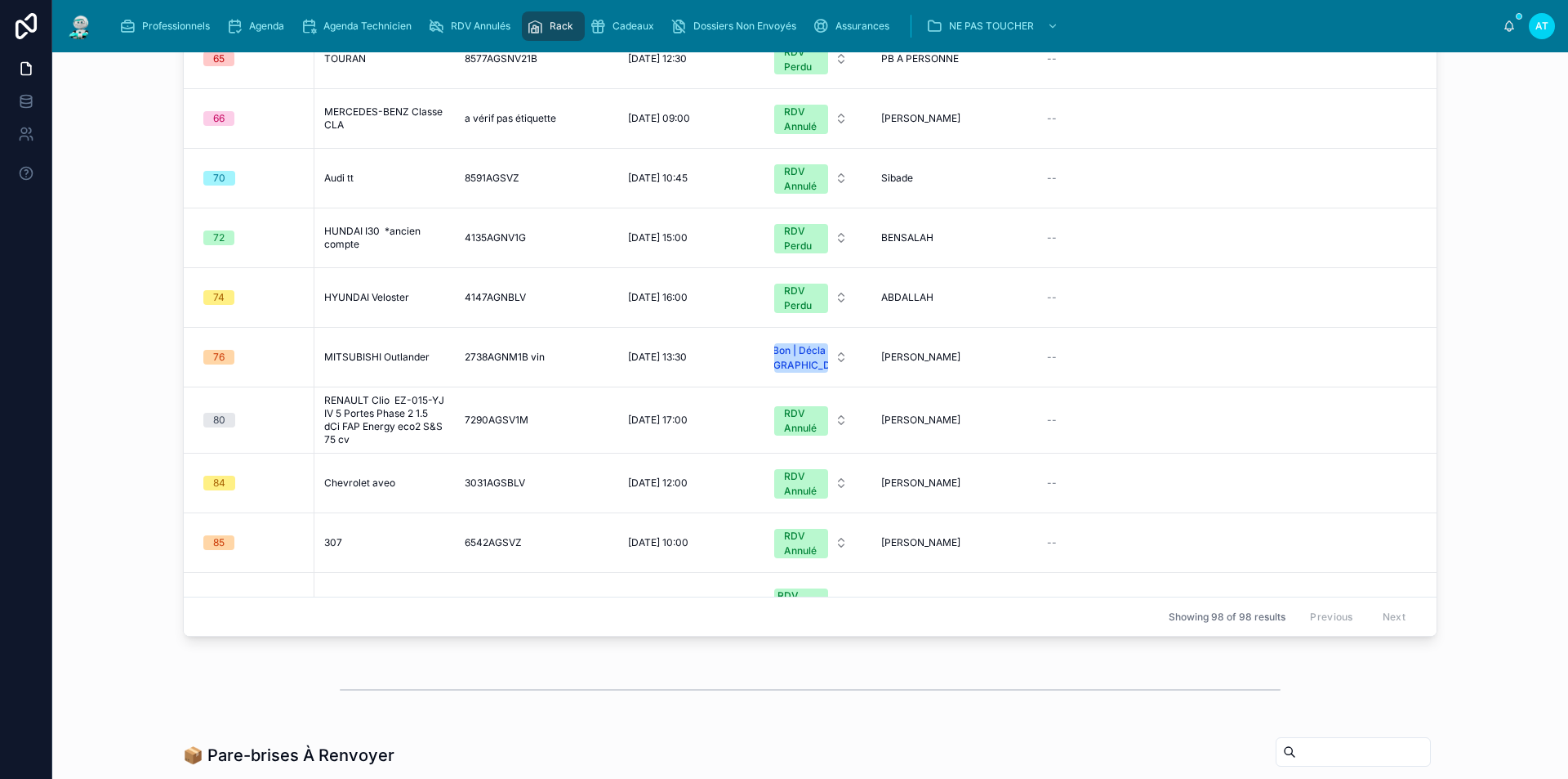
click at [224, 364] on span "76" at bounding box center [219, 357] width 31 height 15
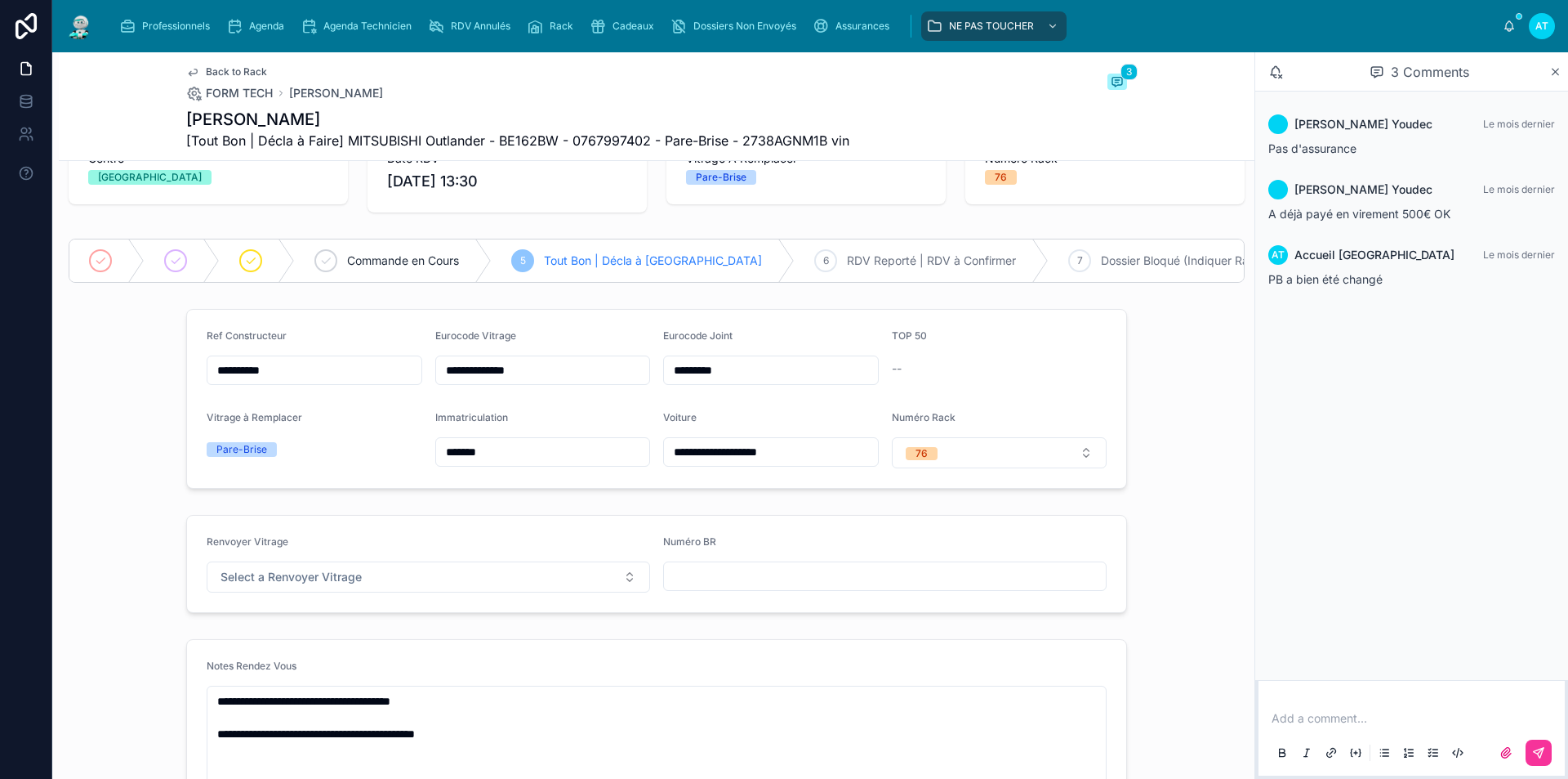
scroll to position [82, 0]
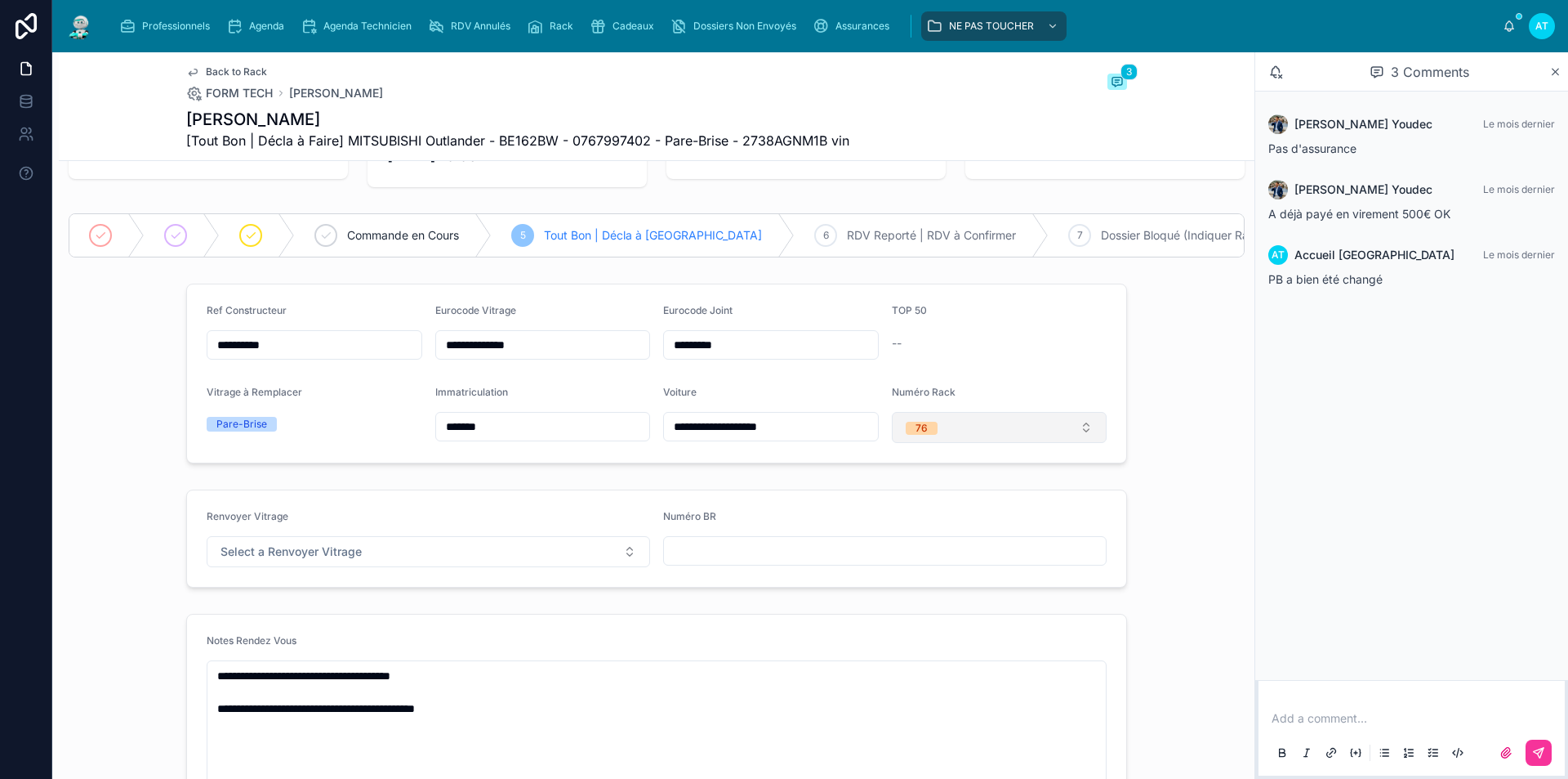
click at [1009, 443] on button "76" at bounding box center [999, 427] width 215 height 31
click at [909, 508] on div "None" at bounding box center [909, 504] width 25 height 13
click at [255, 28] on span "Agenda" at bounding box center [267, 26] width 35 height 13
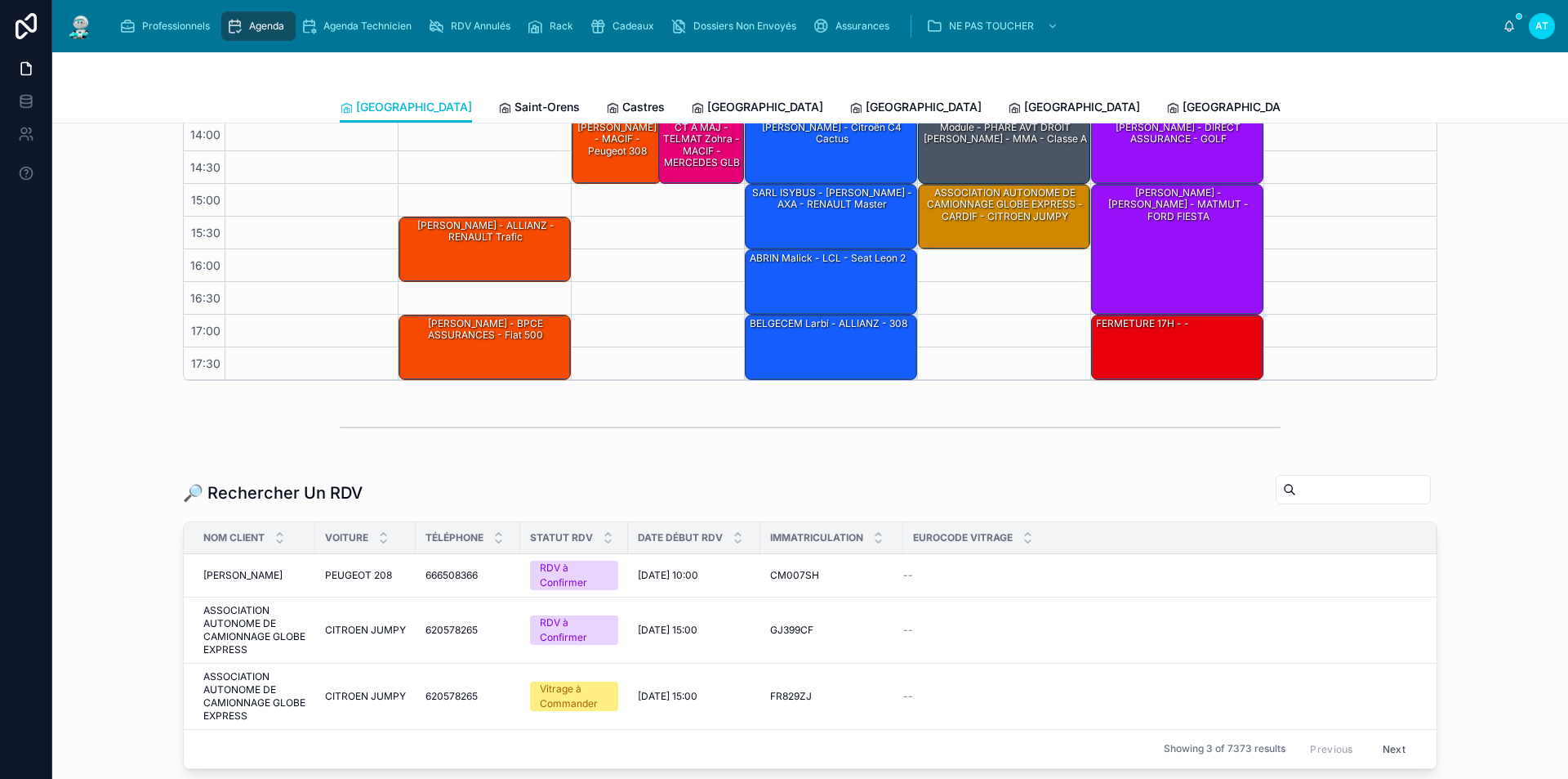
click at [1362, 487] on input "text" at bounding box center [1362, 489] width 134 height 23
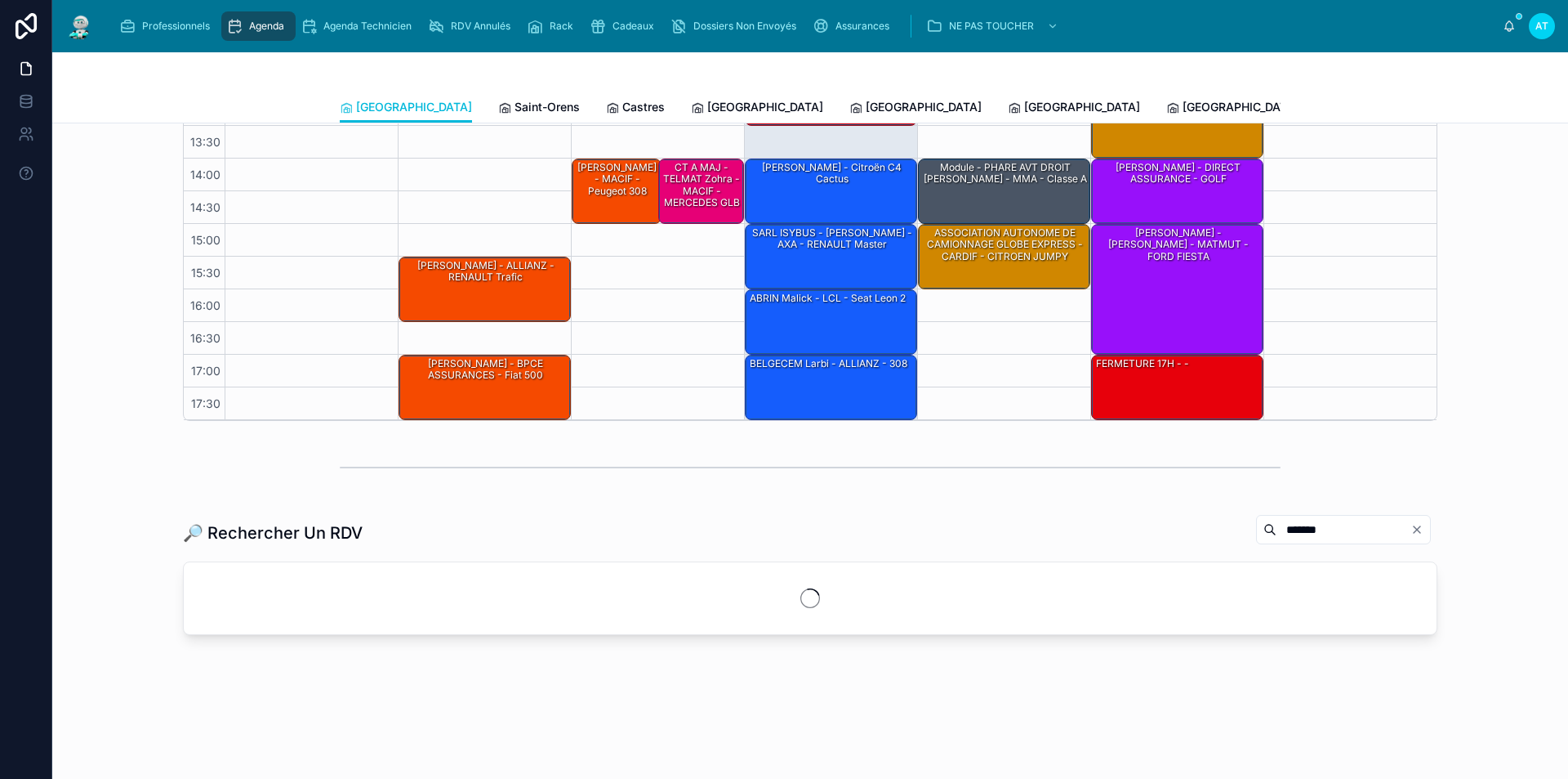
scroll to position [369, 0]
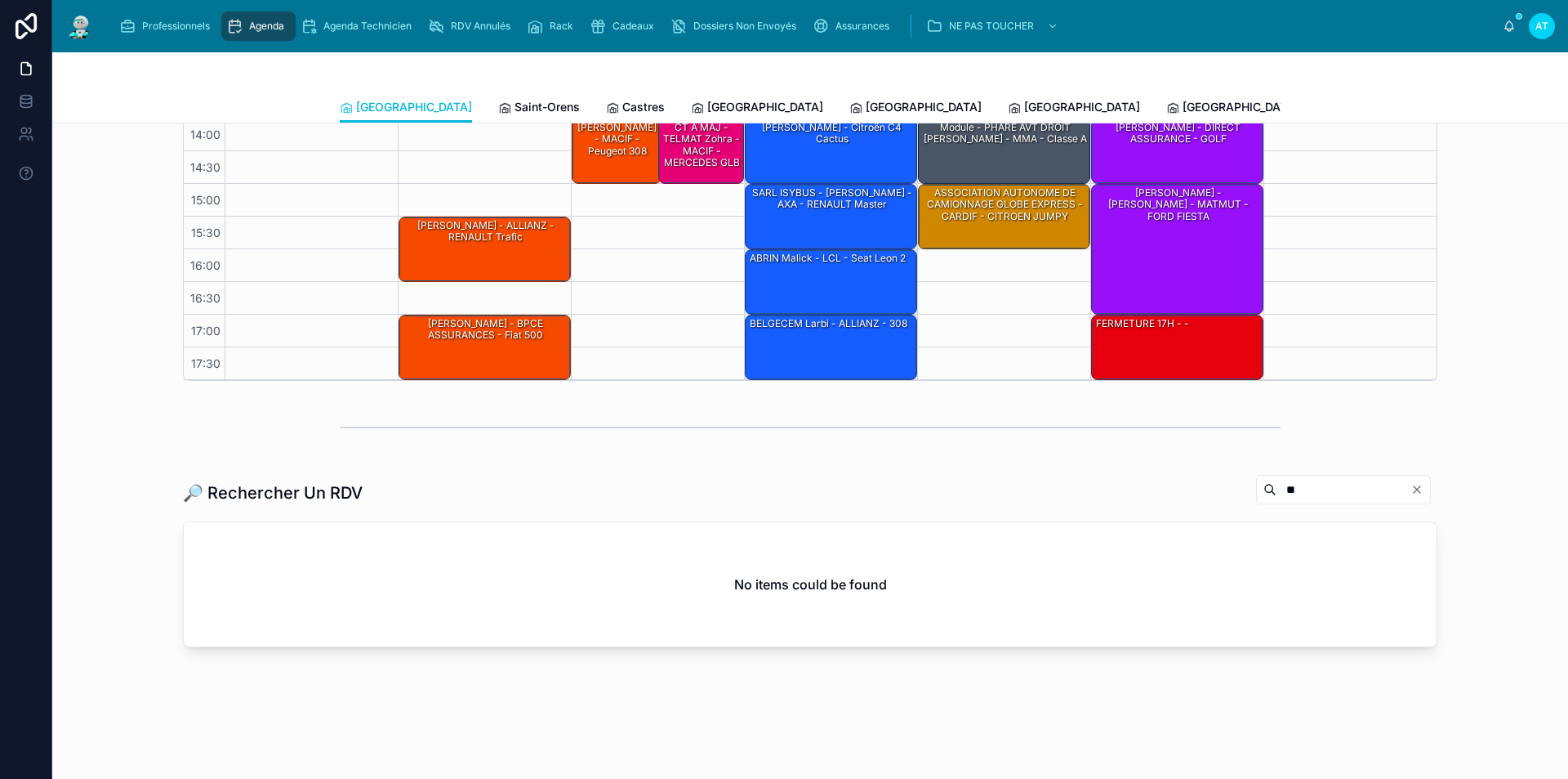
type input "*"
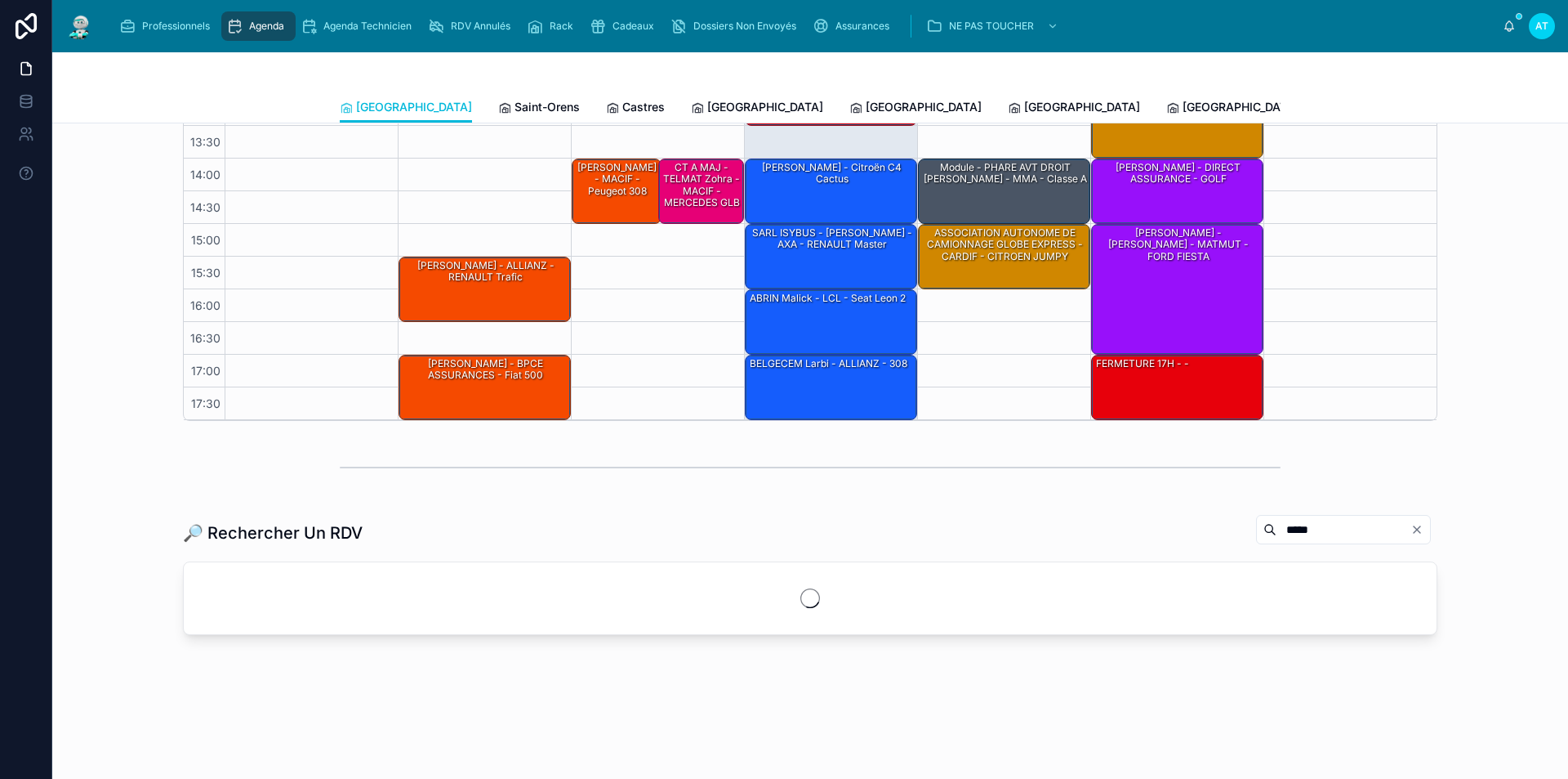
scroll to position [409, 0]
